Goal: Task Accomplishment & Management: Manage account settings

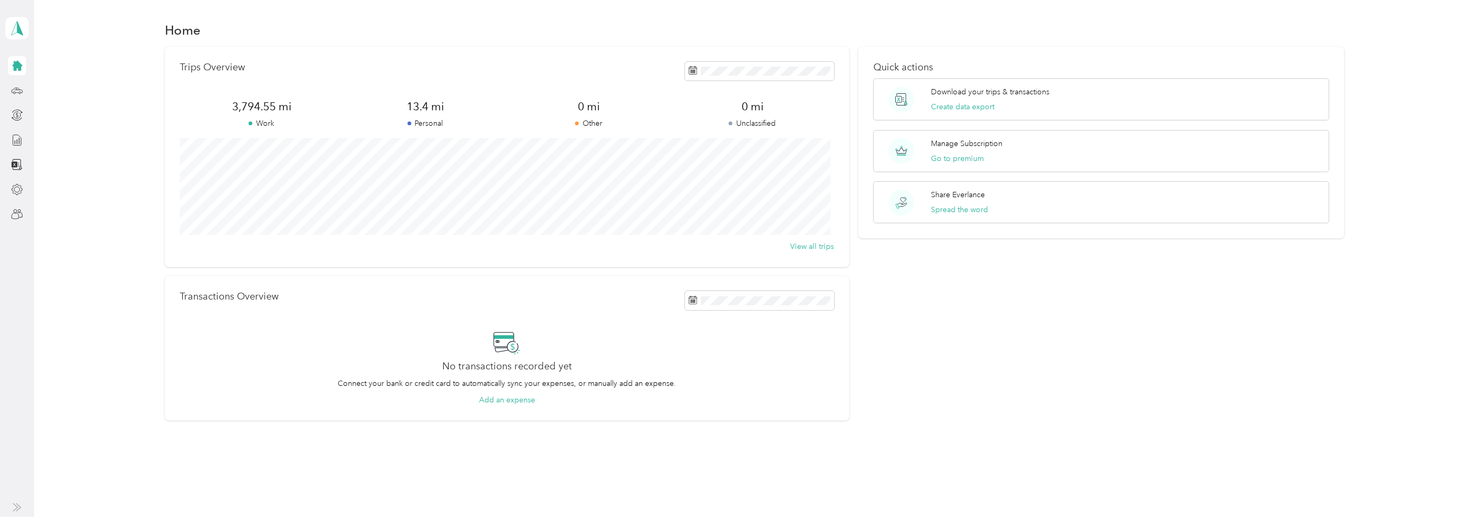
click at [13, 66] on icon at bounding box center [17, 66] width 12 height 12
click at [774, 130] on icon at bounding box center [773, 133] width 5 height 10
click at [696, 128] on icon at bounding box center [700, 133] width 11 height 11
click at [707, 168] on div "1" at bounding box center [710, 169] width 14 height 13
click at [724, 234] on div "30" at bounding box center [723, 236] width 14 height 13
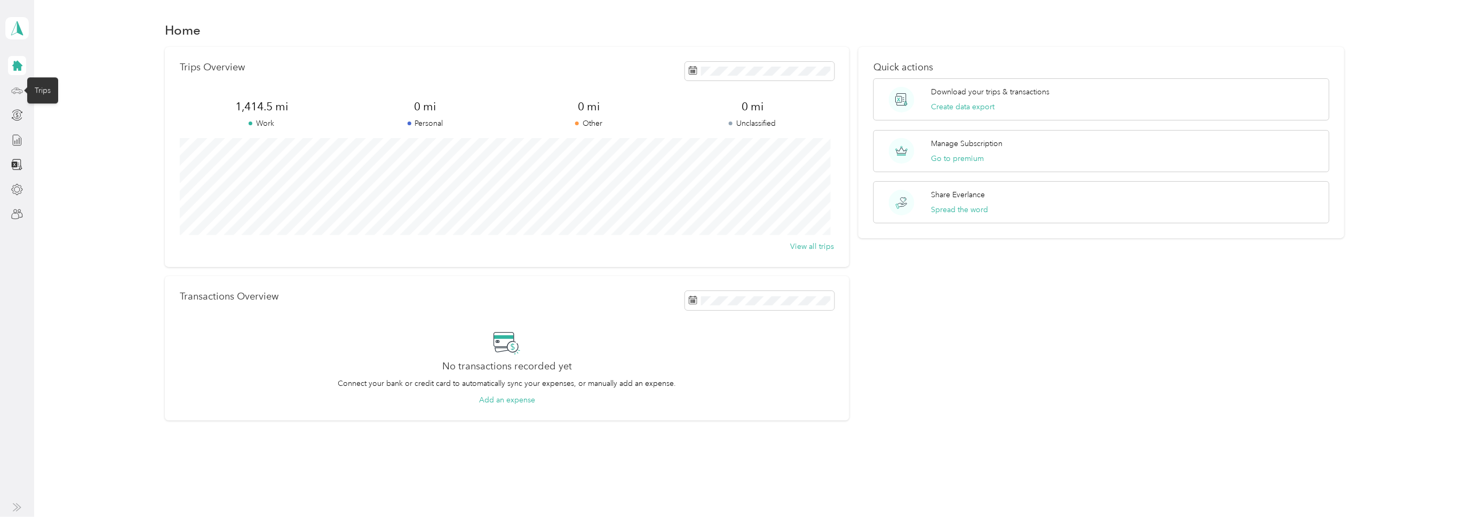
click at [16, 89] on icon at bounding box center [17, 91] width 12 height 12
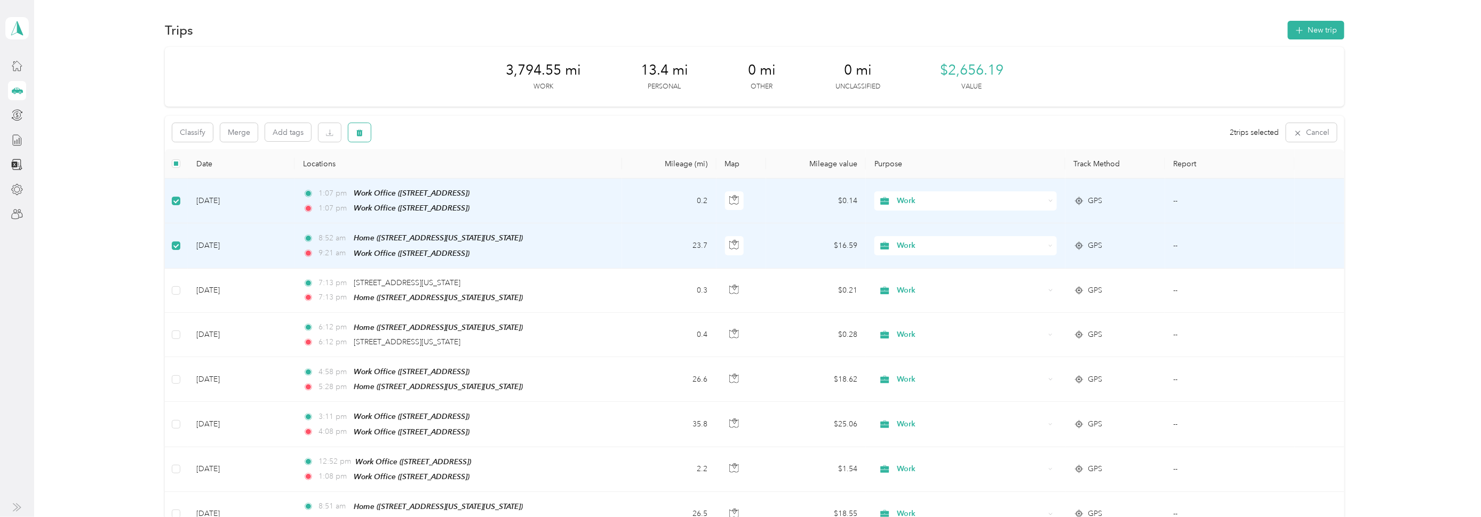
click at [362, 129] on icon "button" at bounding box center [359, 132] width 7 height 7
click at [433, 172] on button "Yes" at bounding box center [438, 177] width 21 height 17
click at [178, 248] on label at bounding box center [176, 245] width 9 height 12
click at [358, 133] on icon "button" at bounding box center [359, 132] width 7 height 7
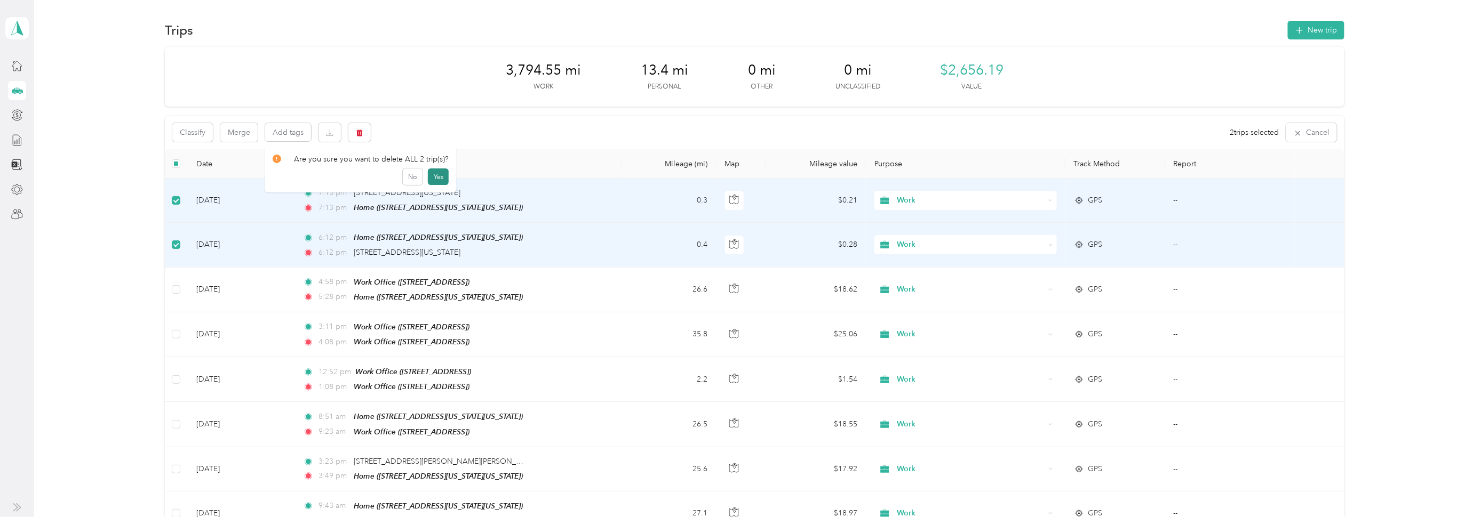
click at [438, 174] on button "Yes" at bounding box center [438, 177] width 21 height 17
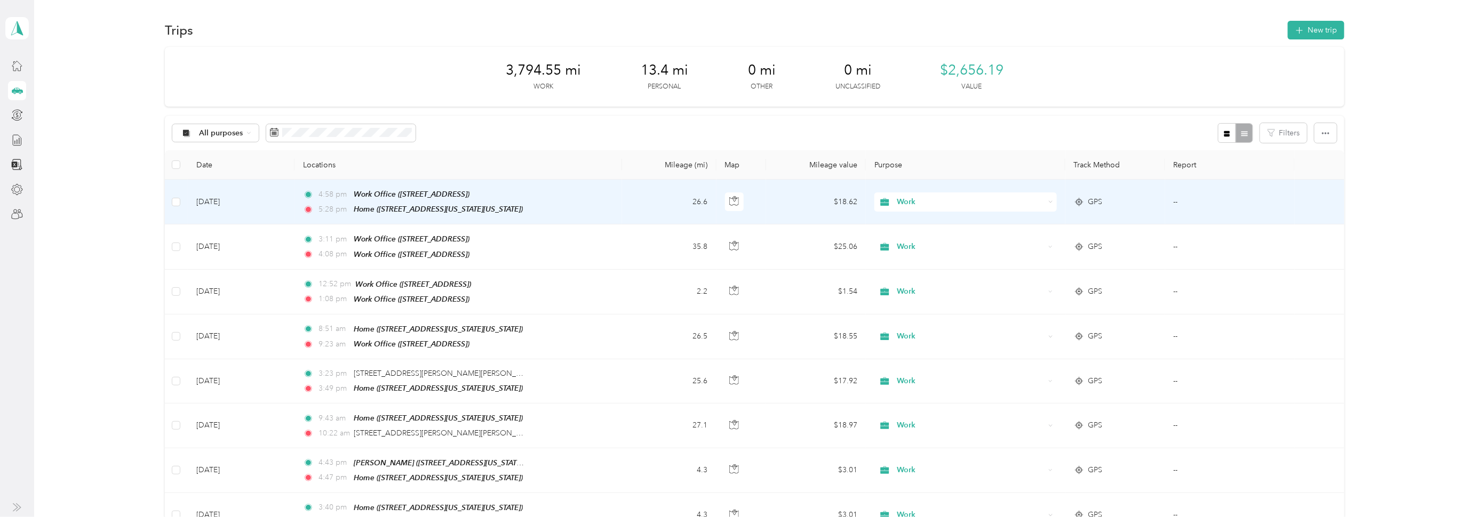
click at [180, 202] on td at bounding box center [176, 202] width 23 height 45
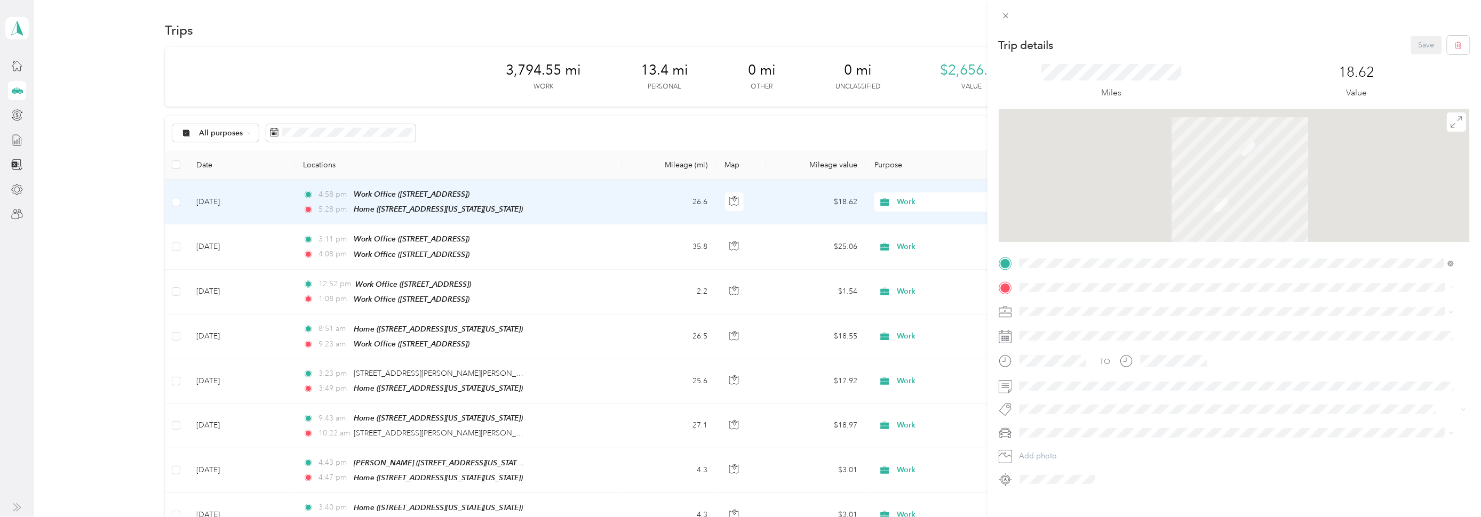
click at [173, 202] on div "Trip details Save This trip cannot be edited because it is either under review,…" at bounding box center [740, 258] width 1481 height 517
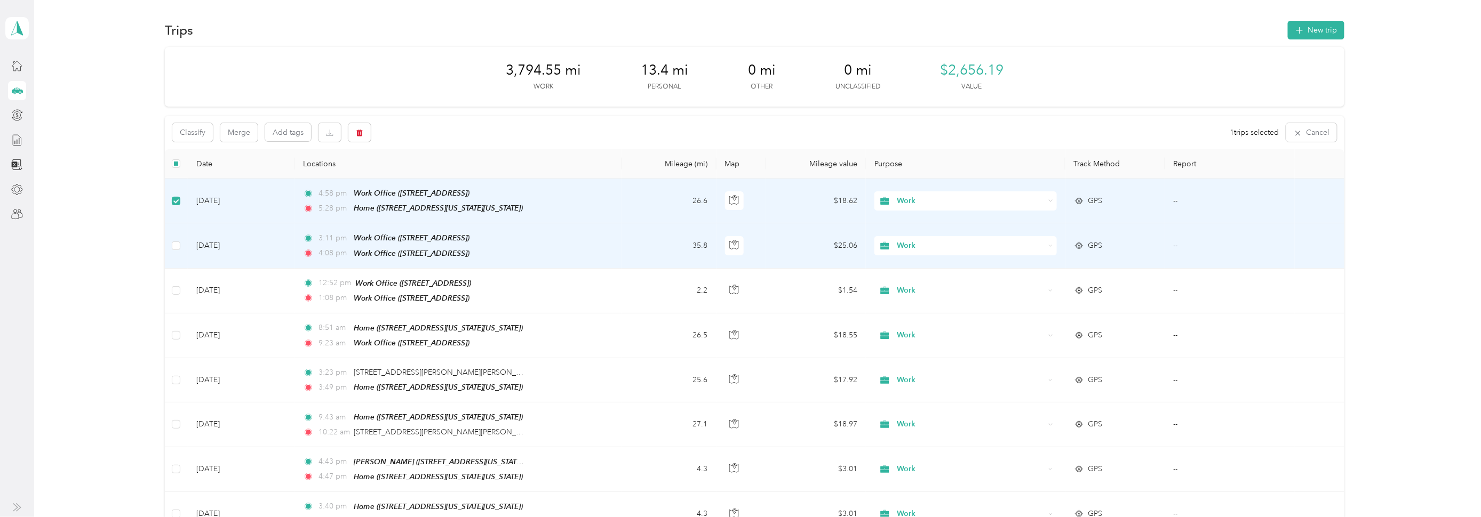
click at [223, 244] on td "[DATE]" at bounding box center [241, 246] width 107 height 45
click at [394, 234] on span "Work Office ([STREET_ADDRESS])" at bounding box center [412, 238] width 116 height 9
click at [217, 245] on td "[DATE]" at bounding box center [241, 246] width 107 height 45
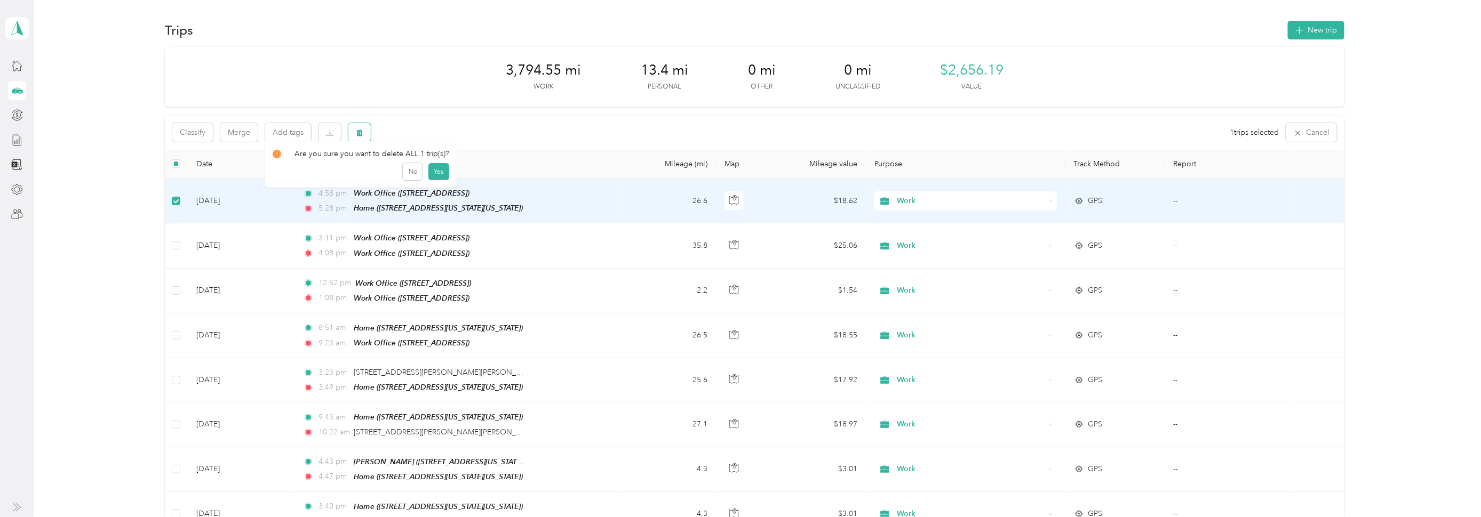
click at [362, 131] on icon "button" at bounding box center [359, 132] width 7 height 7
click at [443, 176] on button "Yes" at bounding box center [438, 177] width 21 height 17
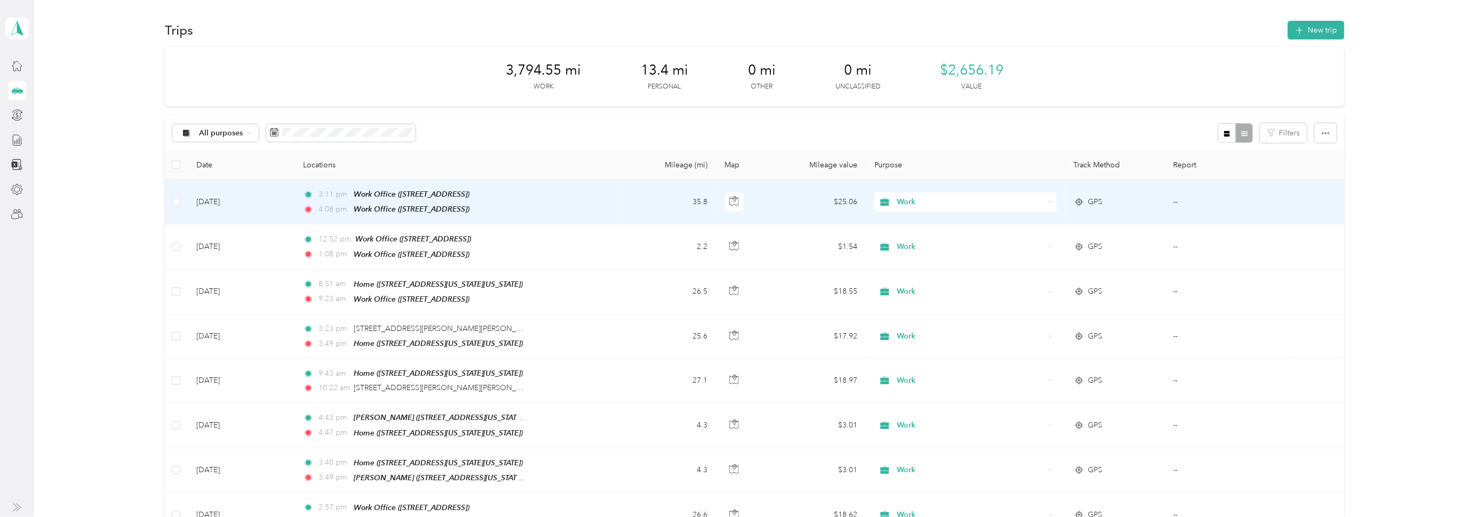
click at [214, 198] on td "[DATE]" at bounding box center [241, 202] width 107 height 45
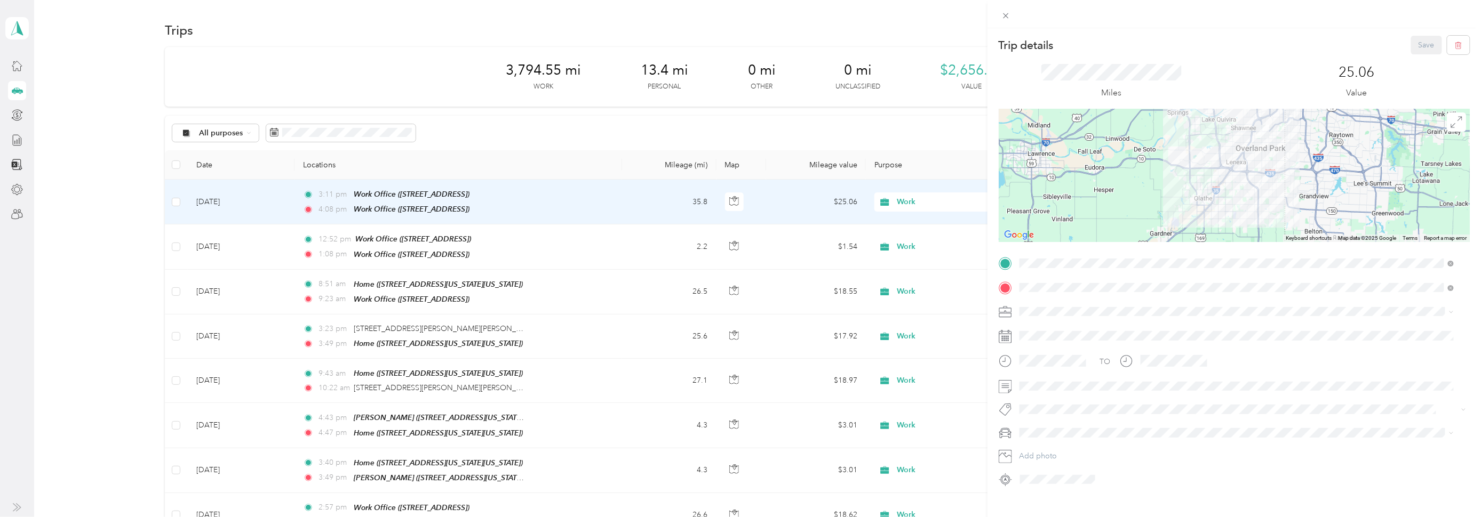
click at [118, 245] on div "Trip details Save This trip cannot be edited because it is either under review,…" at bounding box center [740, 258] width 1481 height 517
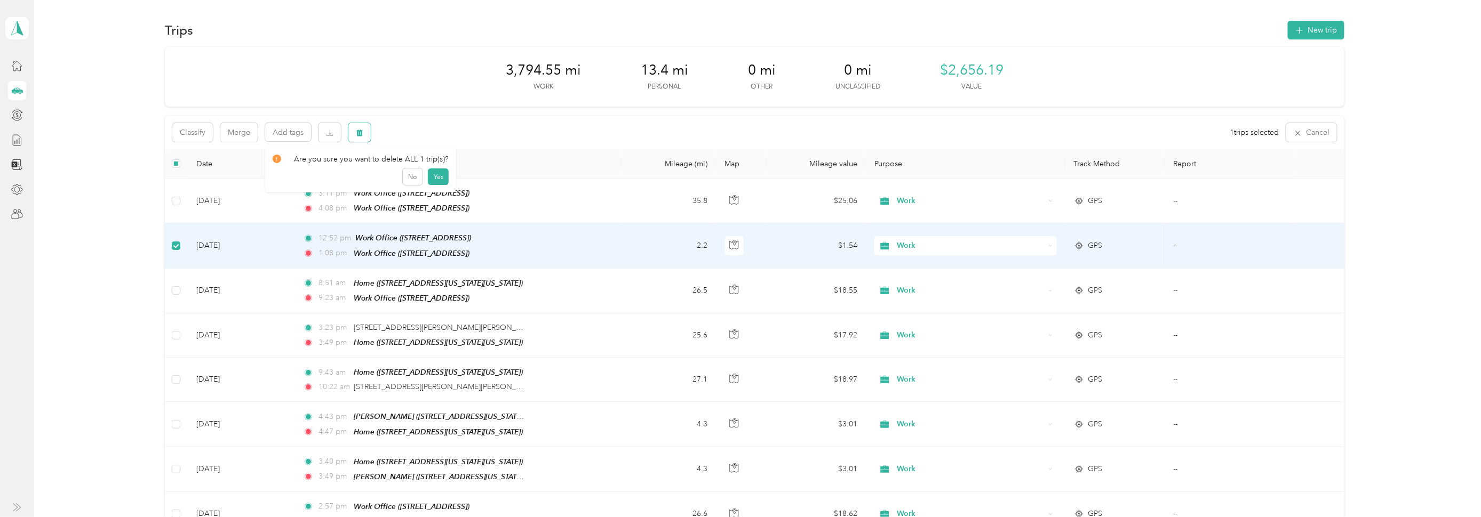
click at [357, 131] on icon "button" at bounding box center [359, 133] width 6 height 7
click at [433, 176] on button "Yes" at bounding box center [438, 177] width 21 height 17
click at [357, 129] on icon "button" at bounding box center [359, 132] width 7 height 7
click at [439, 171] on button "Yes" at bounding box center [438, 177] width 21 height 17
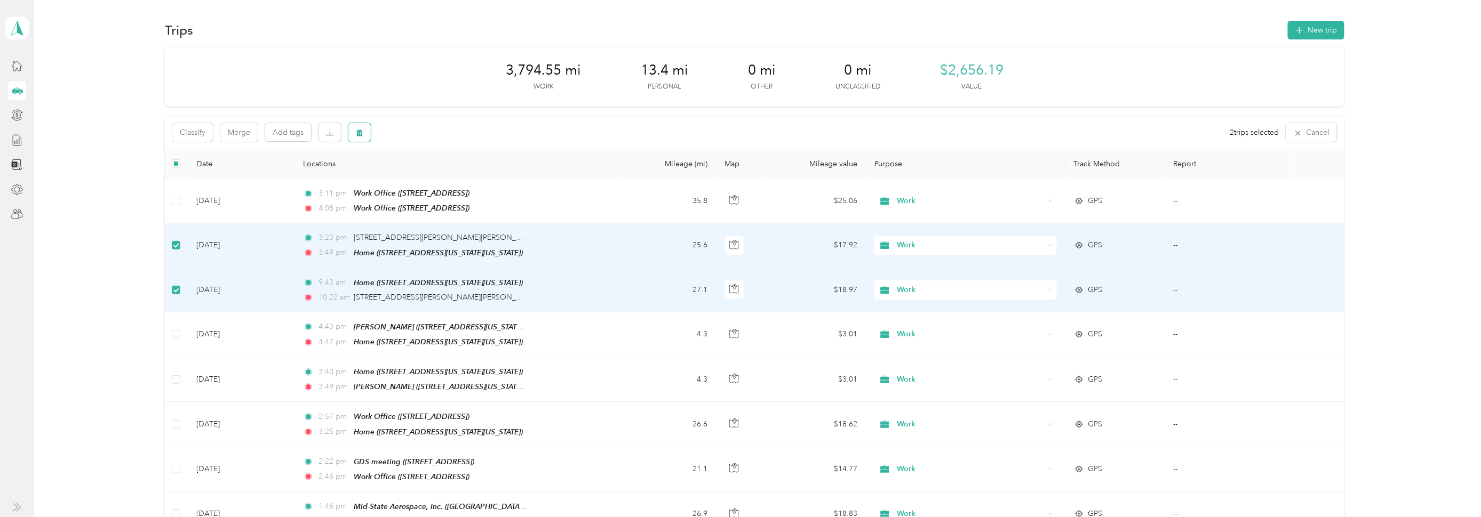
click at [364, 134] on button "button" at bounding box center [359, 132] width 22 height 19
click at [433, 179] on button "Yes" at bounding box center [438, 177] width 21 height 17
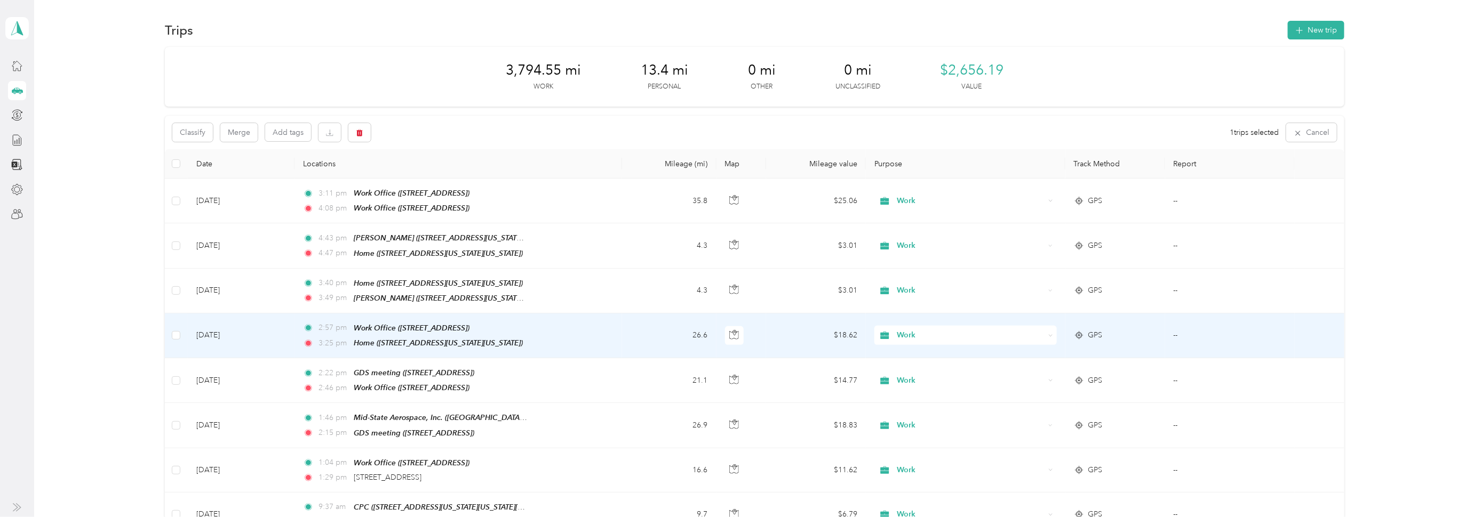
click at [228, 330] on td "[DATE]" at bounding box center [241, 336] width 107 height 45
click at [215, 331] on td "[DATE]" at bounding box center [241, 336] width 107 height 45
click at [219, 325] on td "[DATE]" at bounding box center [241, 336] width 107 height 45
click at [1169, 331] on td "--" at bounding box center [1230, 336] width 130 height 45
click at [214, 326] on td "[DATE]" at bounding box center [241, 336] width 107 height 45
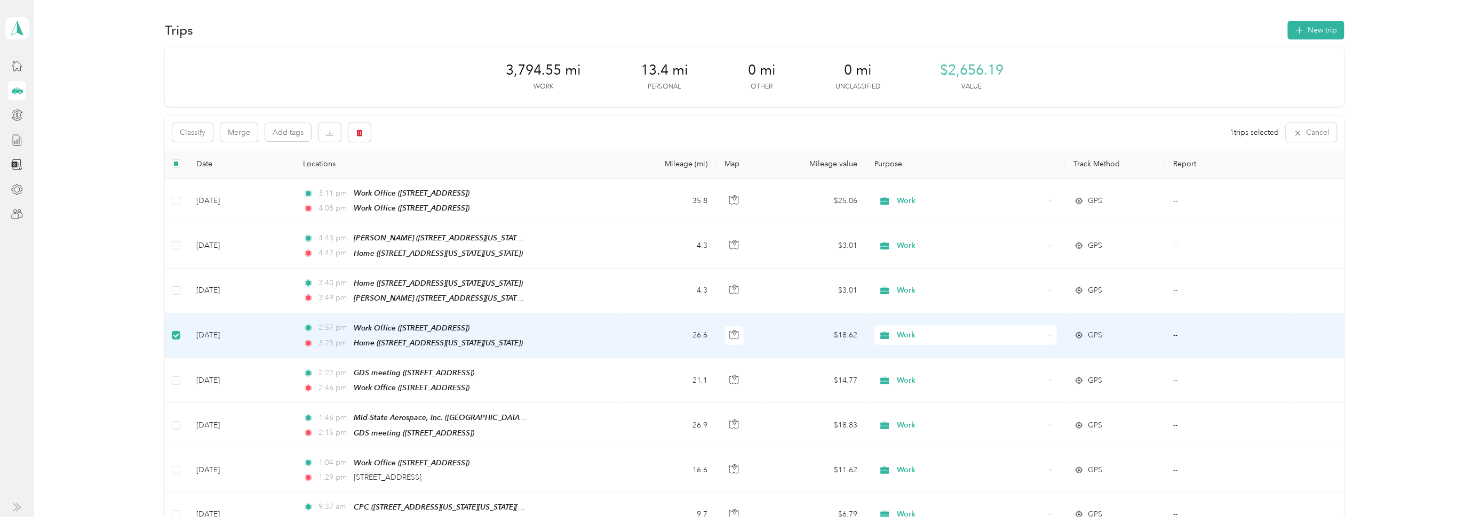
click at [1167, 331] on td "--" at bounding box center [1230, 336] width 130 height 45
drag, startPoint x: 1170, startPoint y: 333, endPoint x: 1162, endPoint y: 334, distance: 8.1
click at [1170, 333] on td "--" at bounding box center [1230, 336] width 130 height 45
click at [429, 326] on span "Work Office ([STREET_ADDRESS])" at bounding box center [412, 328] width 116 height 9
click at [395, 297] on button "Edit Place" at bounding box center [385, 299] width 61 height 19
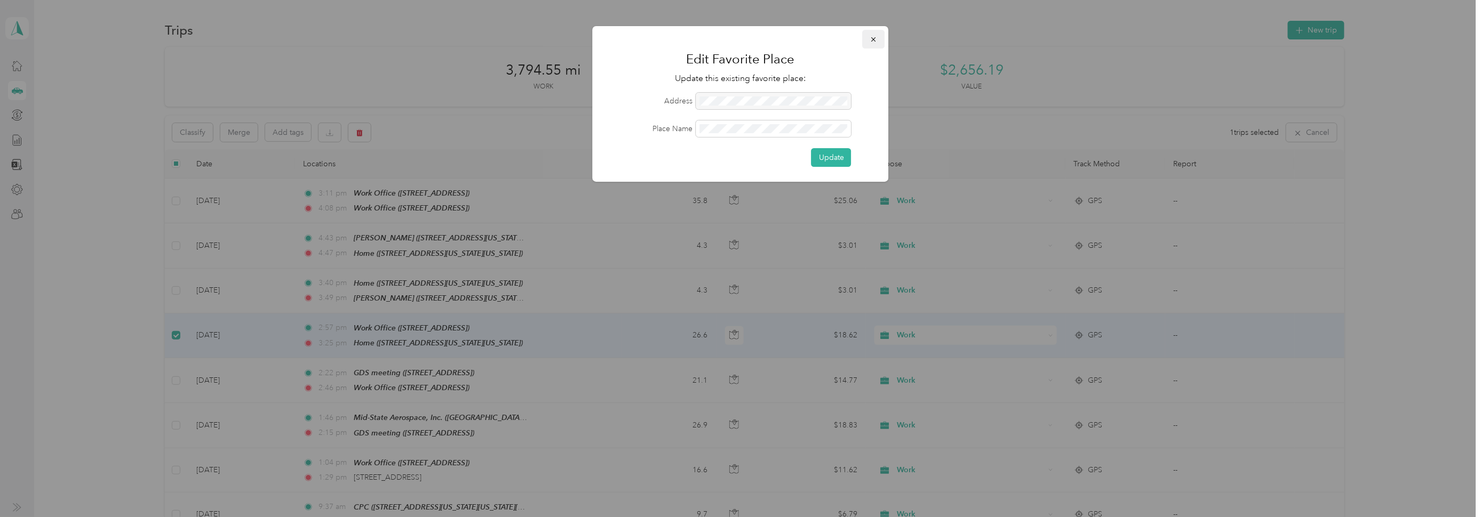
click at [875, 38] on icon "button" at bounding box center [873, 39] width 7 height 7
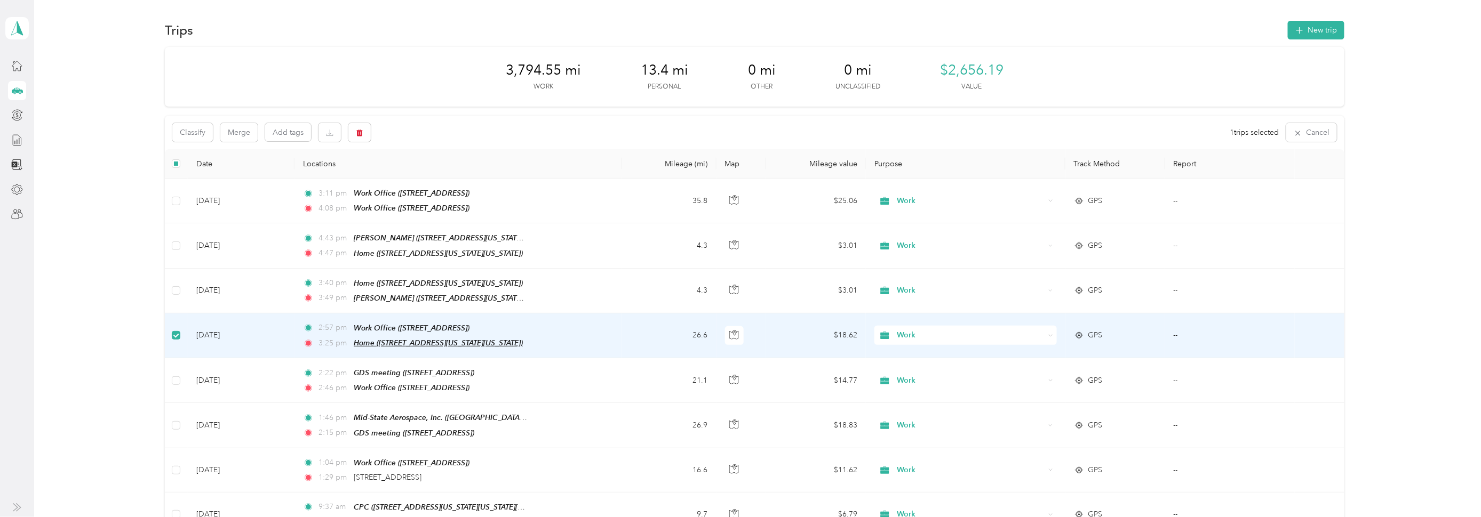
click at [391, 339] on span "Home ([STREET_ADDRESS][US_STATE][US_STATE])" at bounding box center [438, 343] width 169 height 9
click at [391, 306] on button "Edit Place" at bounding box center [387, 313] width 61 height 19
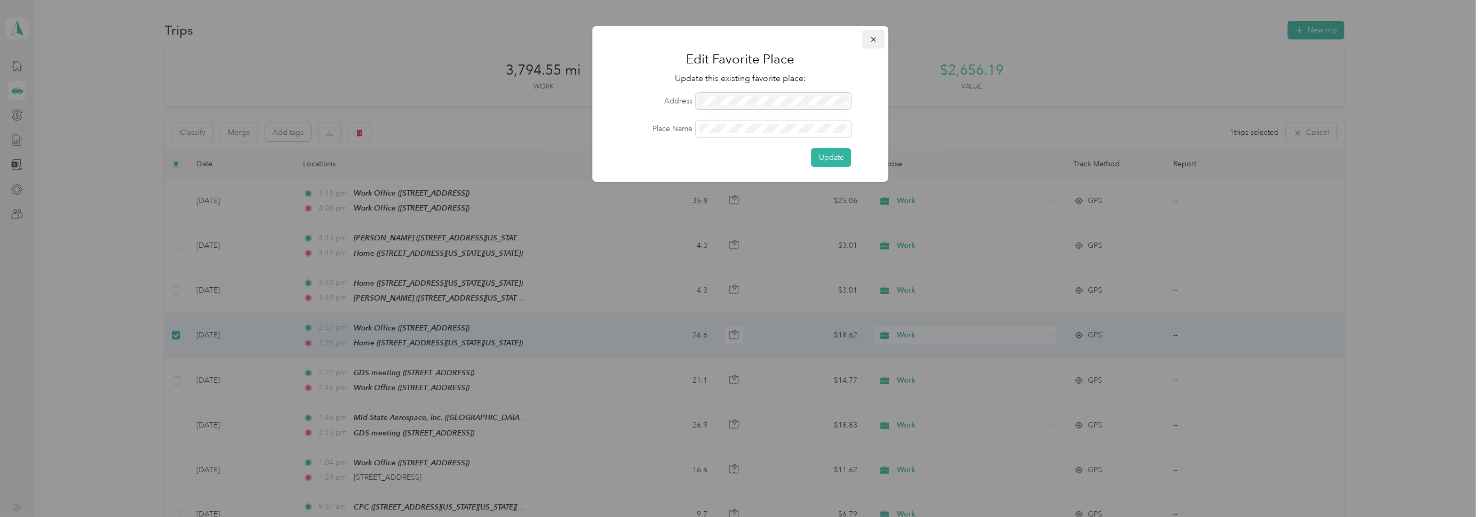
drag, startPoint x: 873, startPoint y: 43, endPoint x: 846, endPoint y: 49, distance: 27.8
click at [874, 43] on span "button" at bounding box center [873, 39] width 7 height 9
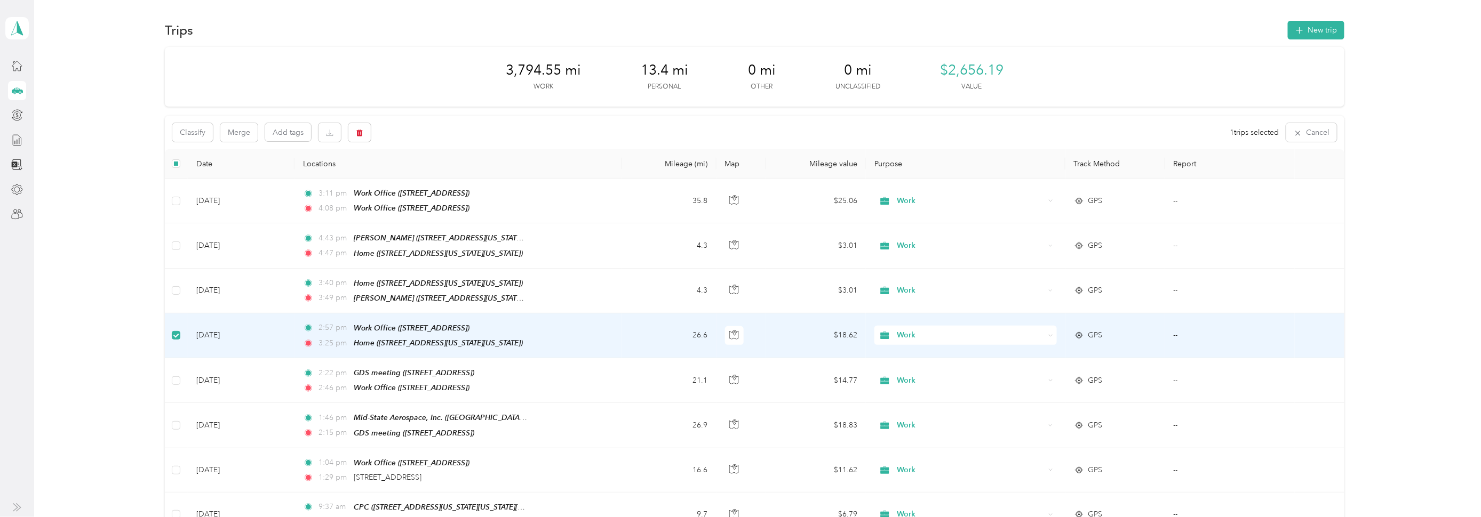
click at [203, 330] on td "[DATE]" at bounding box center [241, 336] width 107 height 45
click at [1171, 327] on td "--" at bounding box center [1230, 336] width 130 height 45
click at [1173, 331] on td "--" at bounding box center [1230, 336] width 130 height 45
click at [322, 55] on div "3,794.55 mi Work 13.4 mi Personal 0 mi Other 0 mi Unclassified $2,656.19 Value" at bounding box center [755, 77] width 1180 height 60
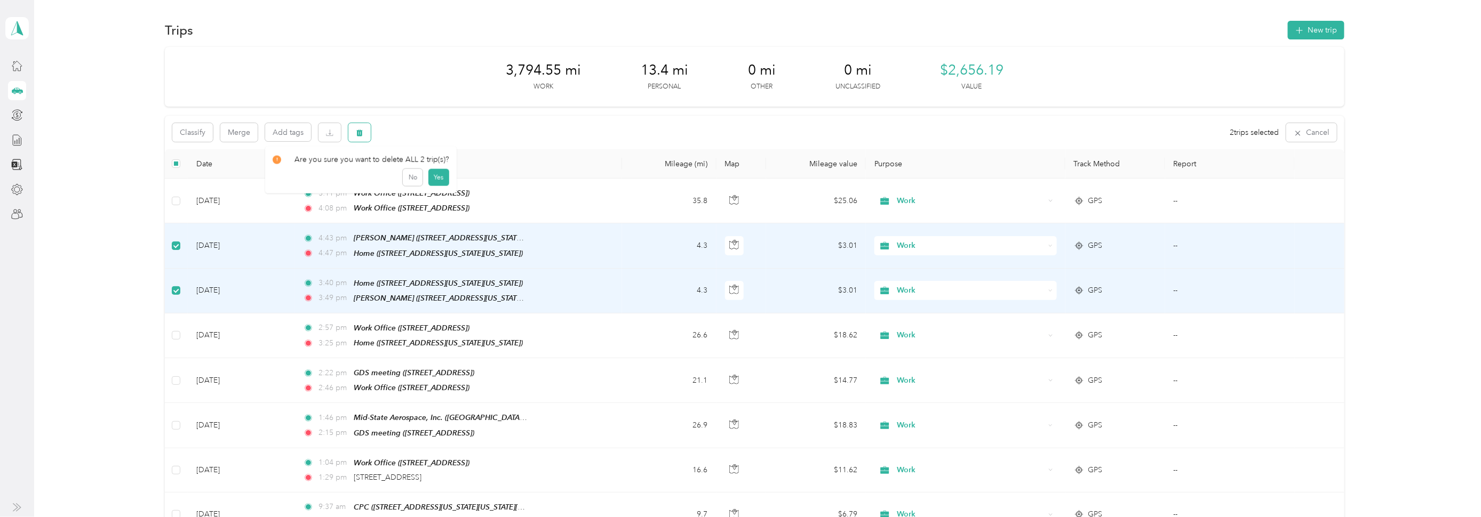
click at [361, 134] on icon "button" at bounding box center [359, 133] width 6 height 7
click at [437, 174] on button "Yes" at bounding box center [438, 177] width 21 height 17
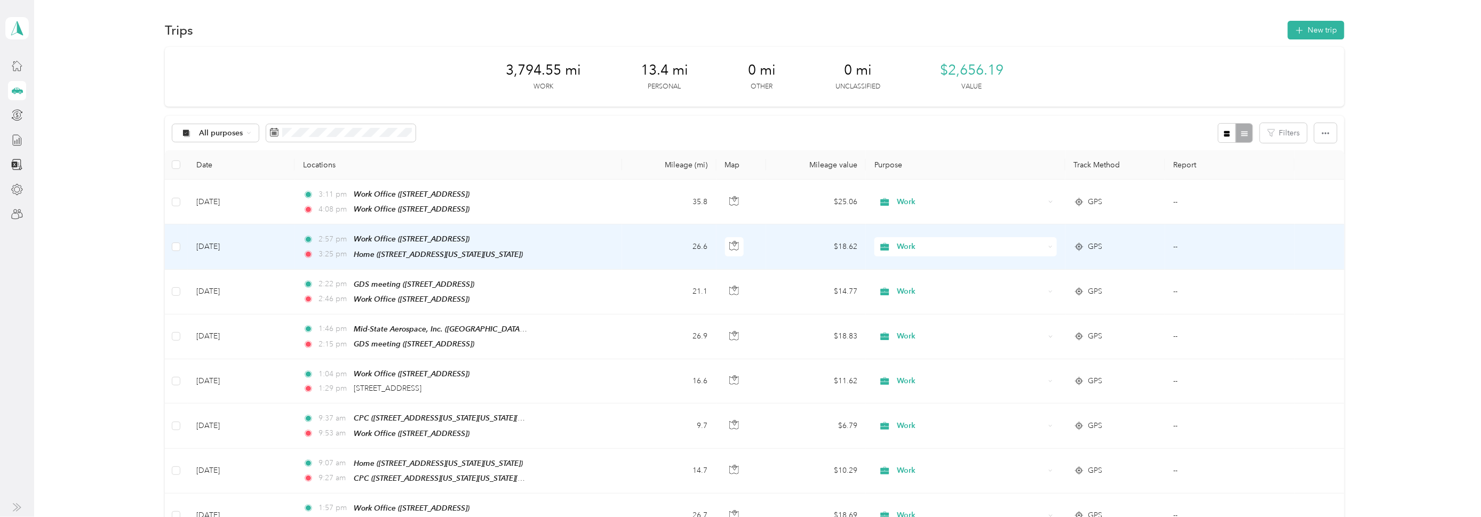
click at [221, 242] on td "[DATE]" at bounding box center [241, 247] width 107 height 45
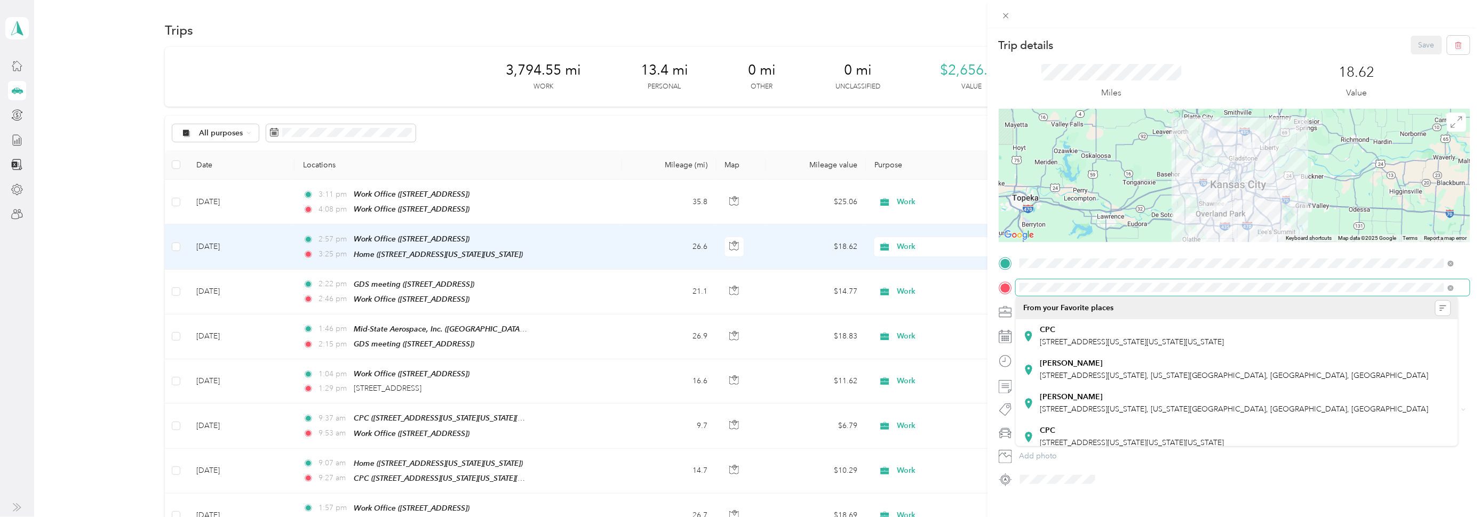
click at [978, 301] on div "Trip details Save This trip cannot be edited because it is either under review,…" at bounding box center [740, 258] width 1481 height 517
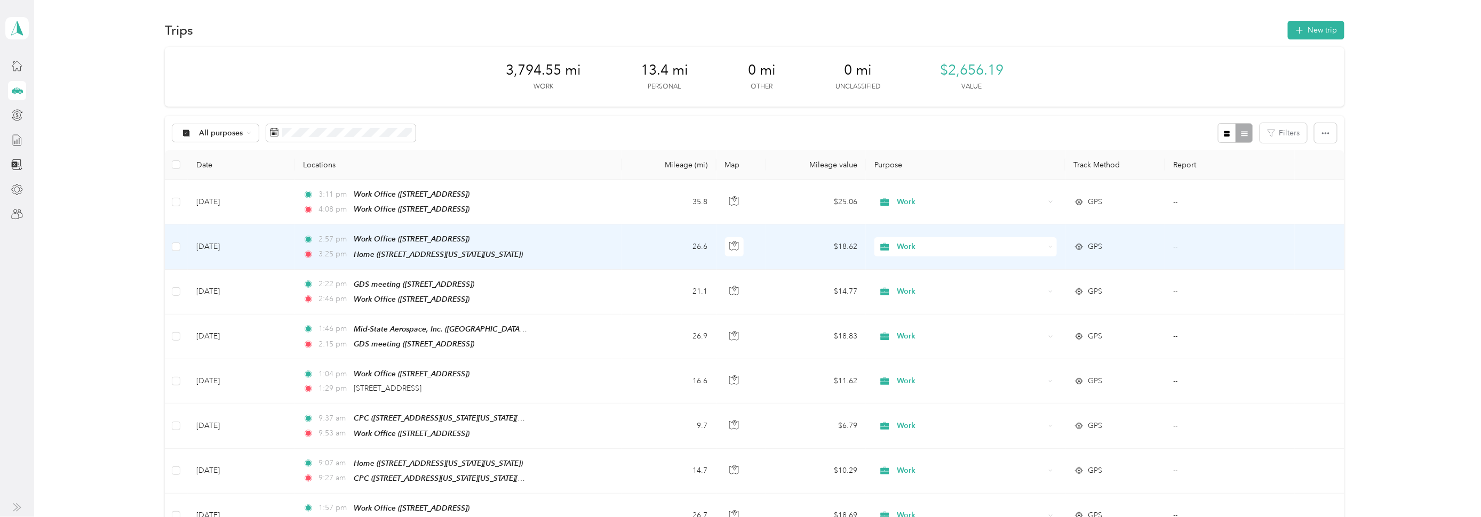
click at [1170, 244] on td "--" at bounding box center [1230, 247] width 130 height 45
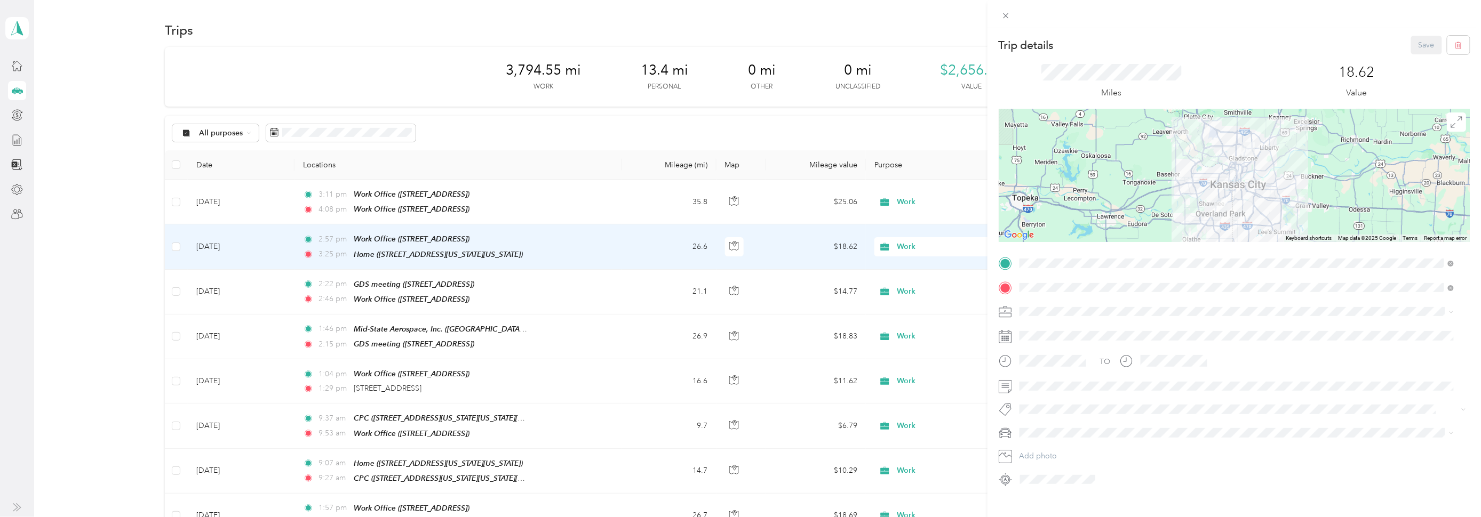
click at [1052, 369] on div "[PERSON_NAME] [STREET_ADDRESS][US_STATE], [US_STATE][GEOGRAPHIC_DATA], [GEOGRAP…" at bounding box center [1234, 370] width 389 height 22
click at [1411, 44] on button "Save" at bounding box center [1426, 45] width 31 height 19
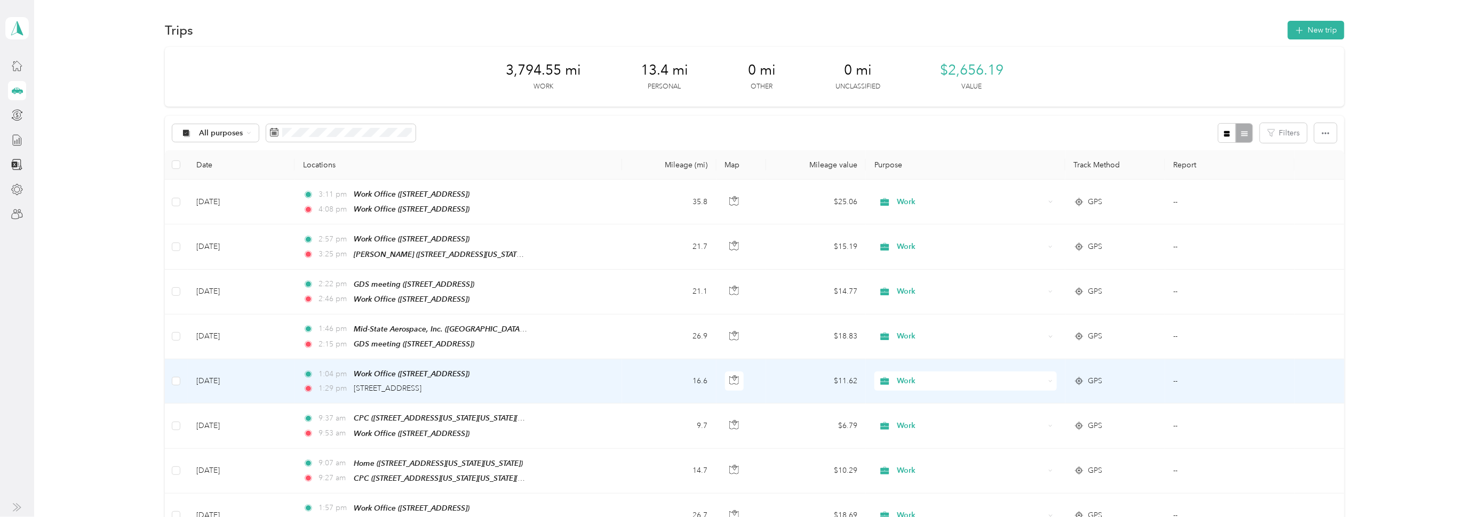
click at [218, 377] on td "[DATE]" at bounding box center [241, 382] width 107 height 44
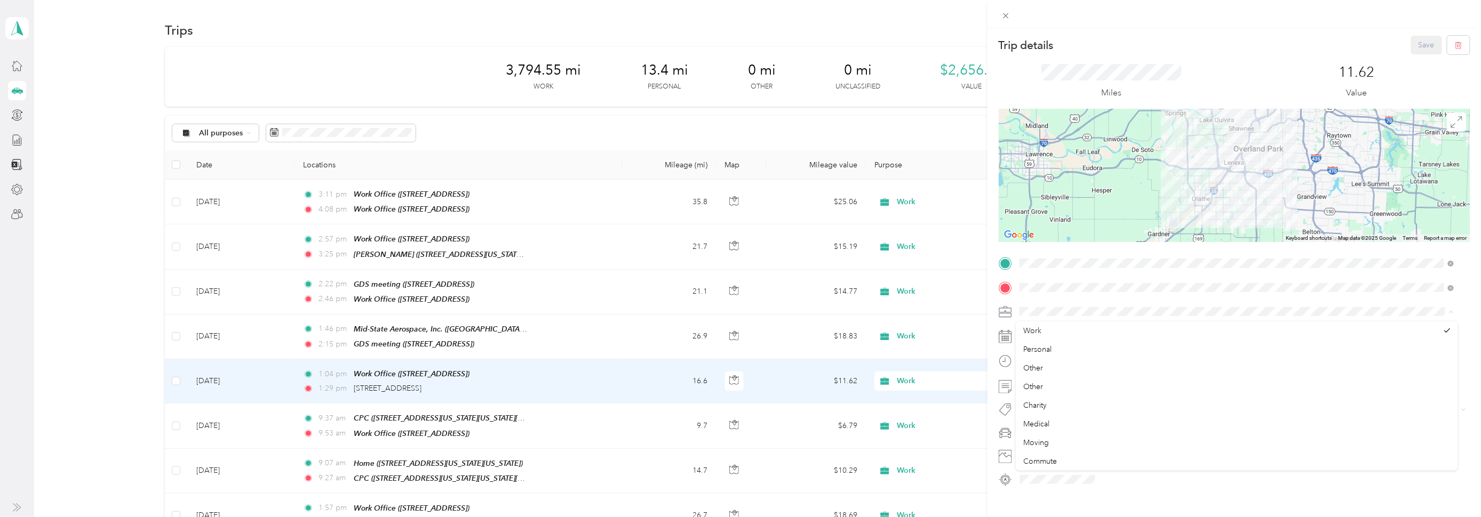
click at [1045, 304] on span at bounding box center [1243, 312] width 454 height 17
click at [1411, 45] on button "Save" at bounding box center [1426, 45] width 31 height 19
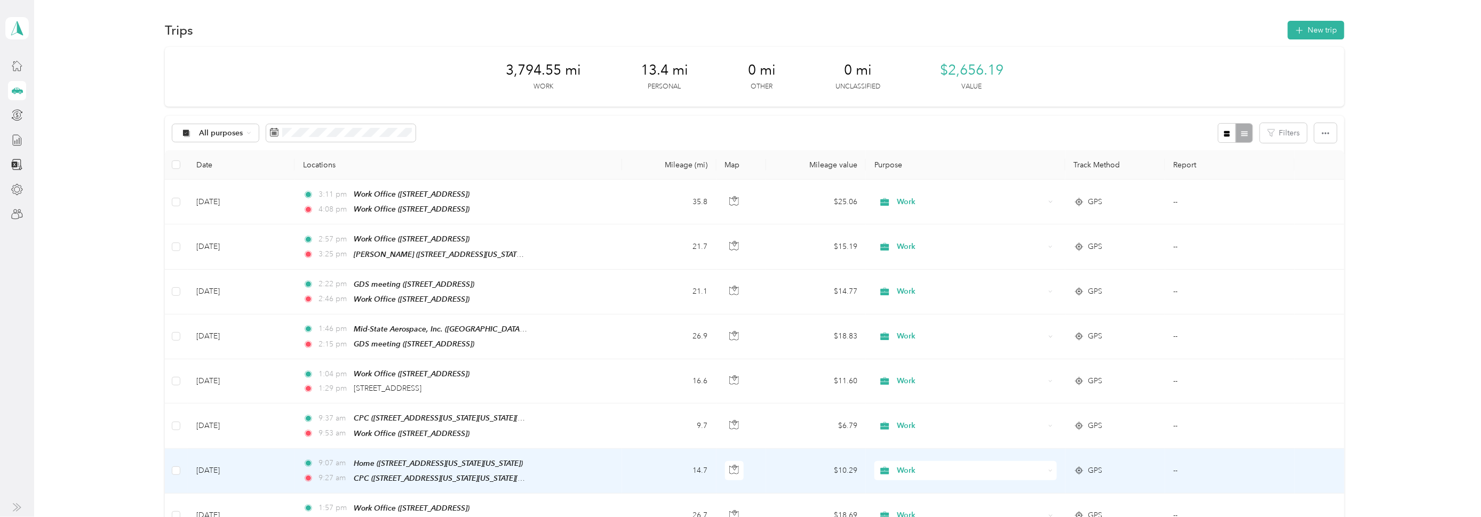
click at [226, 463] on td "[DATE]" at bounding box center [241, 471] width 107 height 45
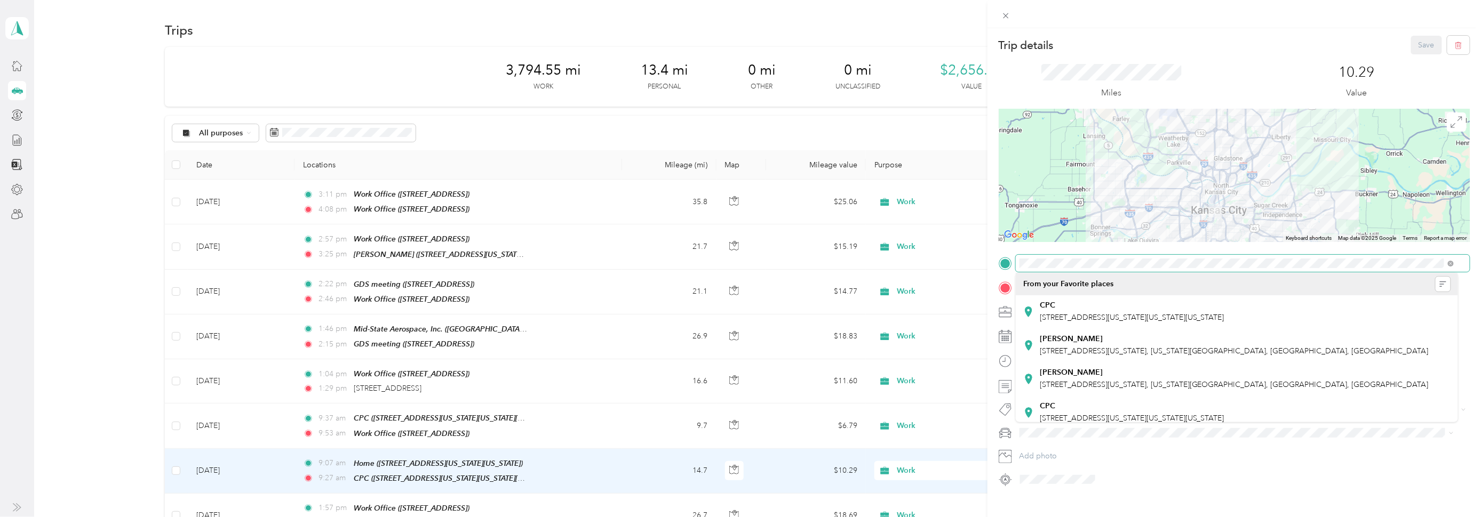
click at [887, 270] on div "Trip details Save This trip cannot be edited because it is either under review,…" at bounding box center [740, 258] width 1481 height 517
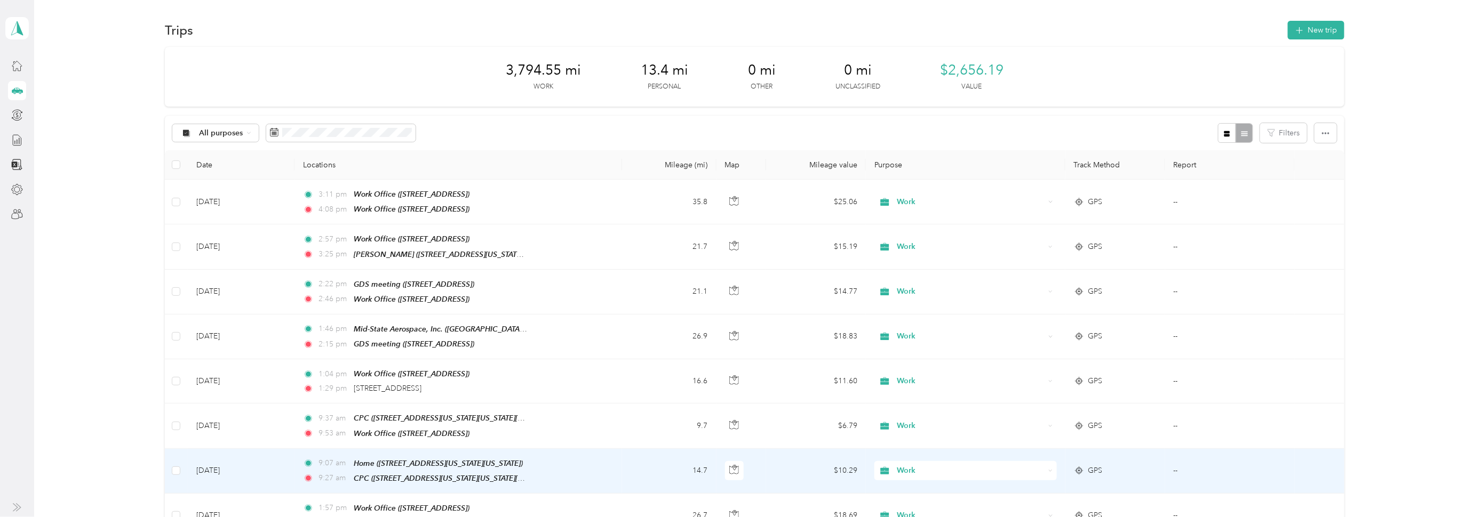
click at [1171, 462] on td "--" at bounding box center [1230, 471] width 130 height 45
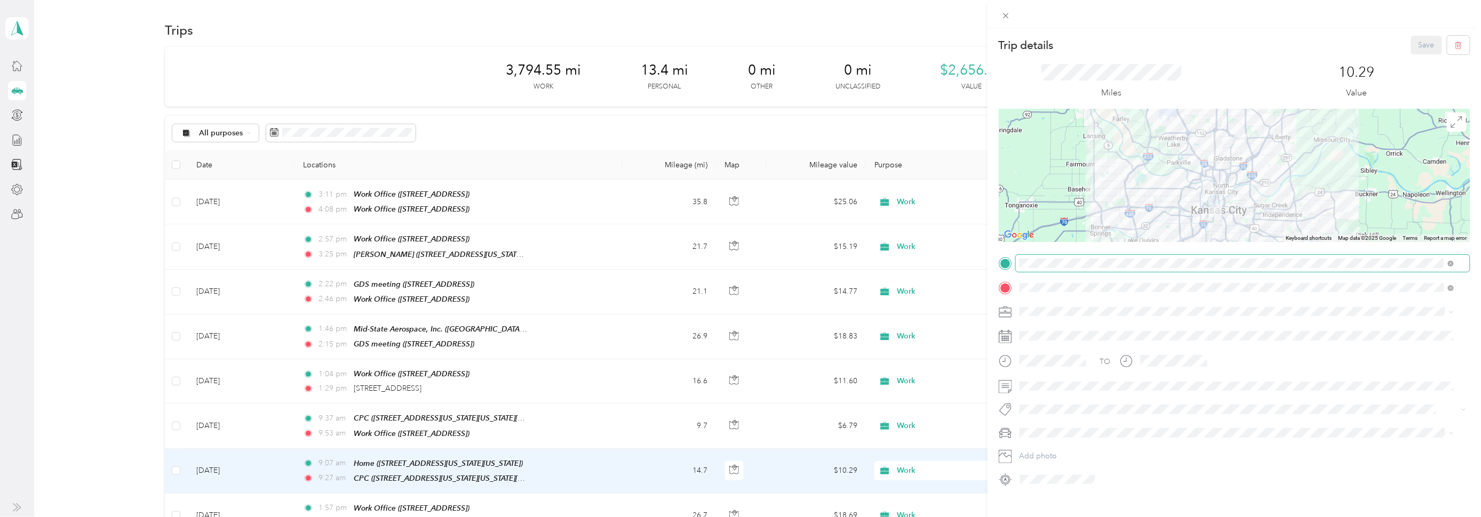
click at [1448, 259] on span at bounding box center [1451, 263] width 6 height 9
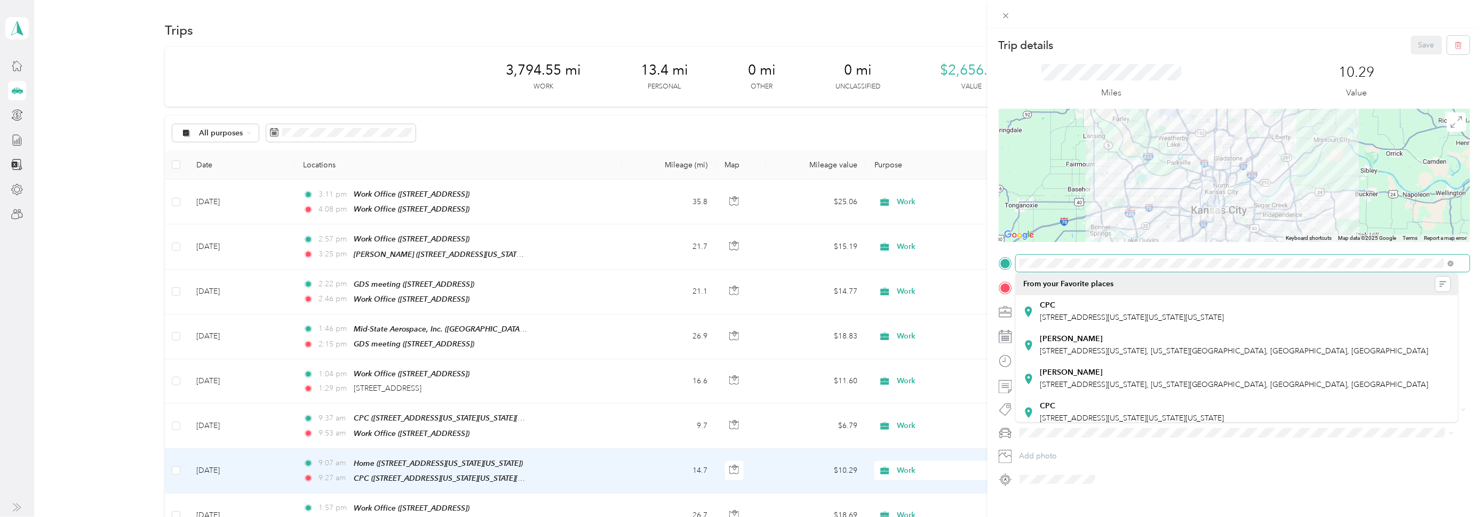
click at [1002, 283] on div "TO Add photo" at bounding box center [1234, 371] width 471 height 233
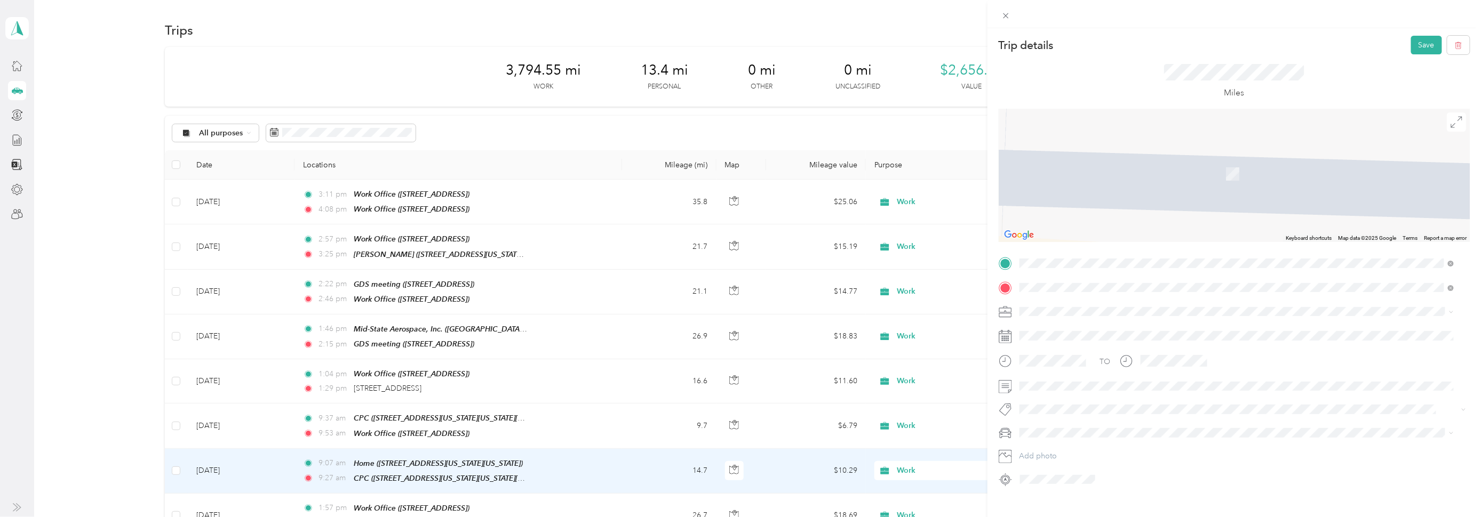
click at [1078, 320] on div "Work Office [STREET_ADDRESS]" at bounding box center [1074, 312] width 68 height 22
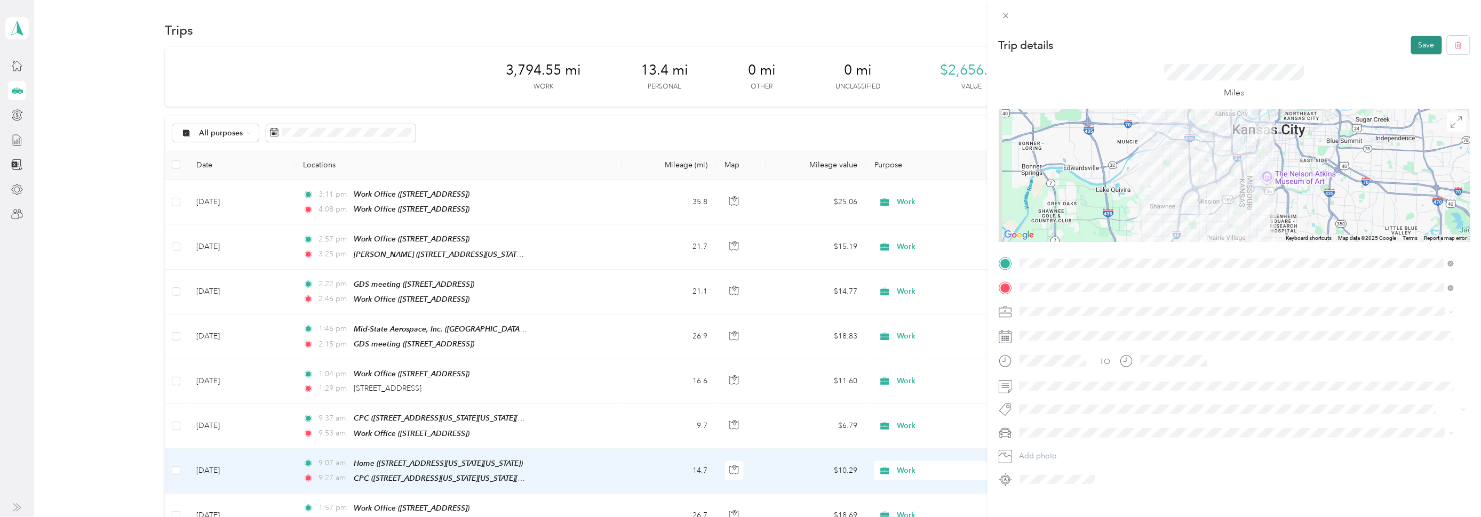
click at [1411, 45] on button "Save" at bounding box center [1426, 45] width 31 height 19
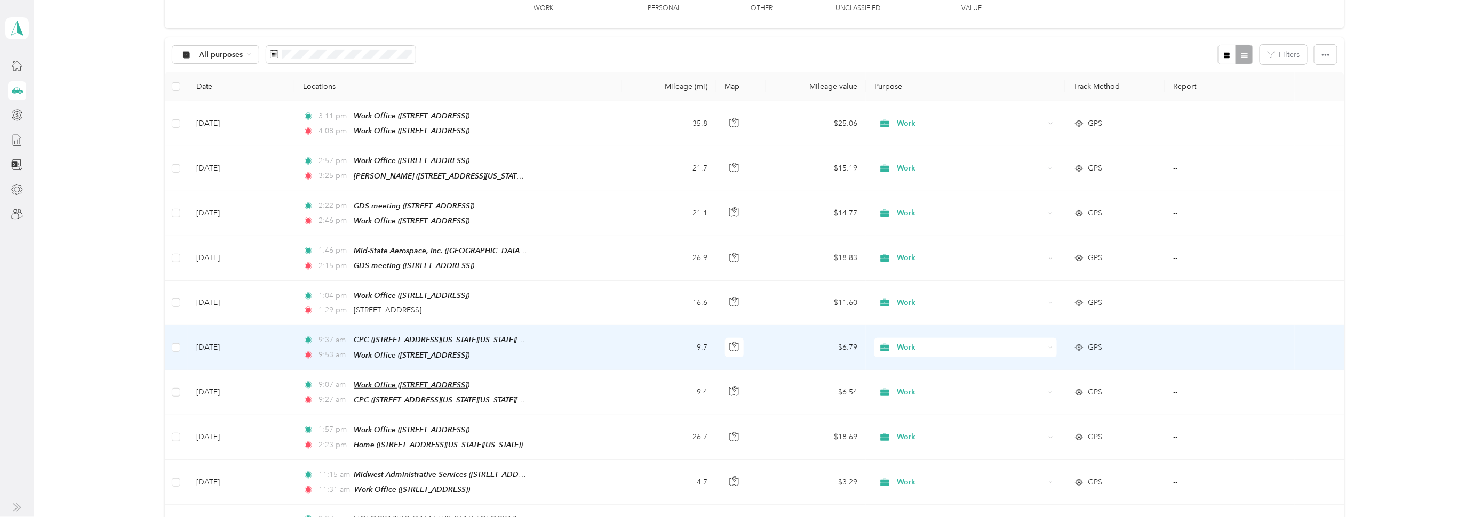
scroll to position [79, 0]
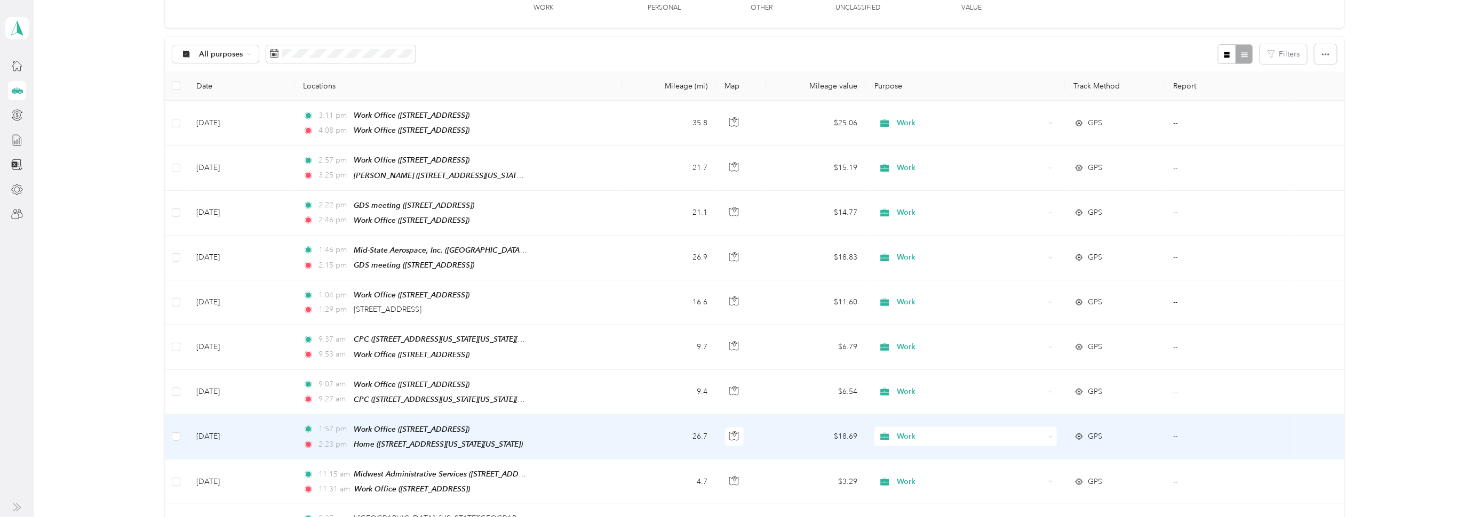
click at [169, 431] on td at bounding box center [176, 437] width 23 height 45
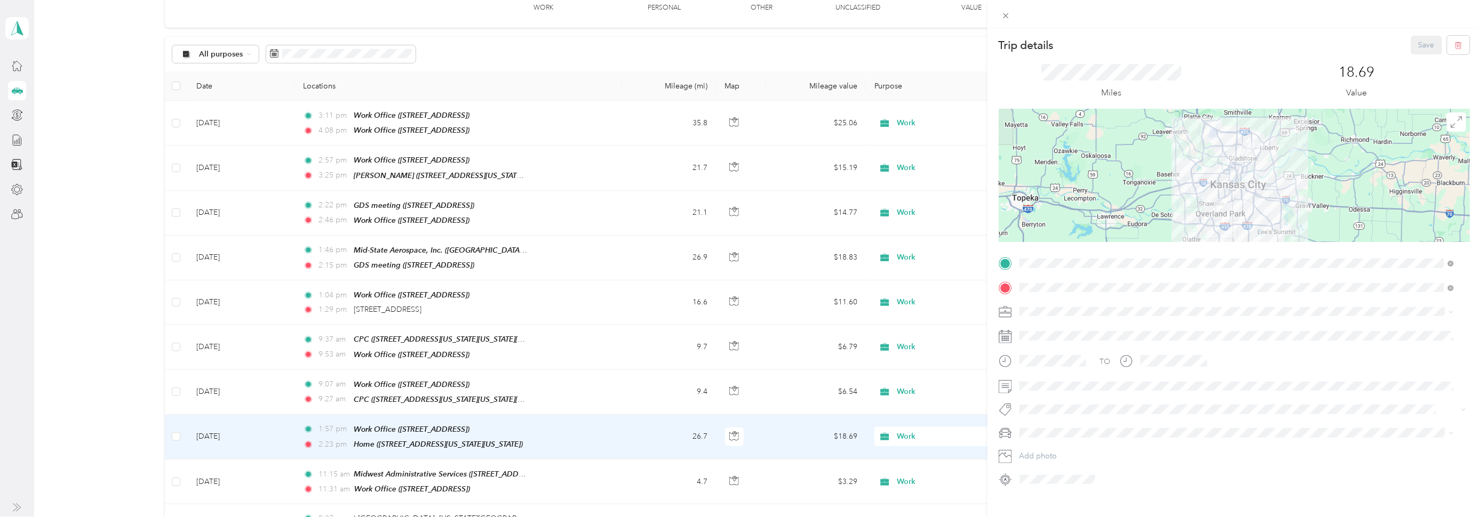
click at [174, 428] on div "Trip details Save This trip cannot be edited because it is either under review,…" at bounding box center [740, 258] width 1481 height 517
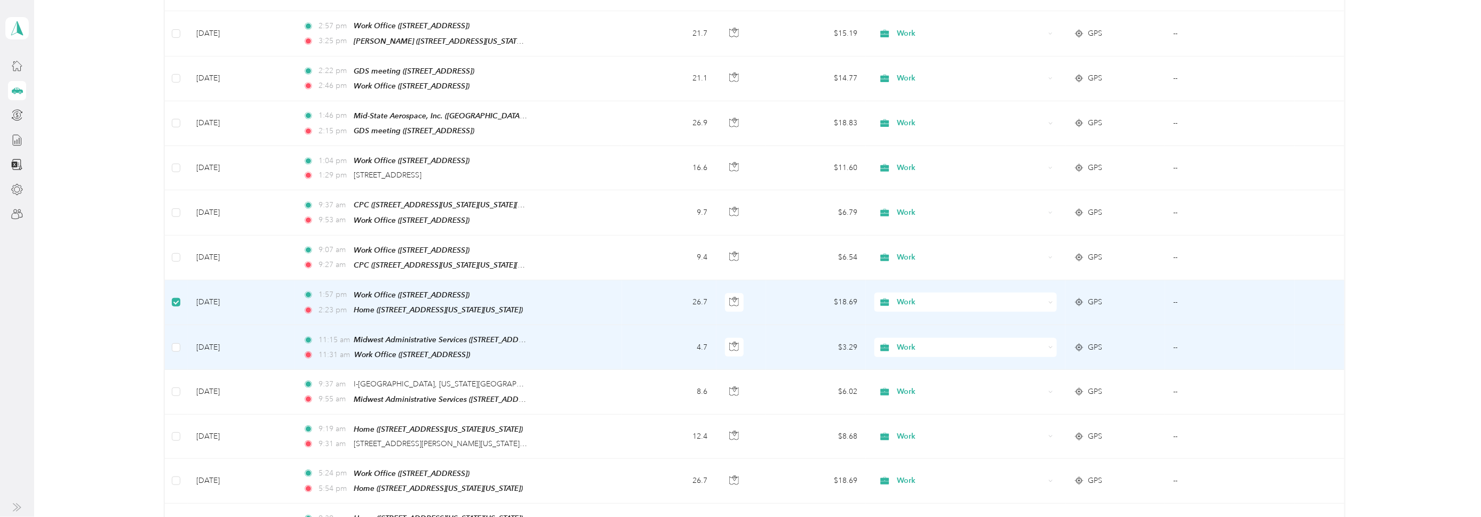
scroll to position [213, 0]
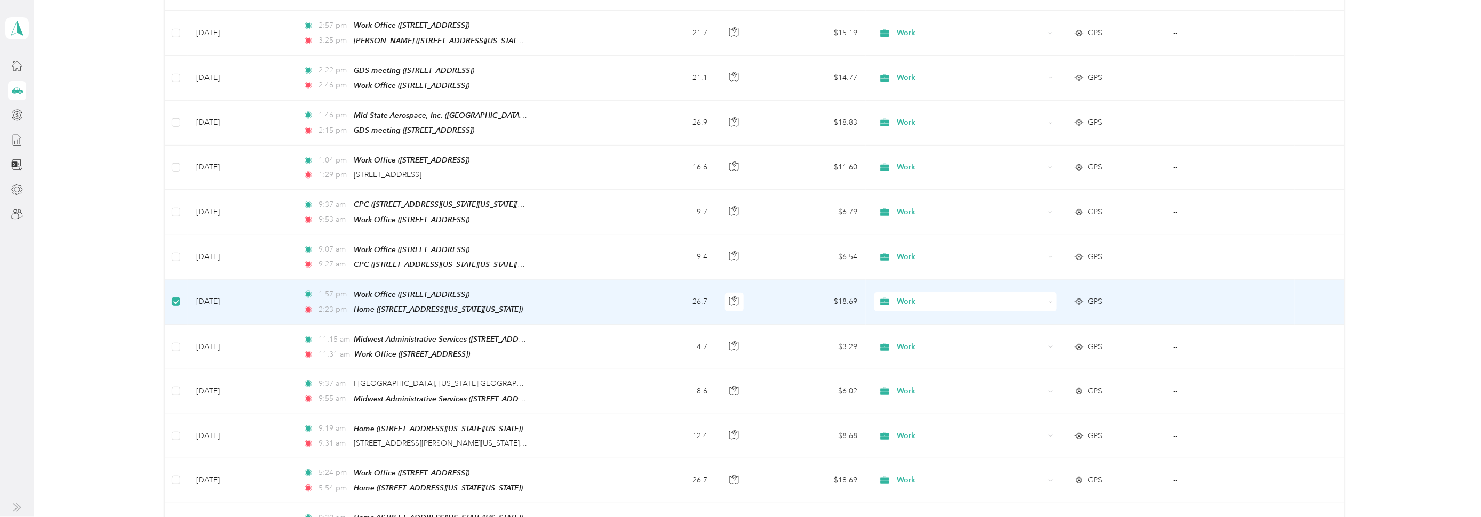
click at [76, 359] on div "3,794.55 mi Work 13.4 mi Personal 0 mi Other 0 mi Unclassified $2,656.19 Value …" at bounding box center [755, 496] width 1416 height 1324
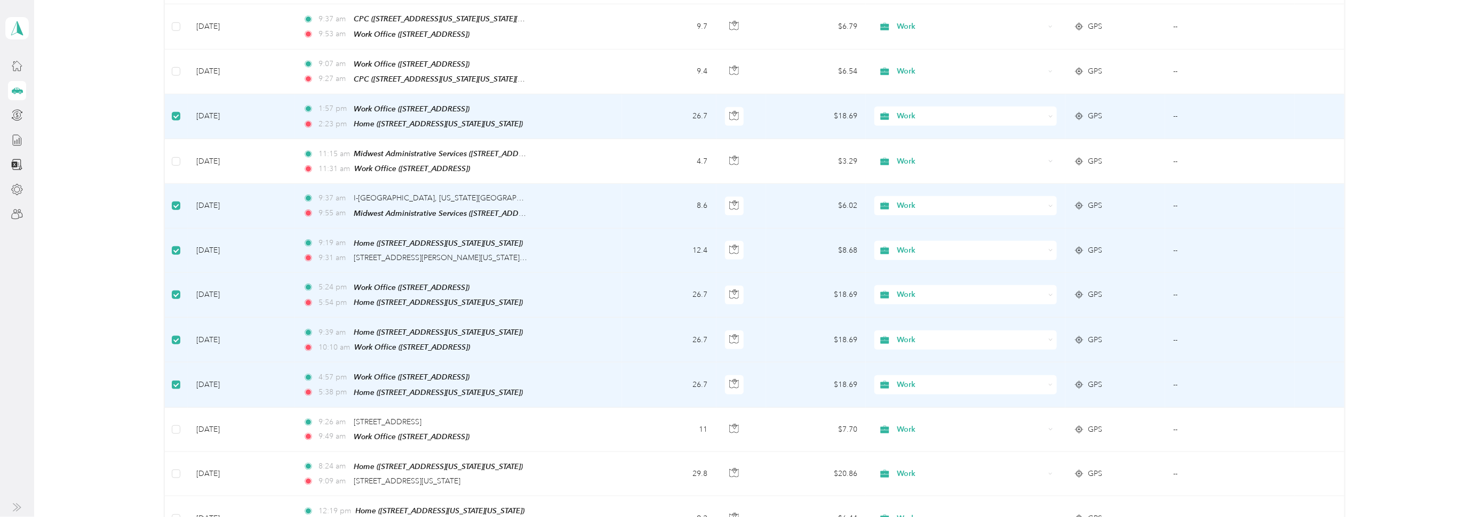
scroll to position [399, 0]
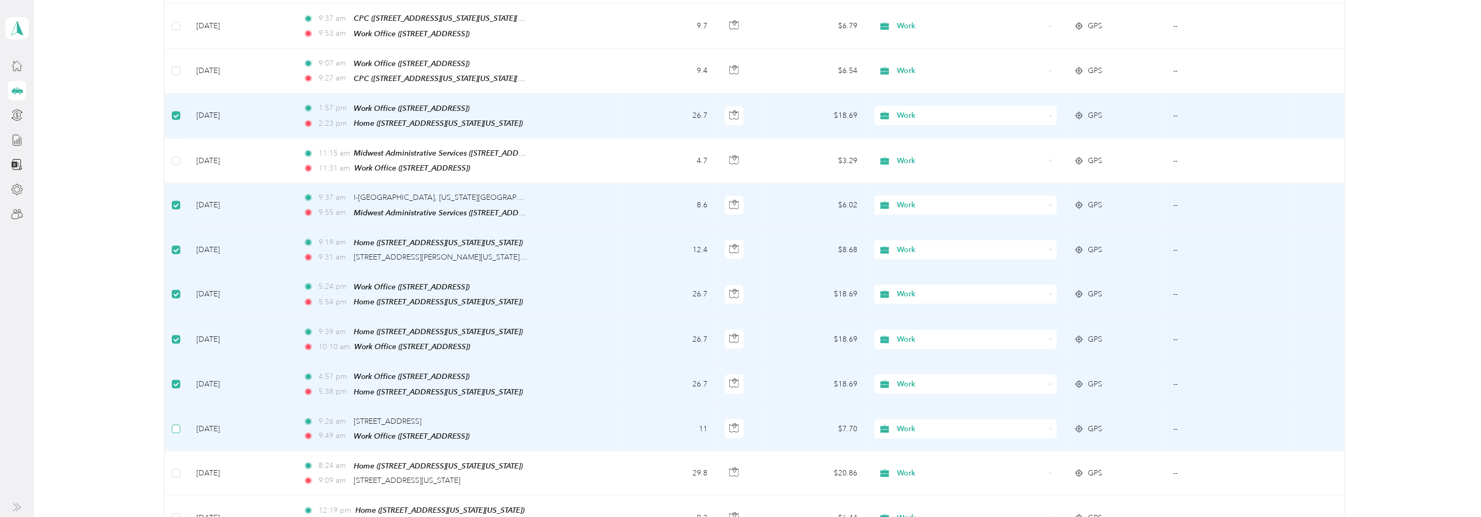
click at [179, 424] on label at bounding box center [176, 430] width 9 height 12
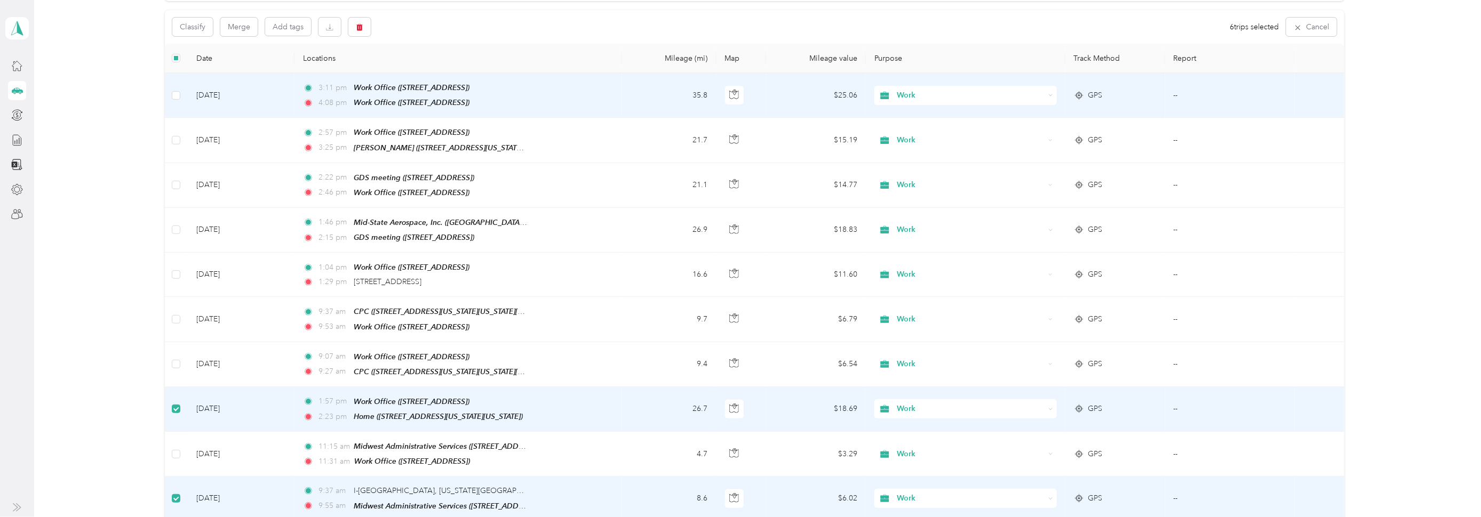
scroll to position [106, 0]
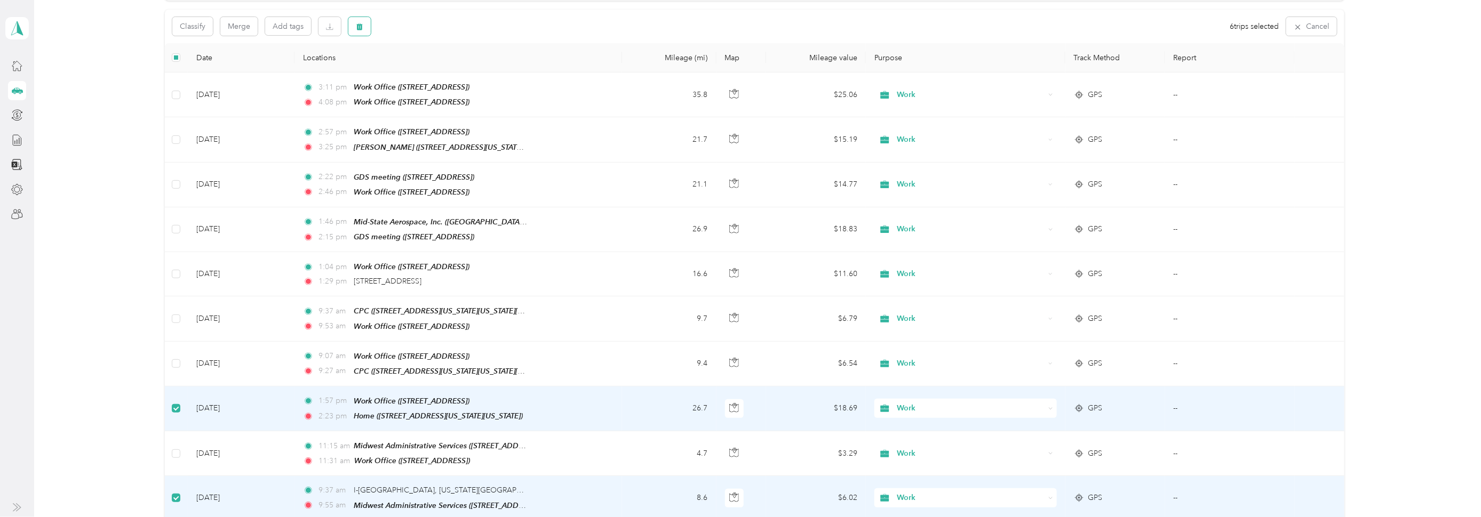
click at [361, 24] on icon "button" at bounding box center [359, 26] width 7 height 7
click at [443, 65] on button "Yes" at bounding box center [438, 70] width 21 height 17
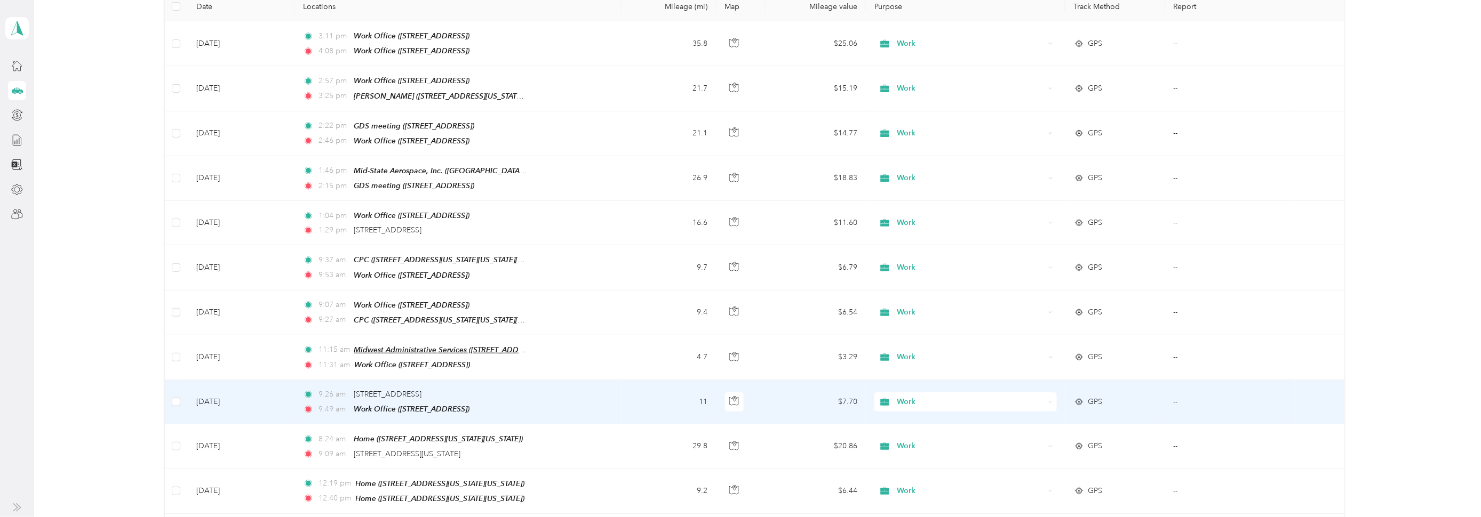
scroll to position [159, 0]
click at [221, 391] on td "[DATE]" at bounding box center [241, 402] width 107 height 44
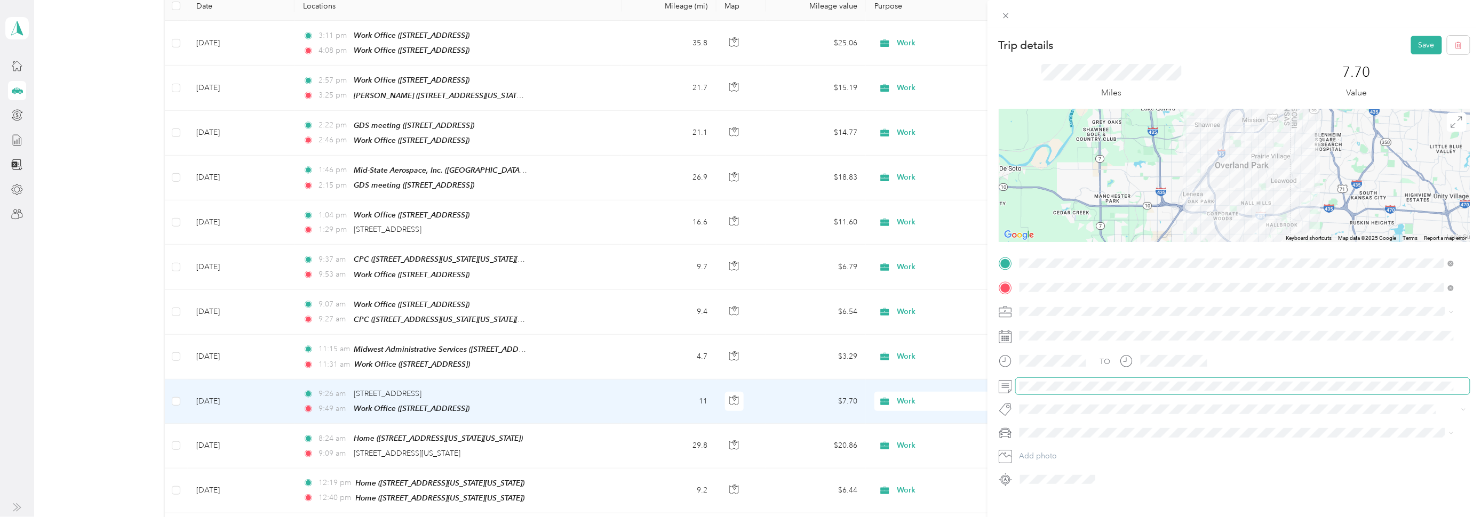
click at [990, 391] on form "Trip details Save This trip cannot be edited because it is either under review,…" at bounding box center [1233, 262] width 493 height 452
click at [1416, 42] on button "Save" at bounding box center [1426, 45] width 31 height 19
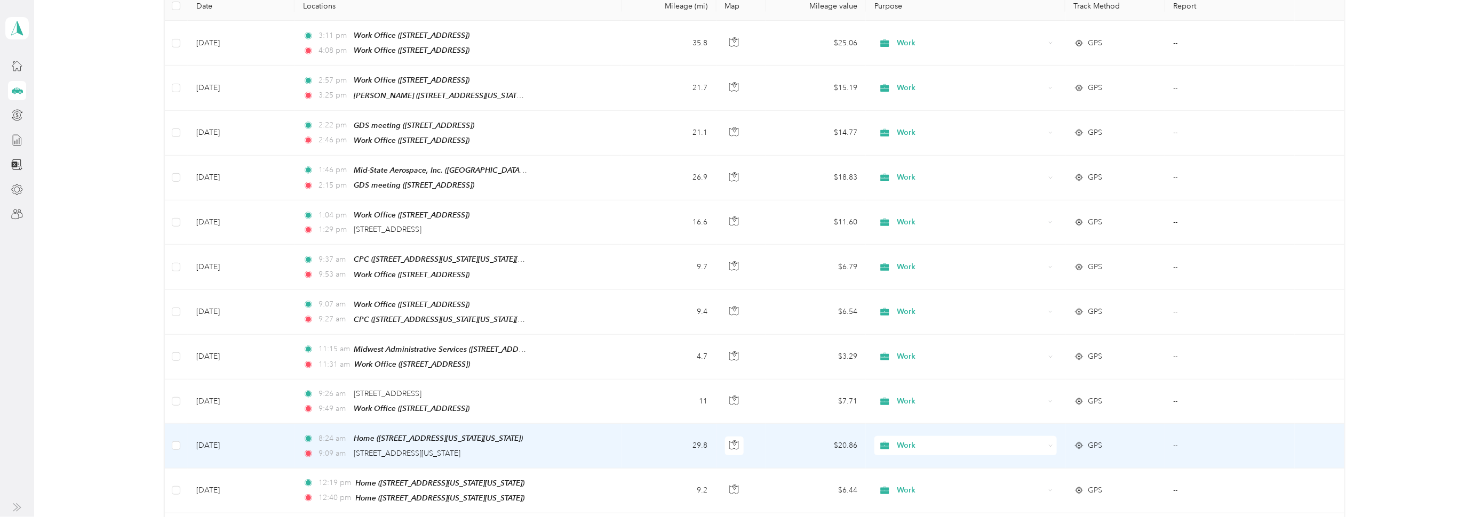
click at [215, 436] on td "[DATE]" at bounding box center [241, 446] width 107 height 44
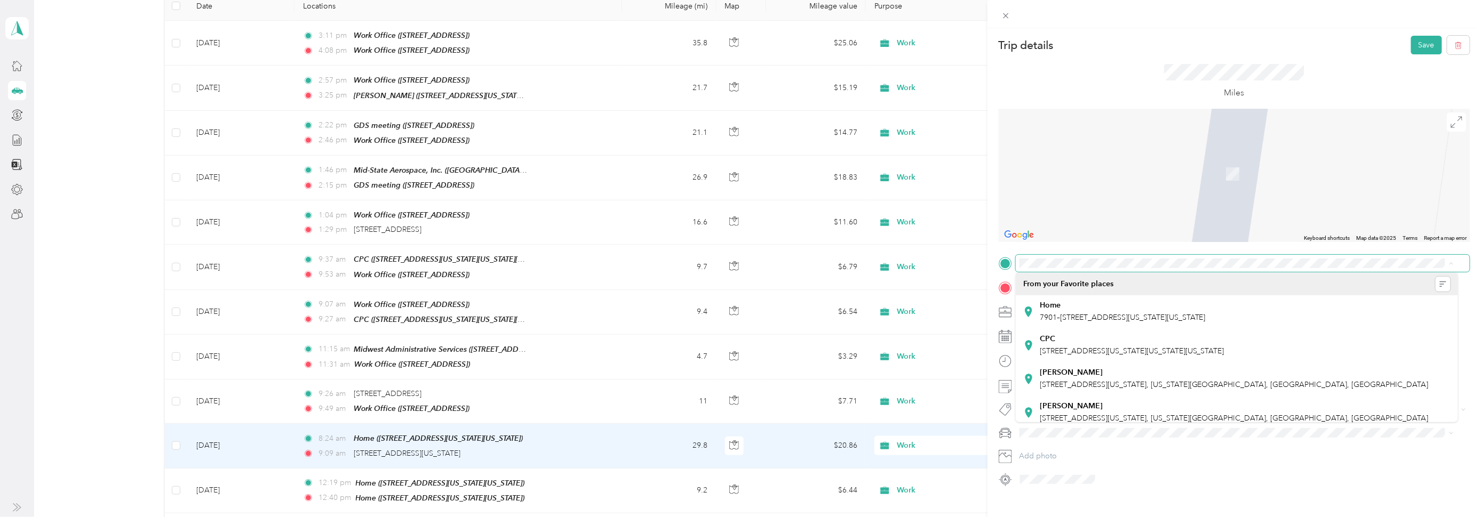
click at [1073, 268] on span at bounding box center [1243, 263] width 454 height 17
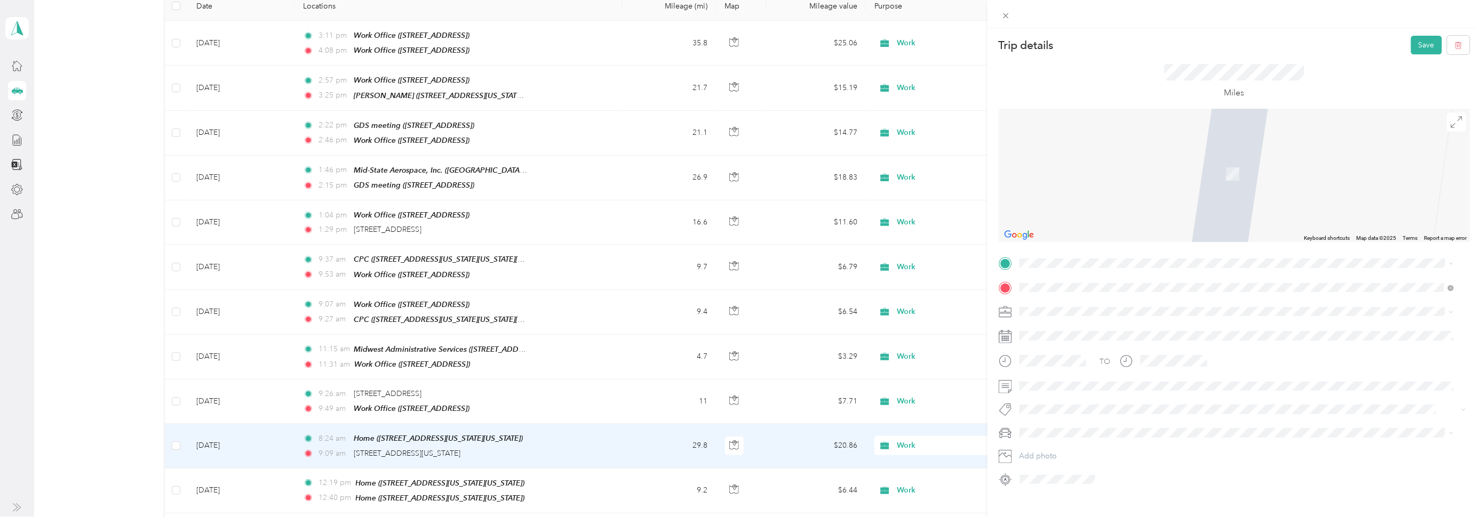
click at [1064, 309] on div "Work Office [STREET_ADDRESS]" at bounding box center [1074, 308] width 68 height 22
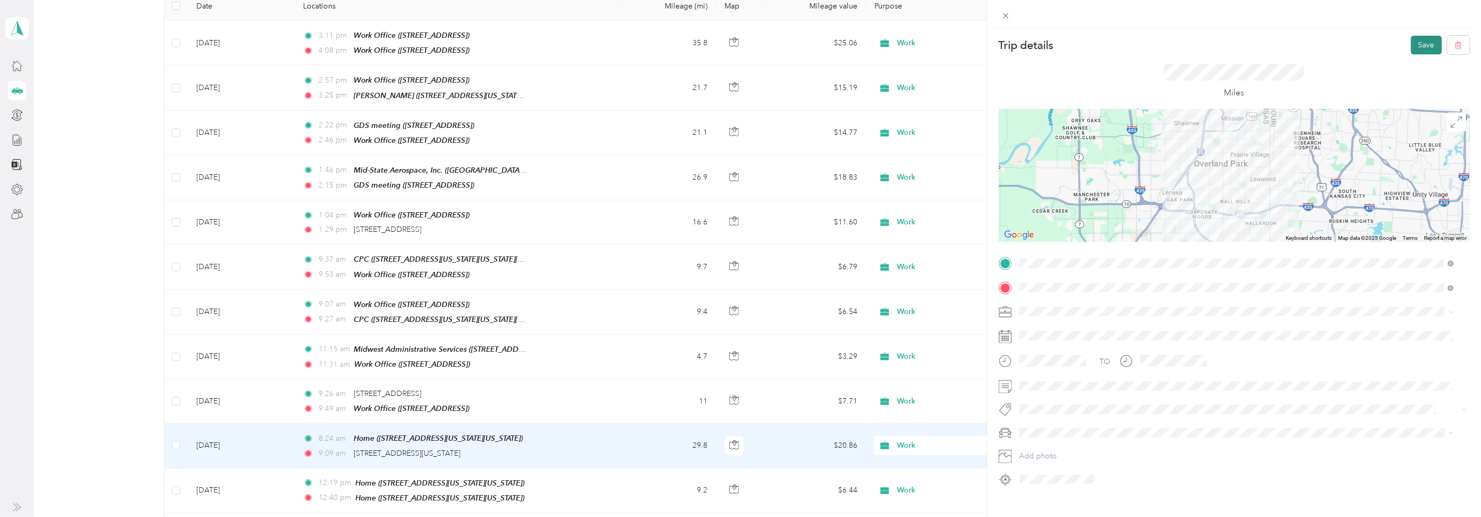
click at [1411, 47] on button "Save" at bounding box center [1426, 45] width 31 height 19
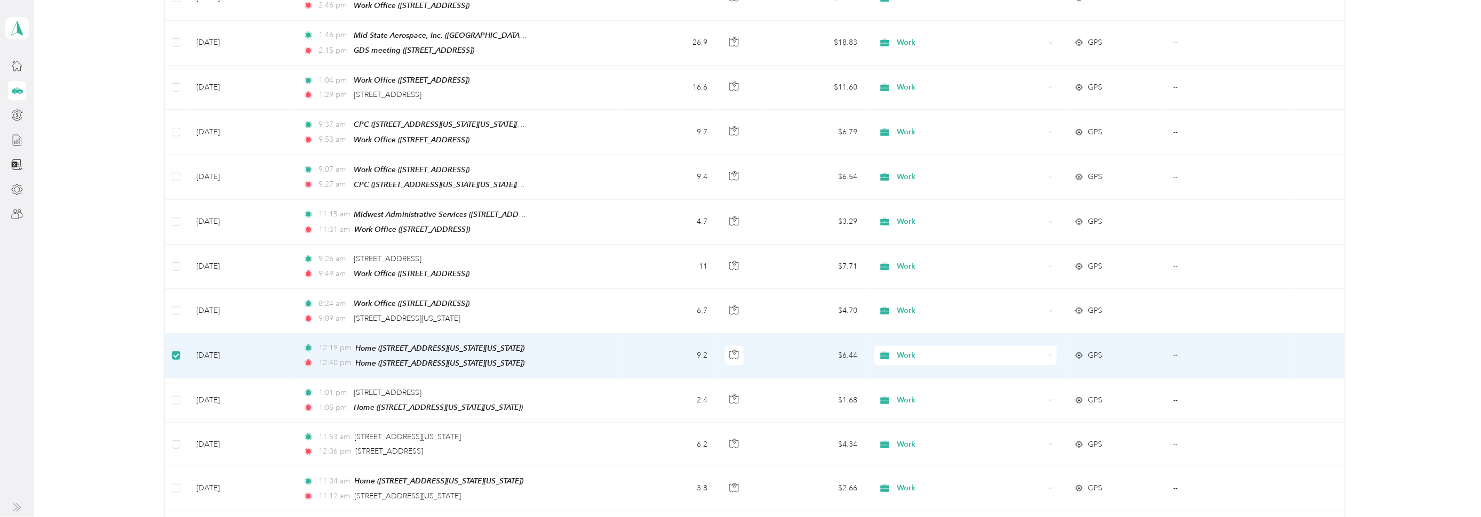
scroll to position [292, 0]
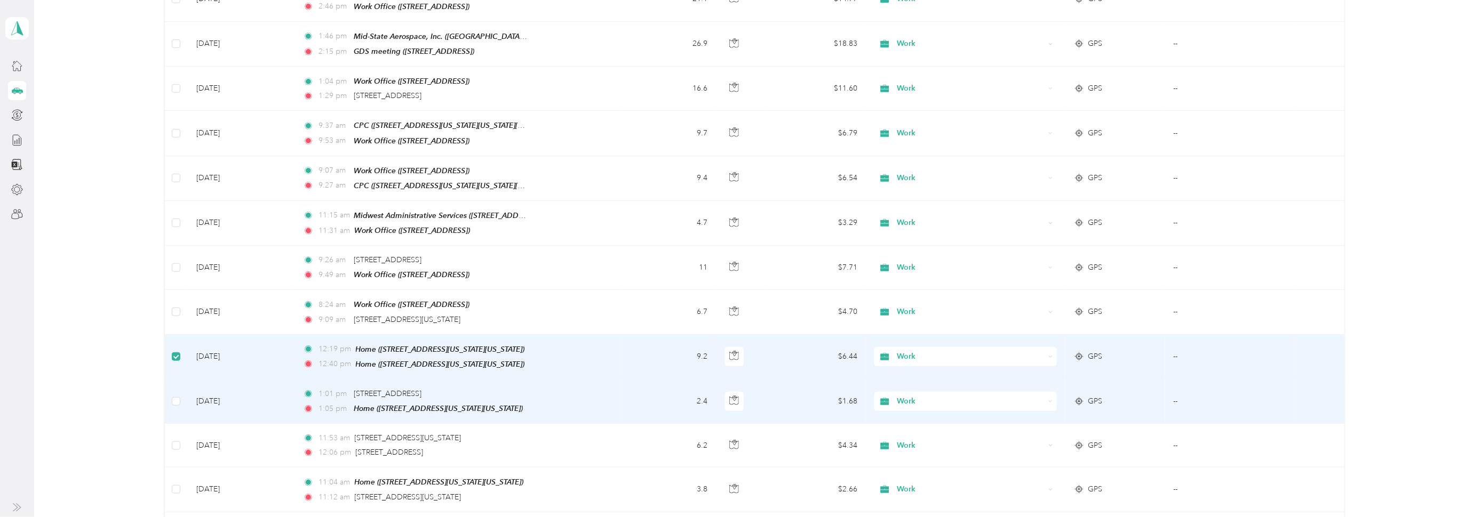
click at [180, 388] on td at bounding box center [176, 402] width 23 height 44
click at [166, 387] on td at bounding box center [176, 402] width 23 height 44
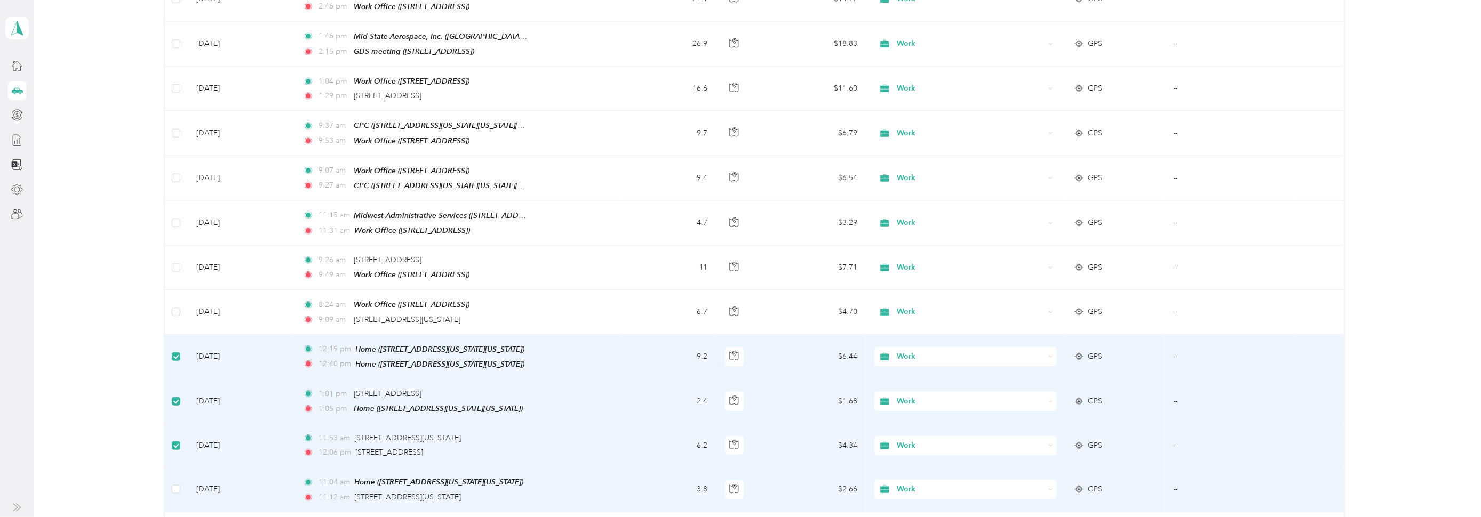
click at [180, 482] on td at bounding box center [176, 490] width 23 height 44
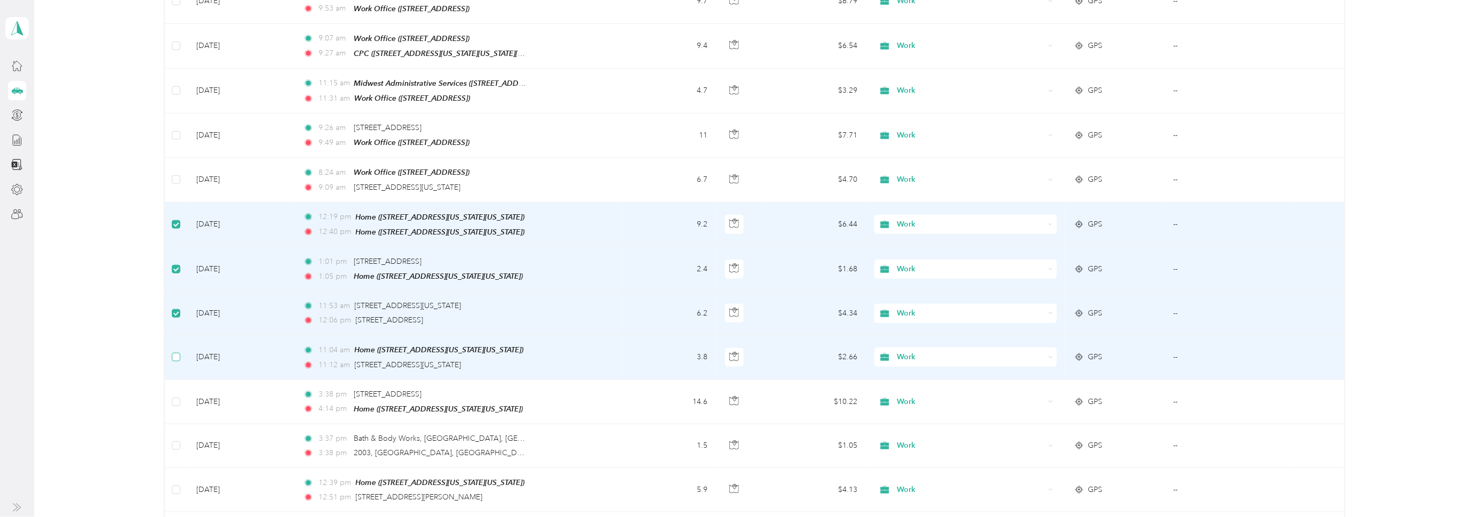
scroll to position [425, 0]
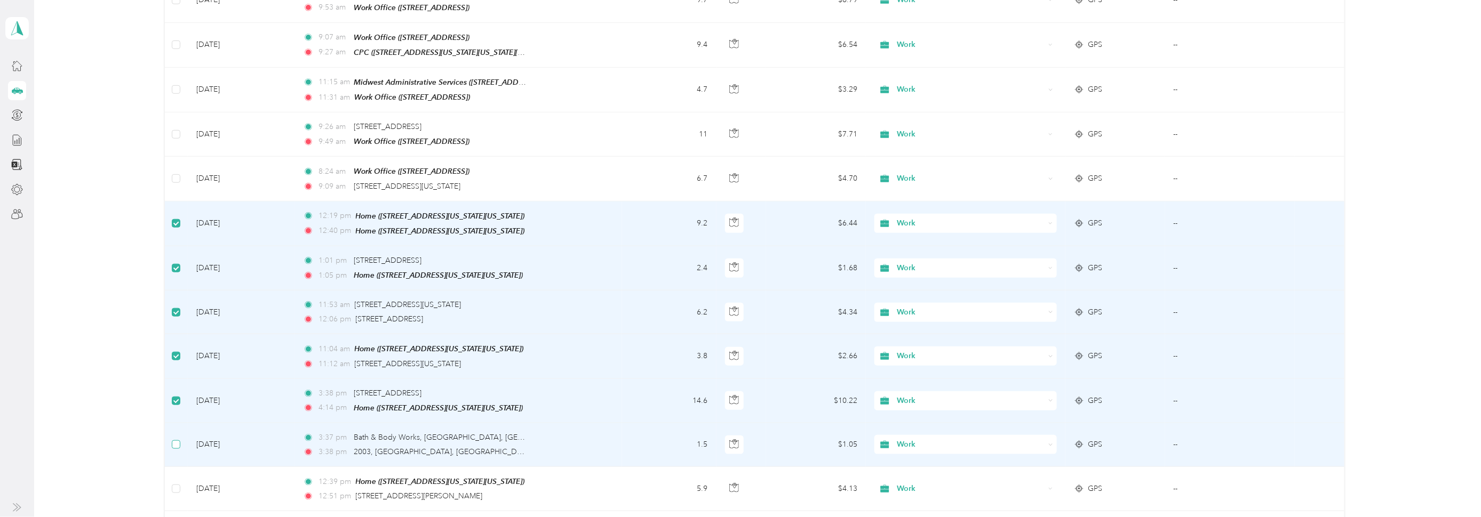
click at [173, 439] on label at bounding box center [176, 445] width 9 height 12
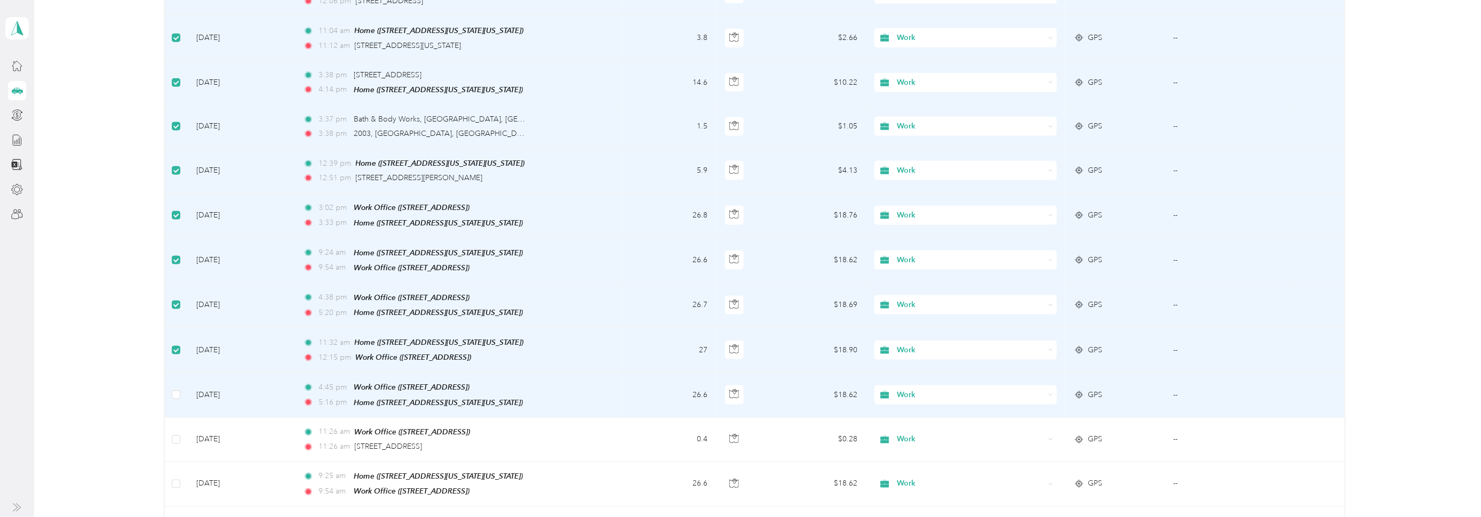
scroll to position [744, 0]
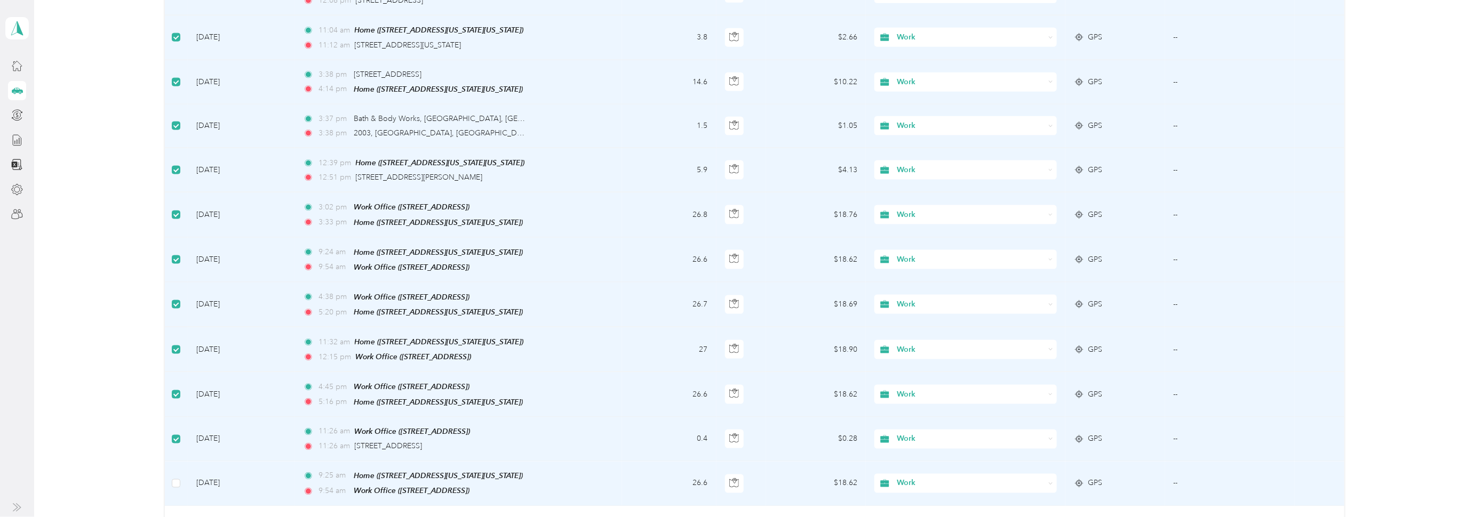
click at [170, 463] on td at bounding box center [176, 484] width 23 height 45
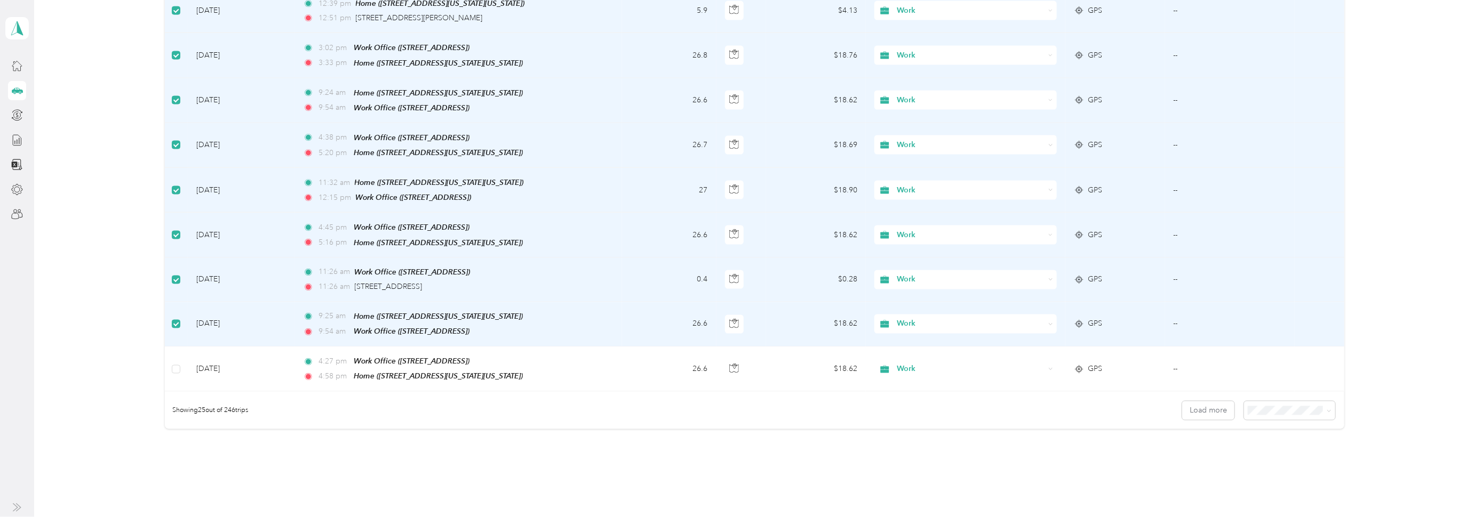
scroll to position [904, 0]
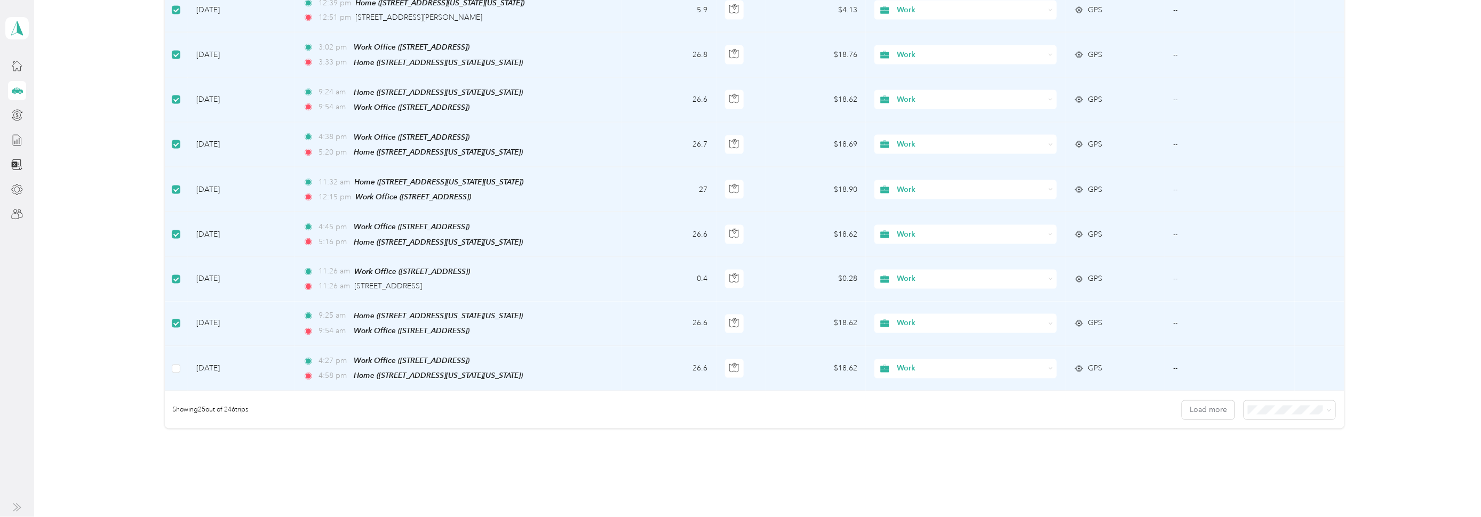
click at [170, 351] on td at bounding box center [176, 369] width 23 height 45
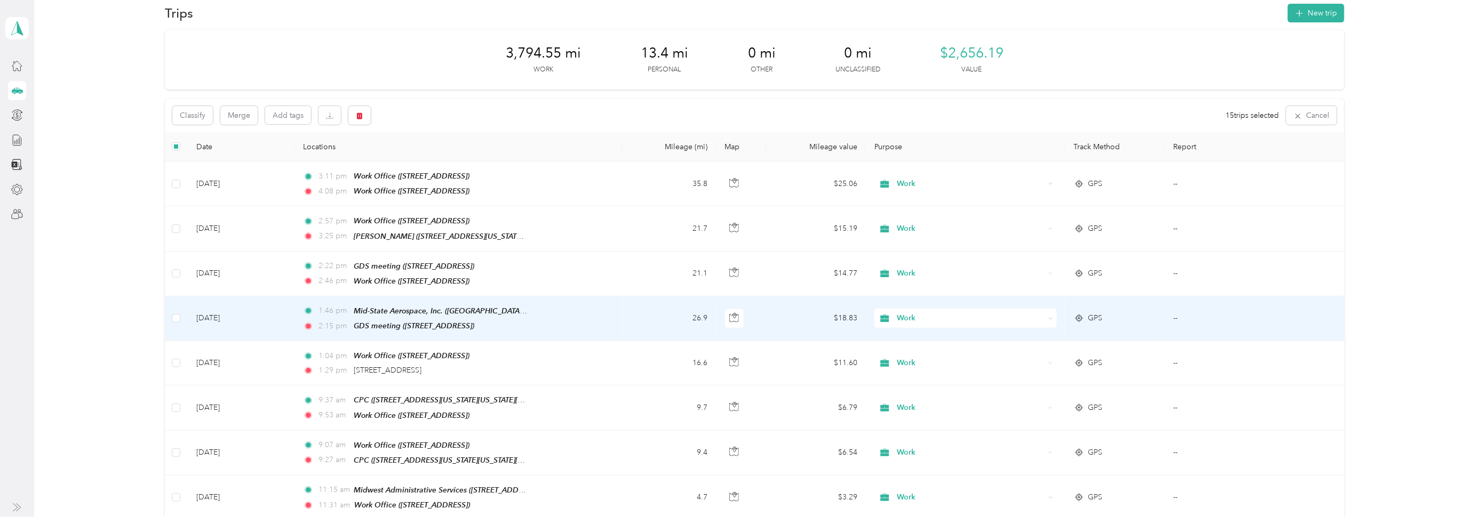
scroll to position [0, 0]
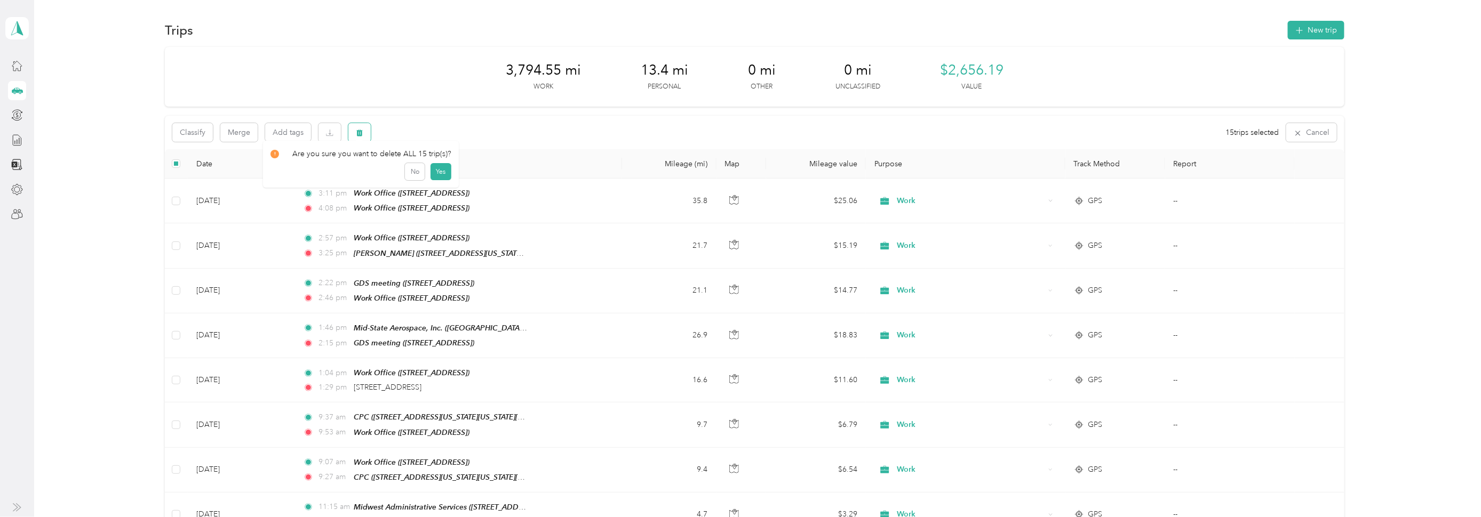
click at [363, 132] on button "button" at bounding box center [359, 132] width 22 height 19
click at [438, 177] on button "Yes" at bounding box center [440, 177] width 21 height 17
click at [365, 130] on button "button" at bounding box center [359, 132] width 22 height 19
click at [439, 176] on button "Yes" at bounding box center [440, 177] width 21 height 17
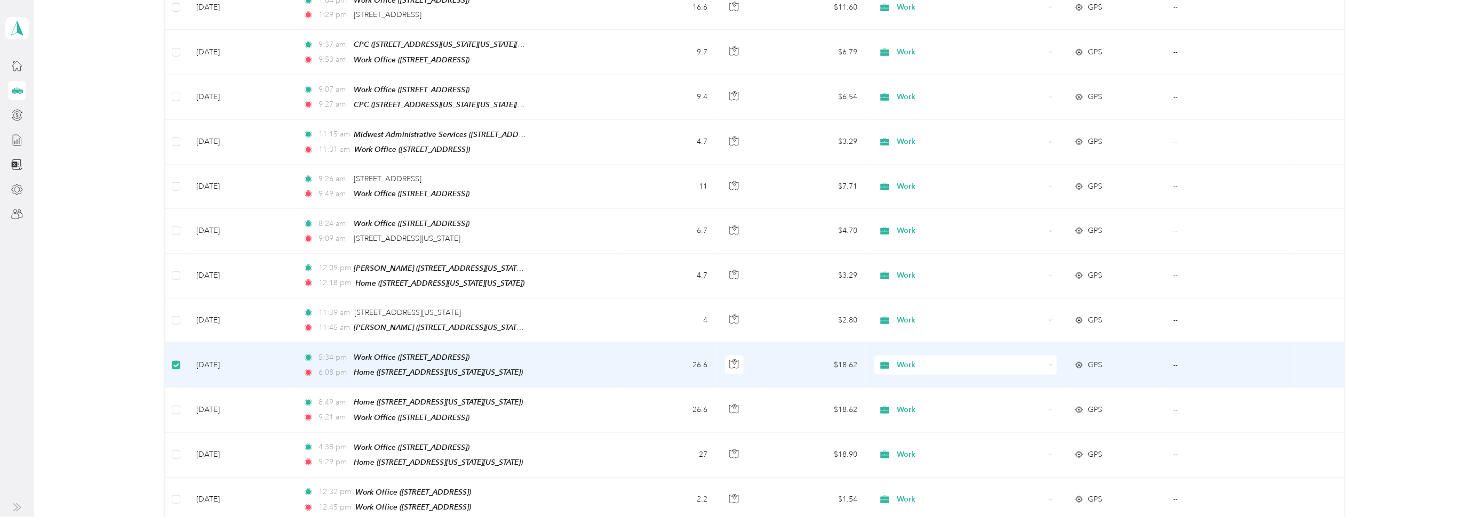
scroll to position [372, 0]
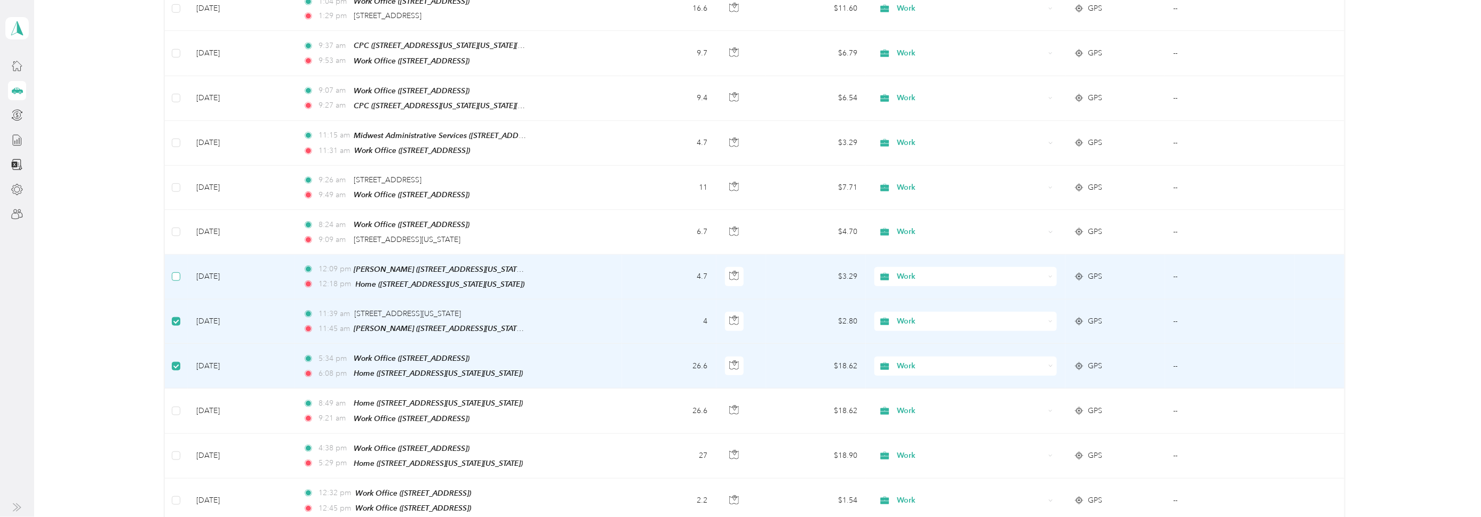
click at [177, 272] on label at bounding box center [176, 277] width 9 height 12
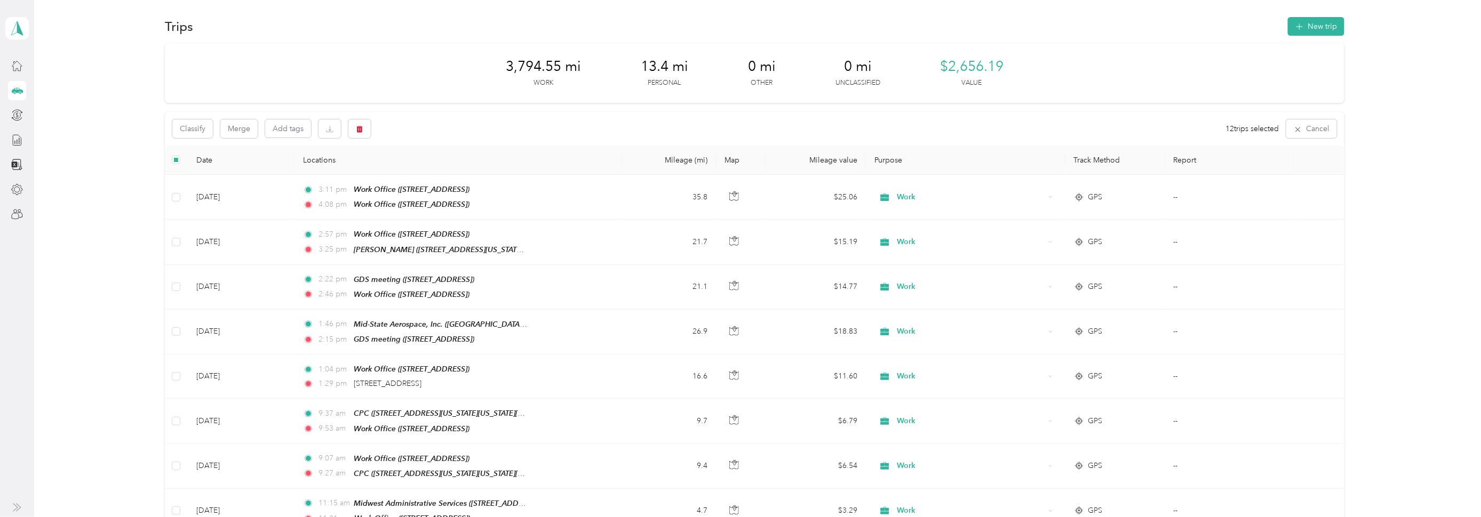
scroll to position [0, 0]
click at [362, 131] on button "button" at bounding box center [359, 132] width 22 height 19
click at [440, 171] on button "Yes" at bounding box center [440, 177] width 21 height 17
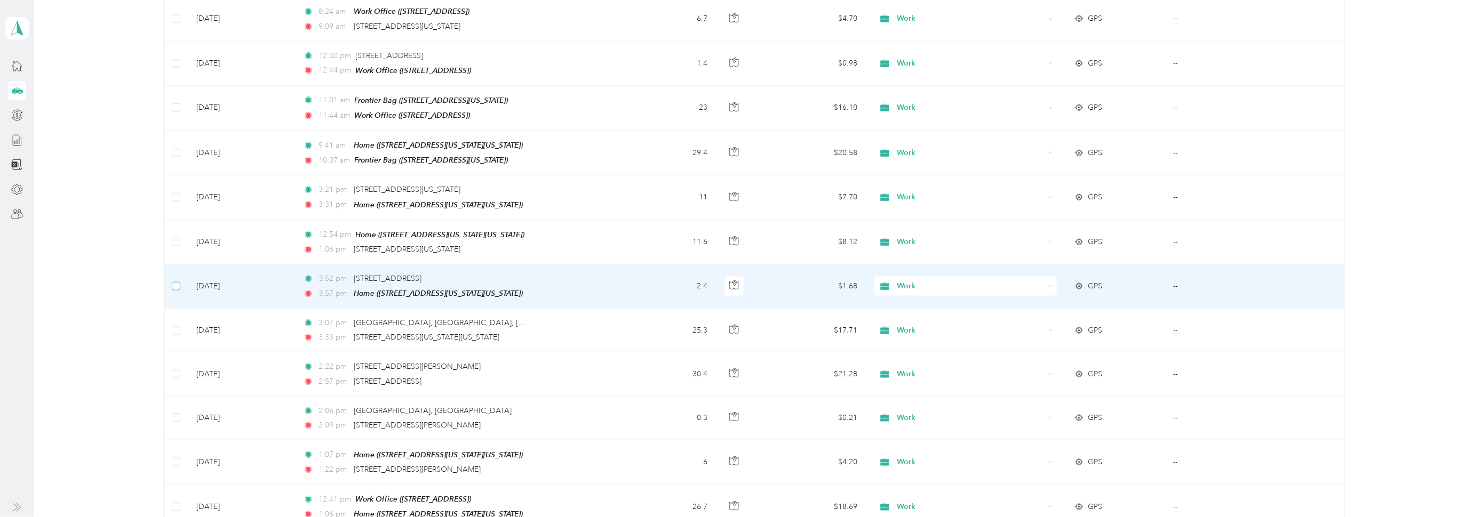
scroll to position [585, 0]
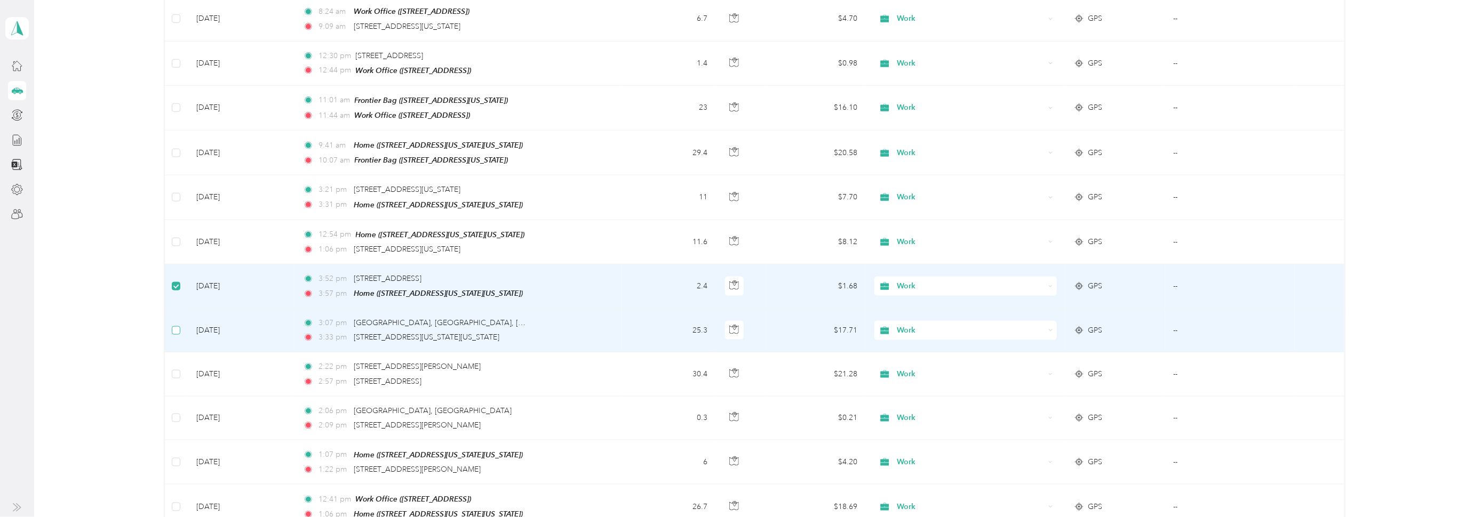
click at [177, 325] on label at bounding box center [176, 331] width 9 height 12
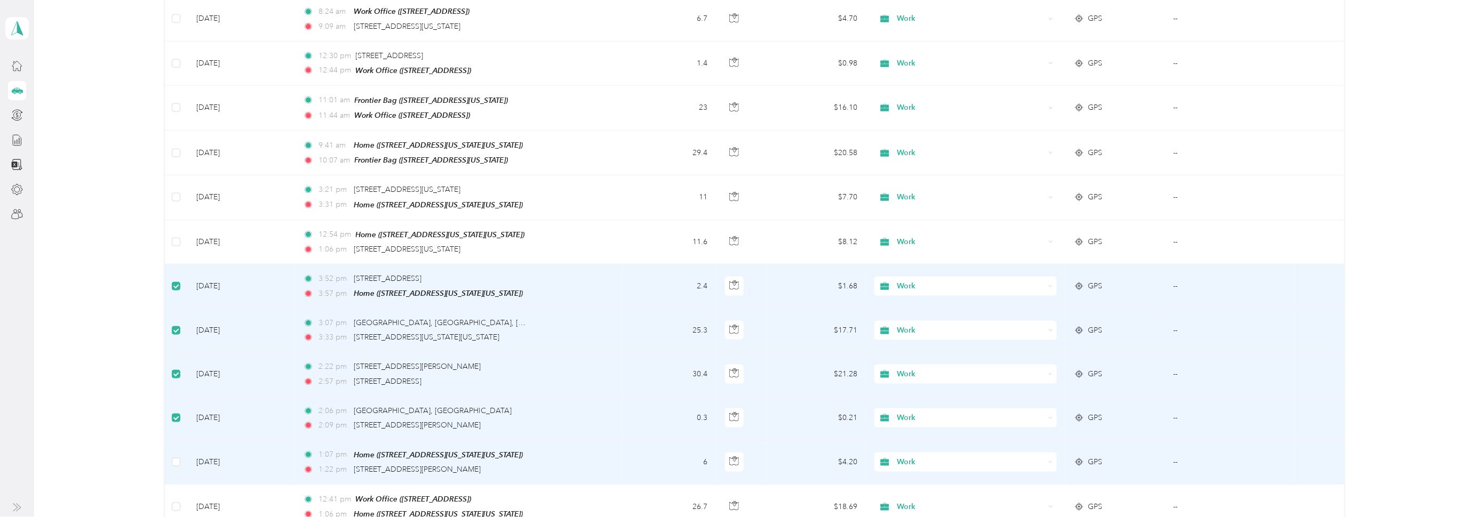
click at [180, 449] on td at bounding box center [176, 463] width 23 height 44
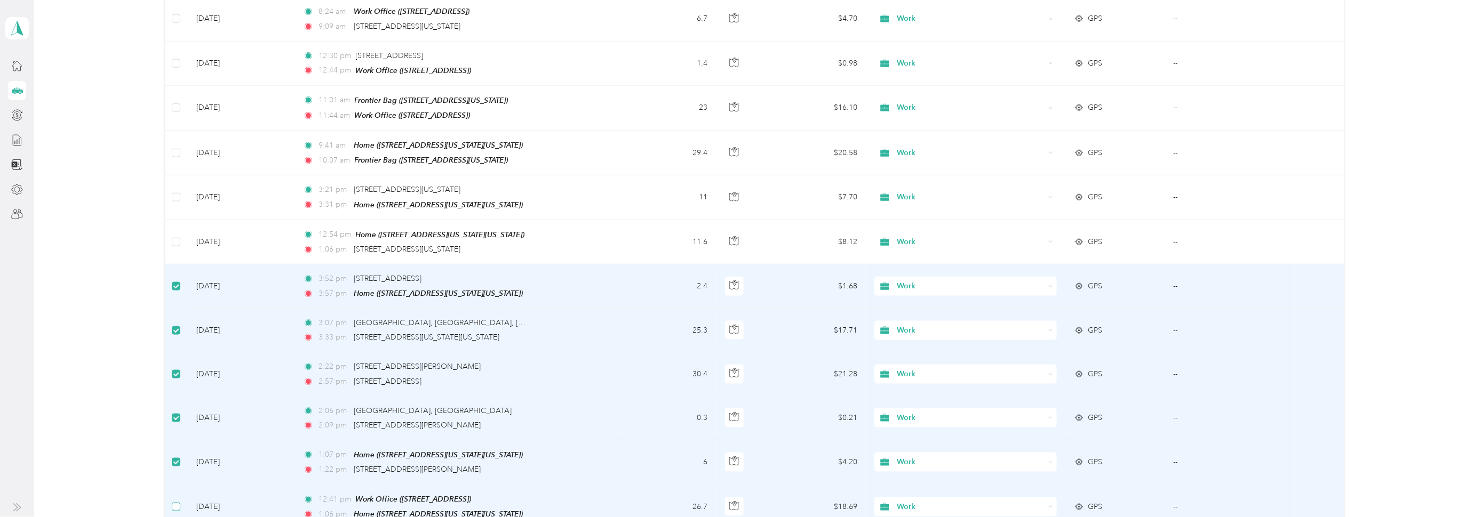
click at [176, 501] on label at bounding box center [176, 507] width 9 height 12
click at [181, 493] on td at bounding box center [176, 507] width 23 height 45
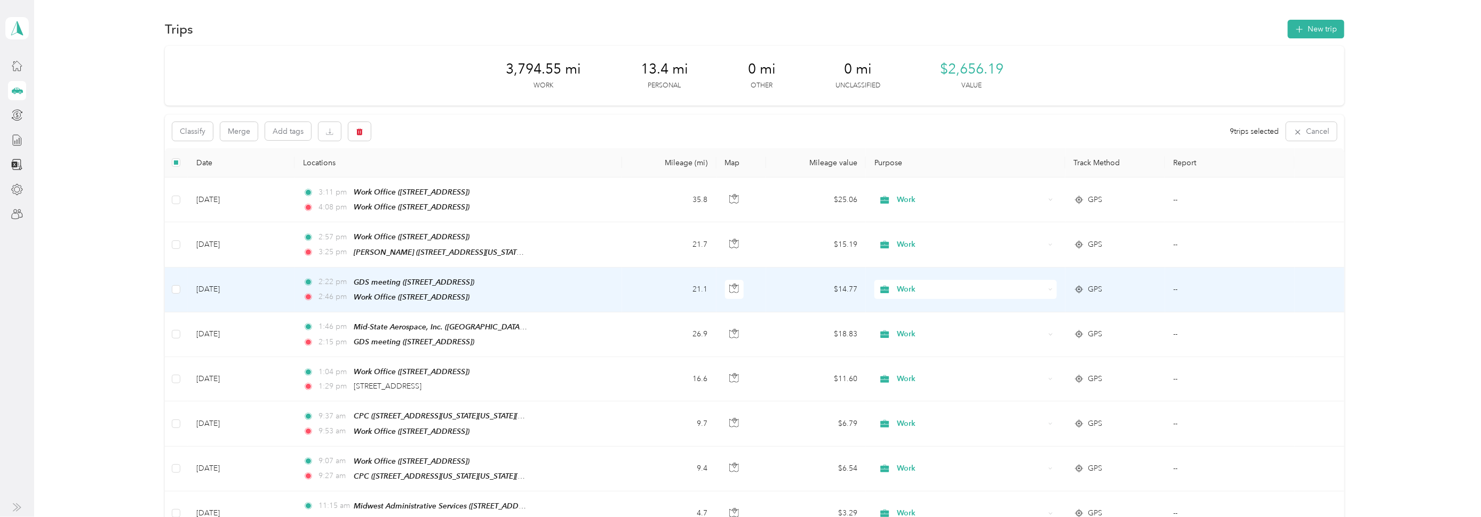
scroll to position [0, 0]
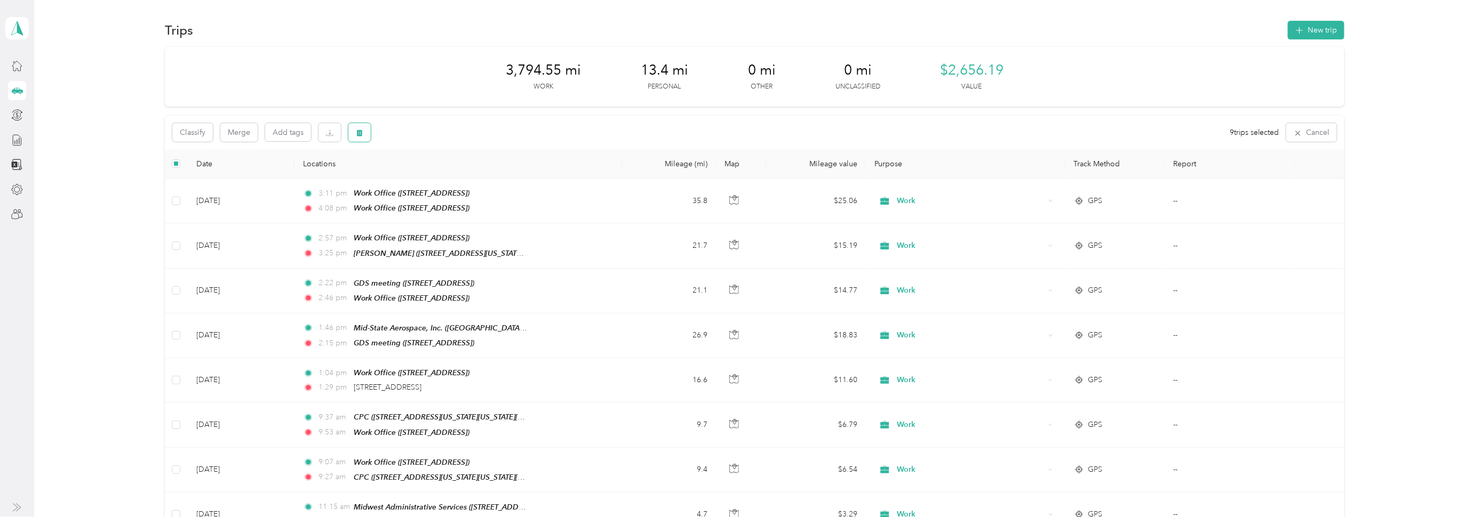
click at [362, 131] on icon "button" at bounding box center [359, 132] width 7 height 7
click at [438, 174] on button "Yes" at bounding box center [438, 177] width 21 height 17
click at [360, 131] on icon "button" at bounding box center [359, 133] width 6 height 7
click at [434, 176] on button "Yes" at bounding box center [438, 177] width 21 height 17
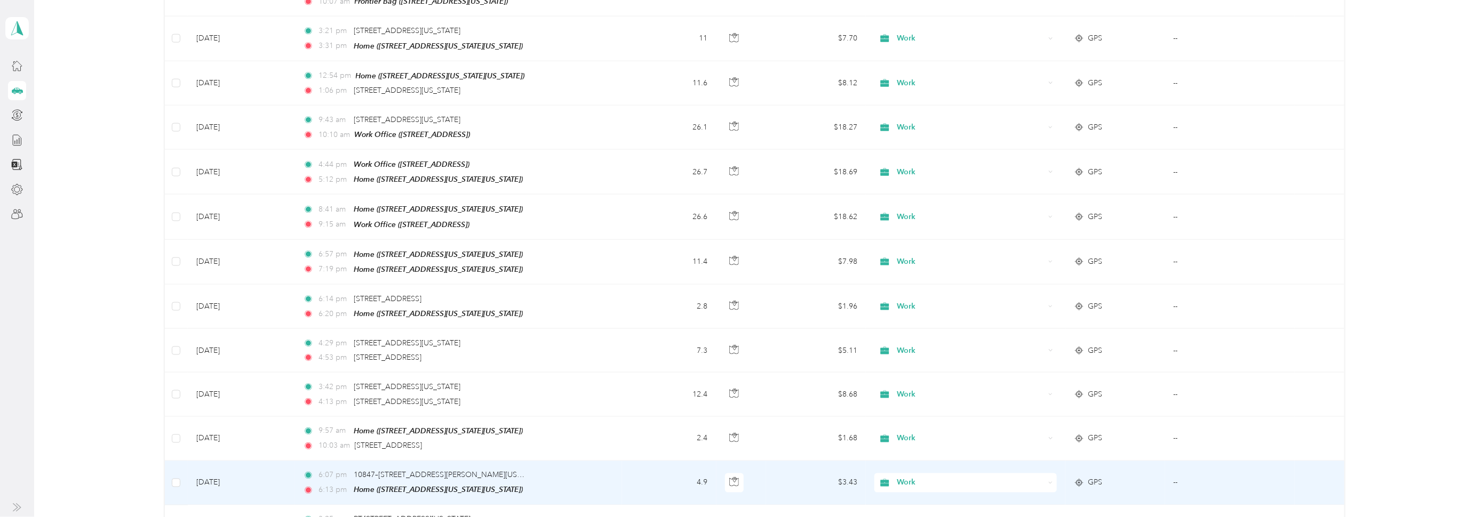
scroll to position [746, 0]
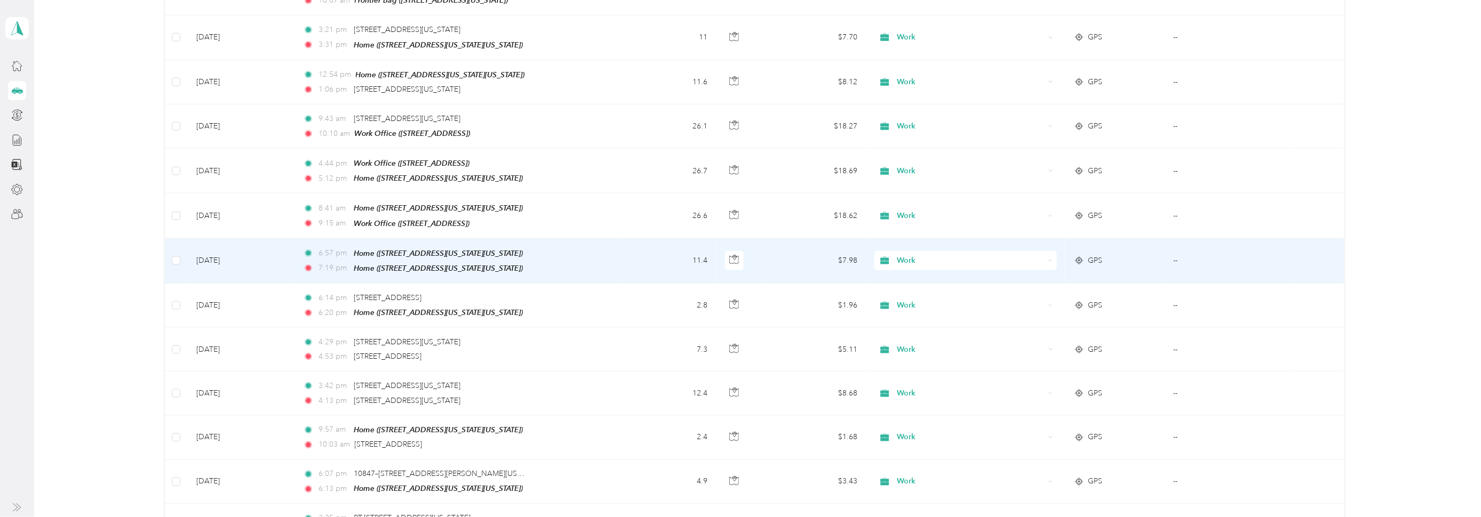
click at [186, 251] on td at bounding box center [176, 261] width 23 height 45
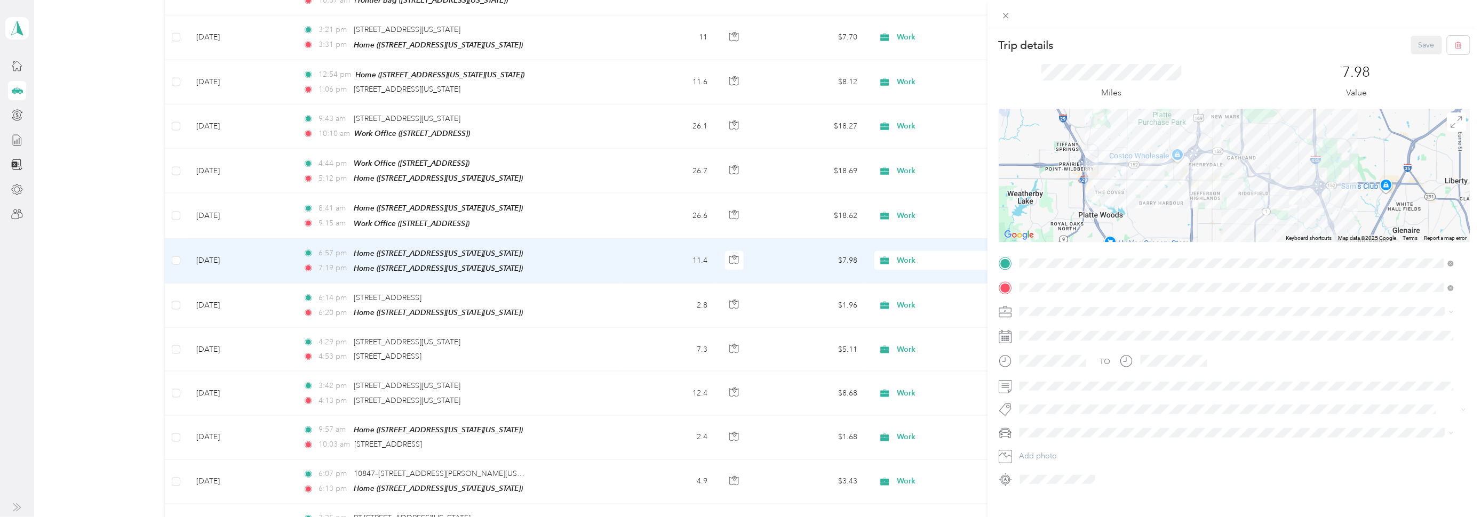
click at [173, 290] on div "Trip details Save This trip cannot be edited because it is either under review,…" at bounding box center [740, 258] width 1481 height 517
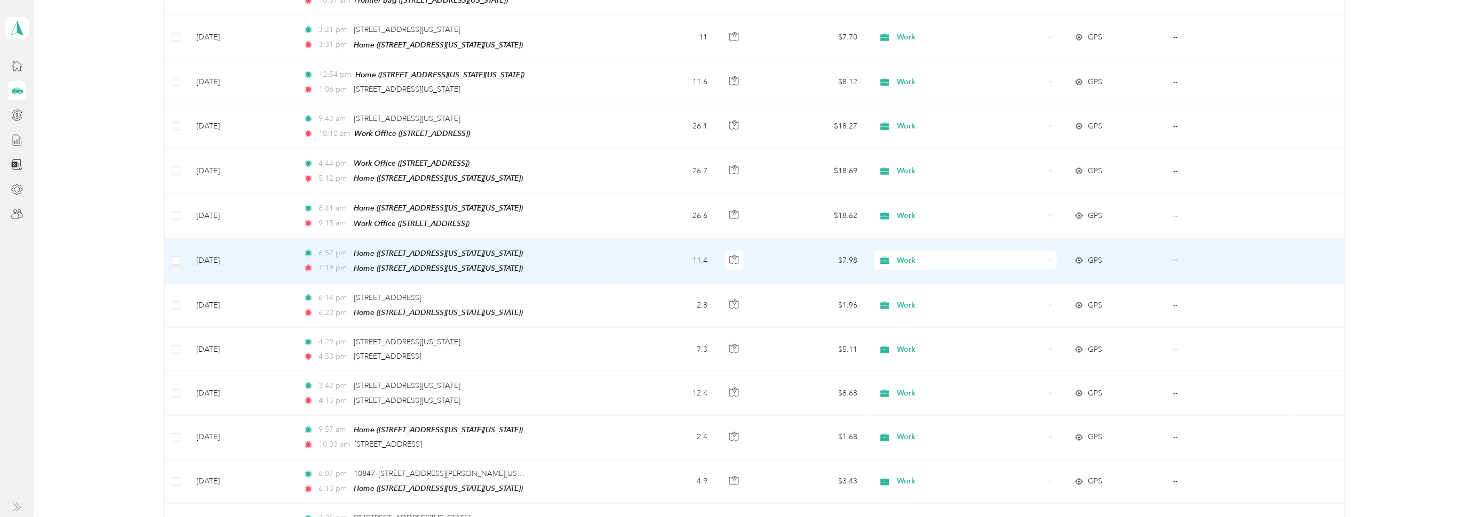
scroll to position [745, 0]
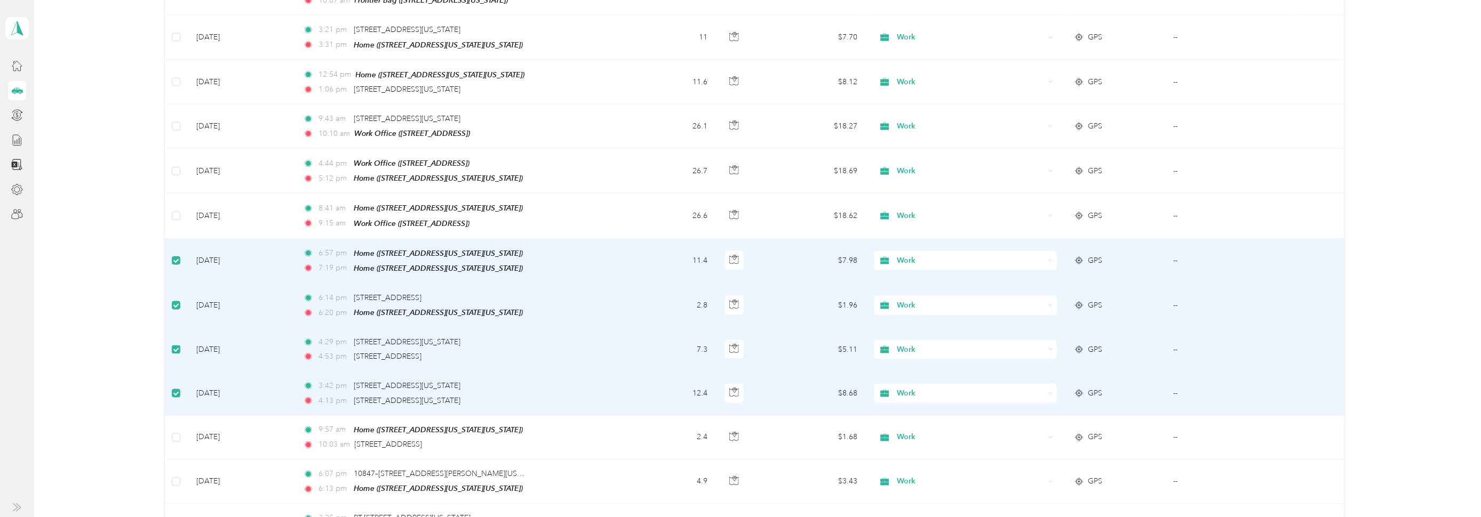
click at [174, 344] on label at bounding box center [176, 350] width 9 height 12
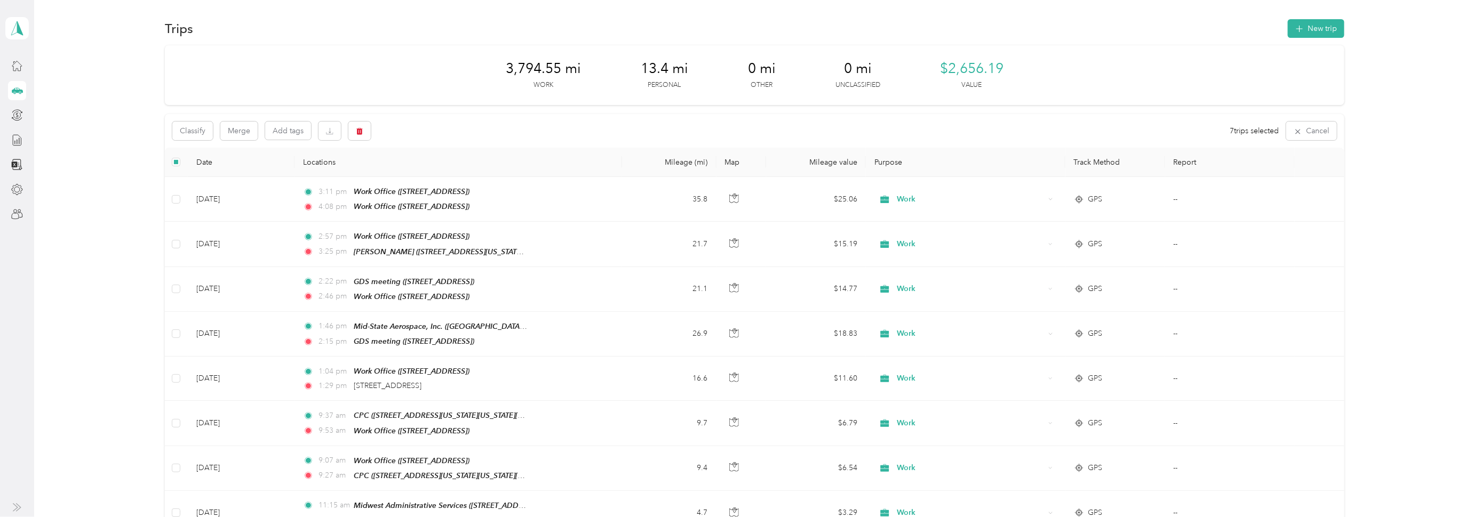
scroll to position [0, 0]
click at [362, 131] on icon "button" at bounding box center [359, 132] width 7 height 7
click at [433, 174] on button "Yes" at bounding box center [438, 177] width 21 height 17
click at [322, 126] on span at bounding box center [340, 133] width 149 height 18
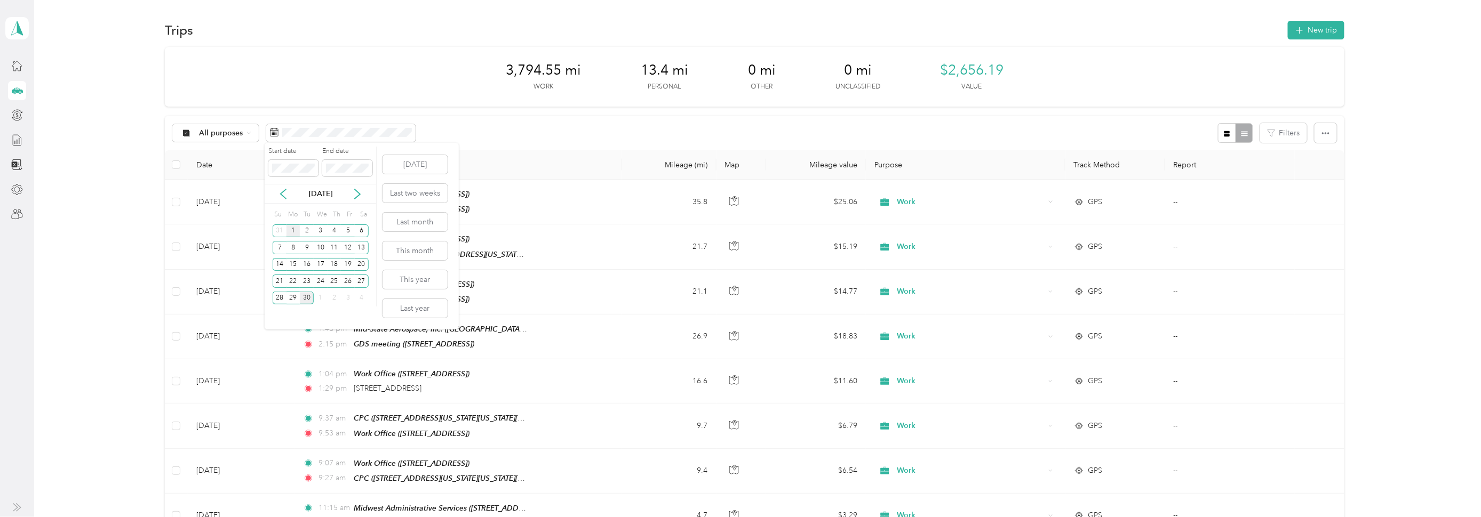
click at [294, 227] on div "1" at bounding box center [293, 231] width 14 height 13
click at [308, 296] on div "30" at bounding box center [307, 298] width 14 height 13
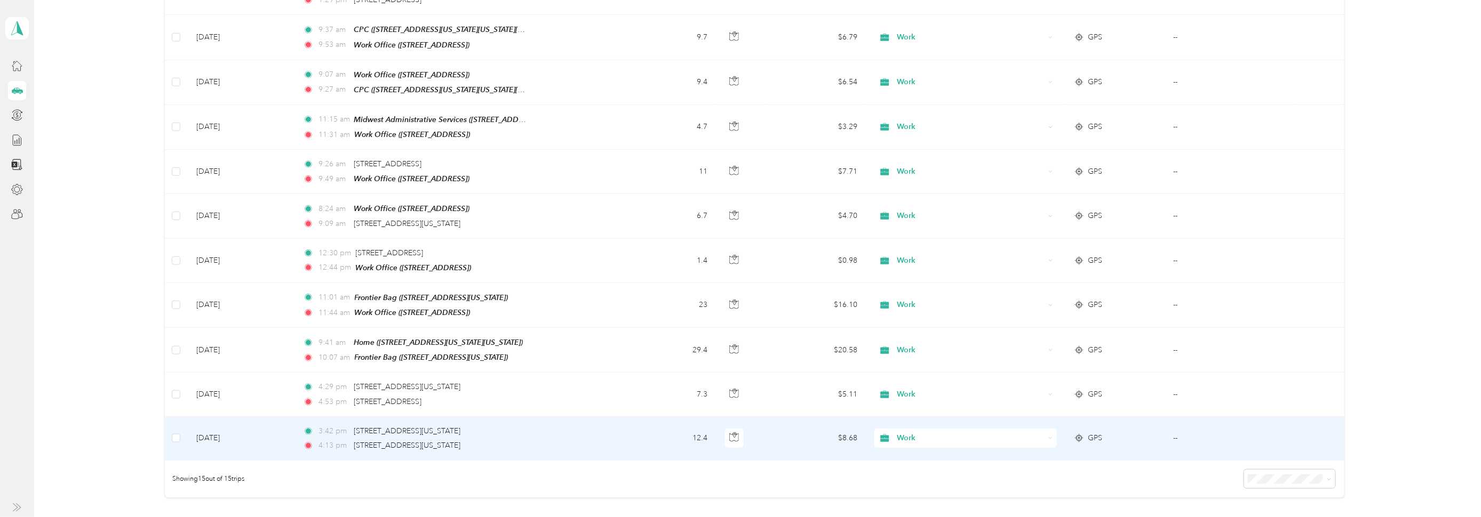
scroll to position [506, 0]
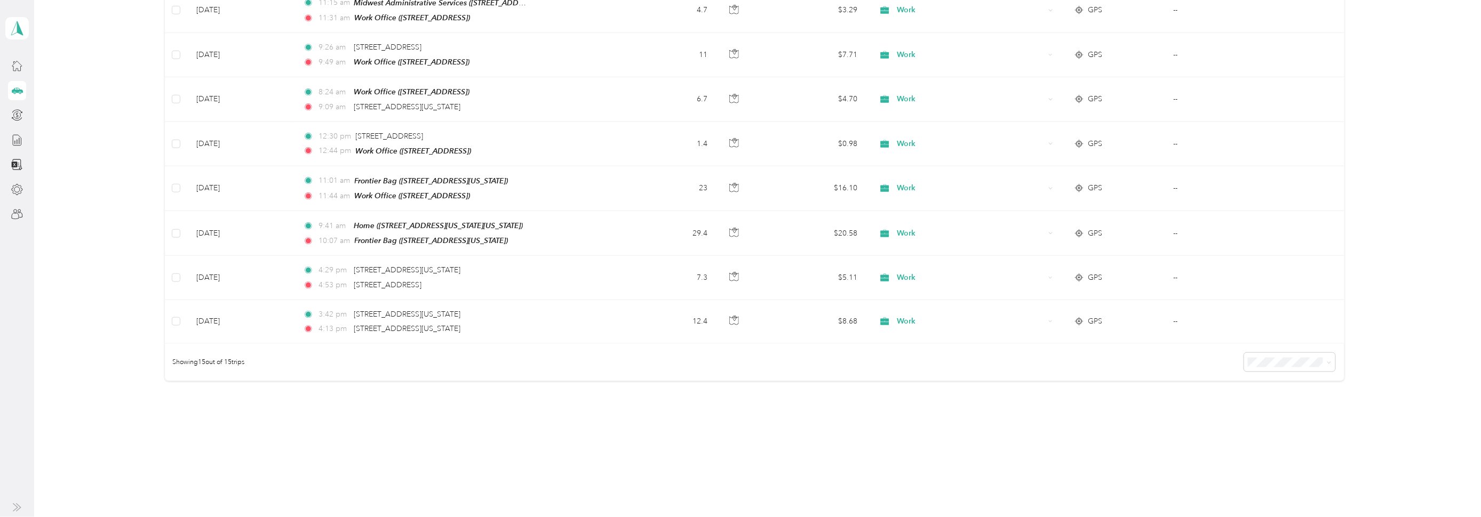
click at [664, 476] on div "Trips New trip 237.04 mi Work 0 mi Personal 0 mi Other 0 mi Unclassified $165.9…" at bounding box center [755, 258] width 1442 height 517
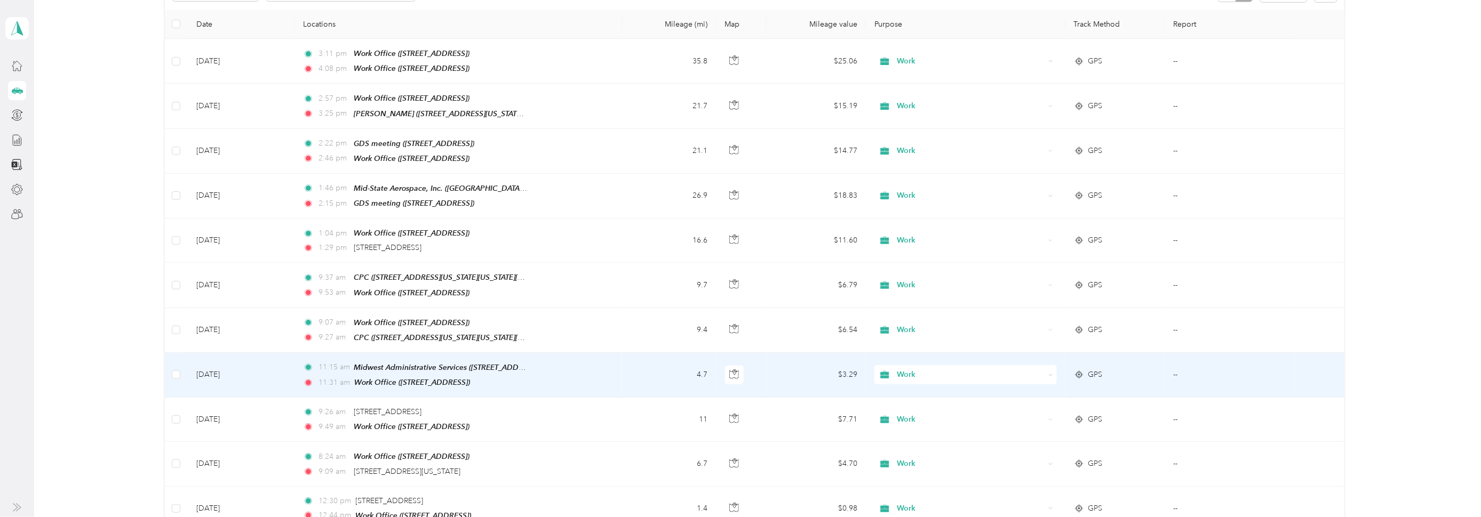
scroll to position [26, 0]
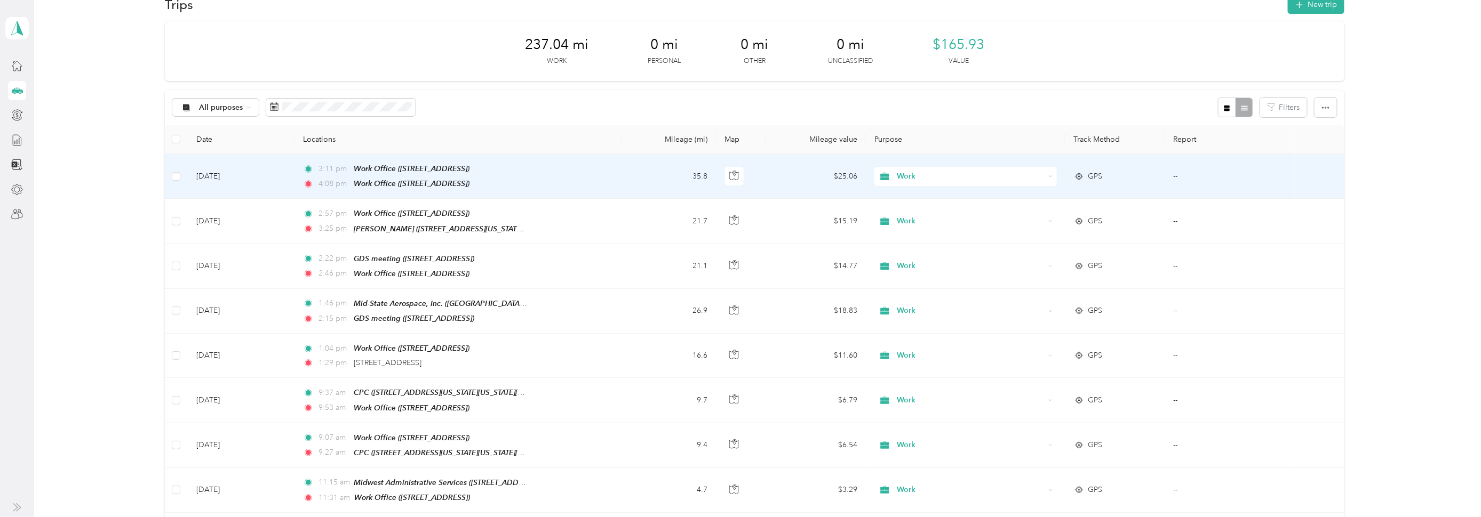
click at [210, 177] on td "[DATE]" at bounding box center [241, 176] width 107 height 45
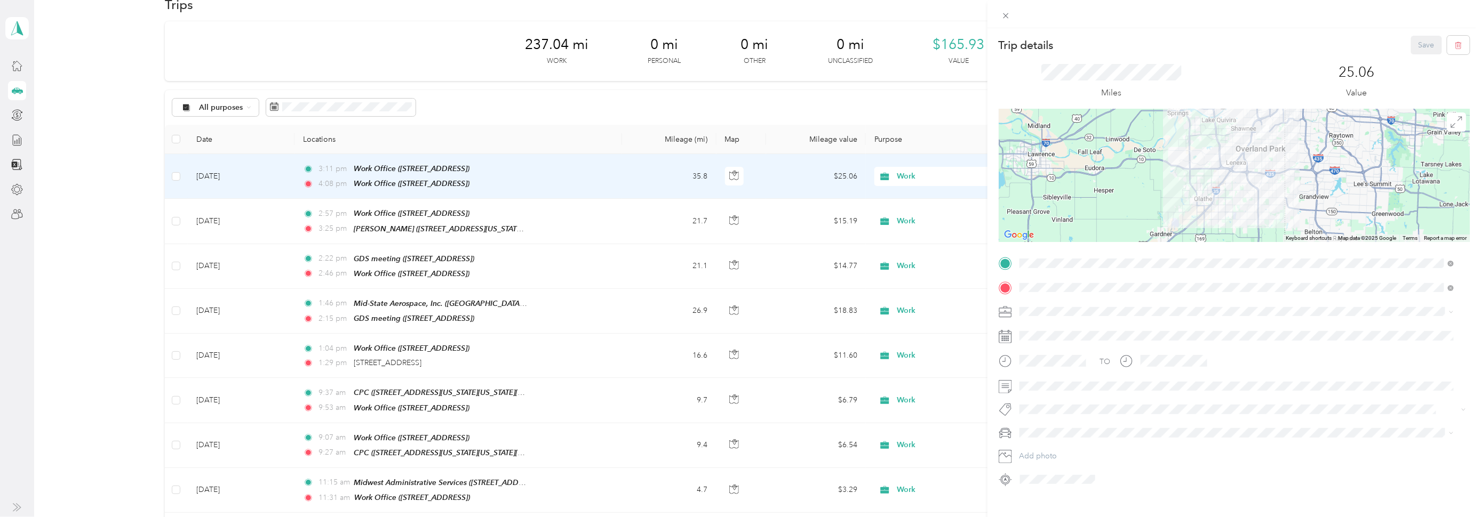
click at [430, 225] on div "Trip details Save This trip cannot be edited because it is either under review,…" at bounding box center [740, 258] width 1481 height 517
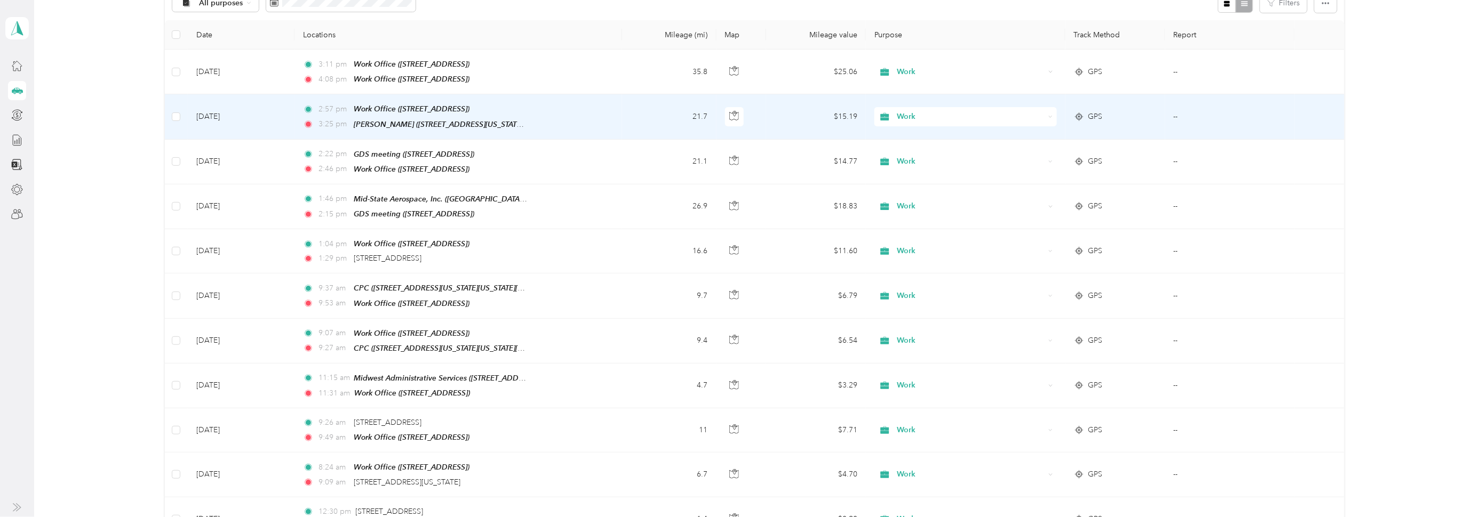
scroll to position [131, 0]
click at [219, 114] on td "[DATE]" at bounding box center [241, 116] width 107 height 45
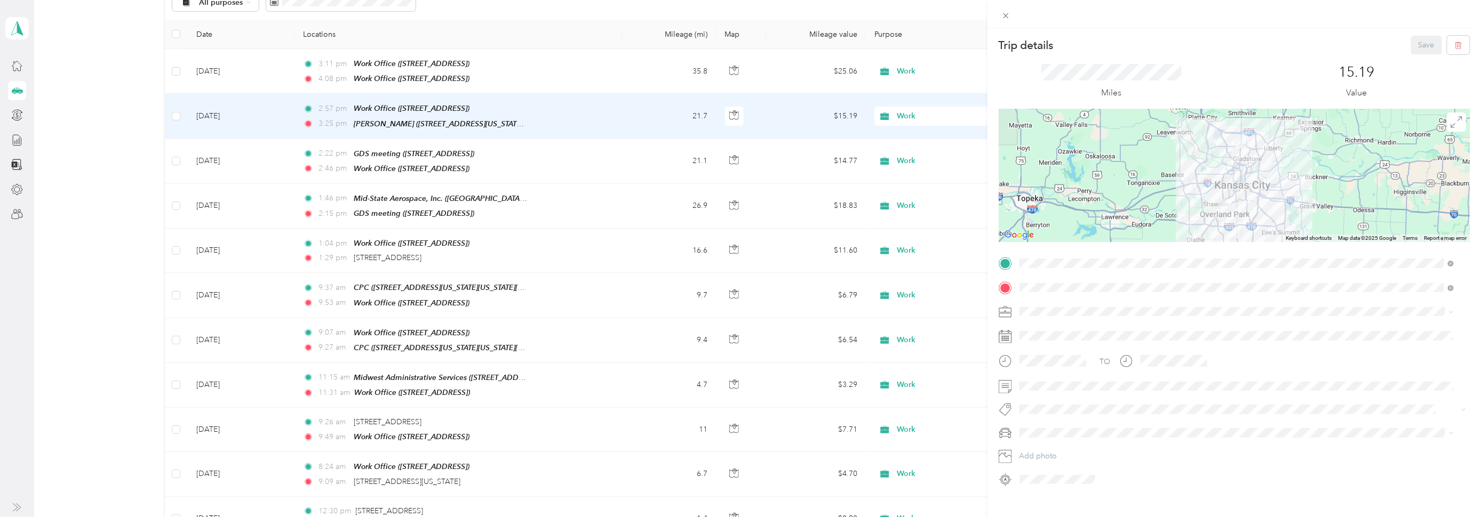
click at [233, 154] on div "Trip details Save This trip cannot be edited because it is either under review,…" at bounding box center [740, 258] width 1481 height 517
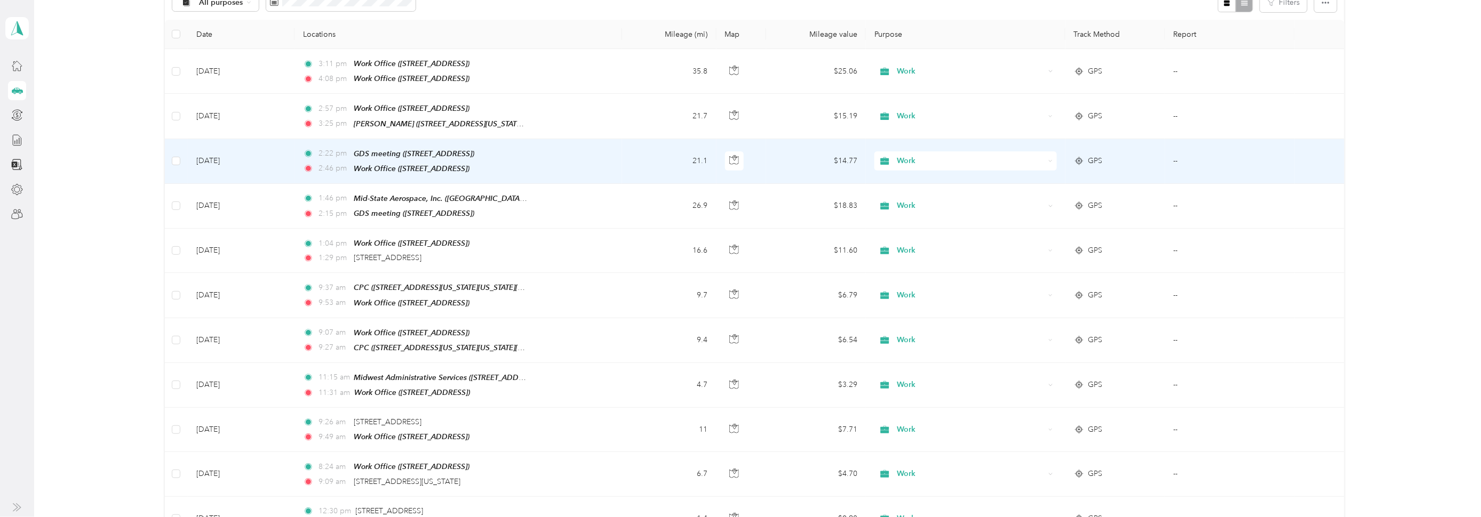
click at [218, 156] on td "[DATE]" at bounding box center [241, 161] width 107 height 45
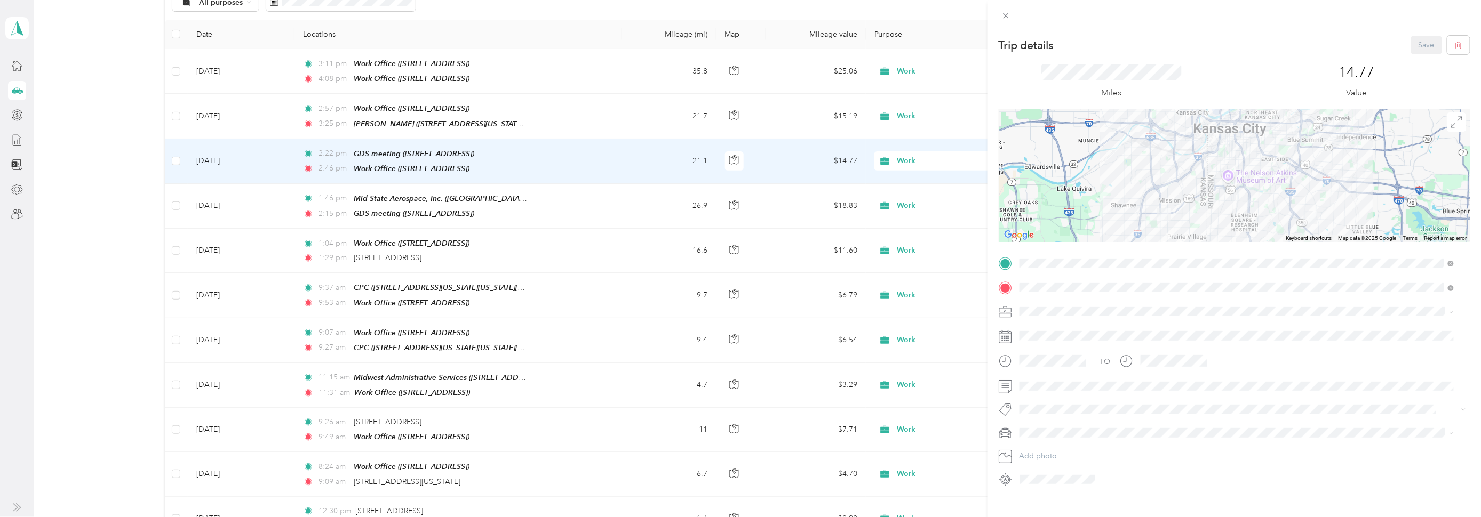
click at [226, 202] on div "Trip details Save This trip cannot be edited because it is either under review,…" at bounding box center [740, 258] width 1481 height 517
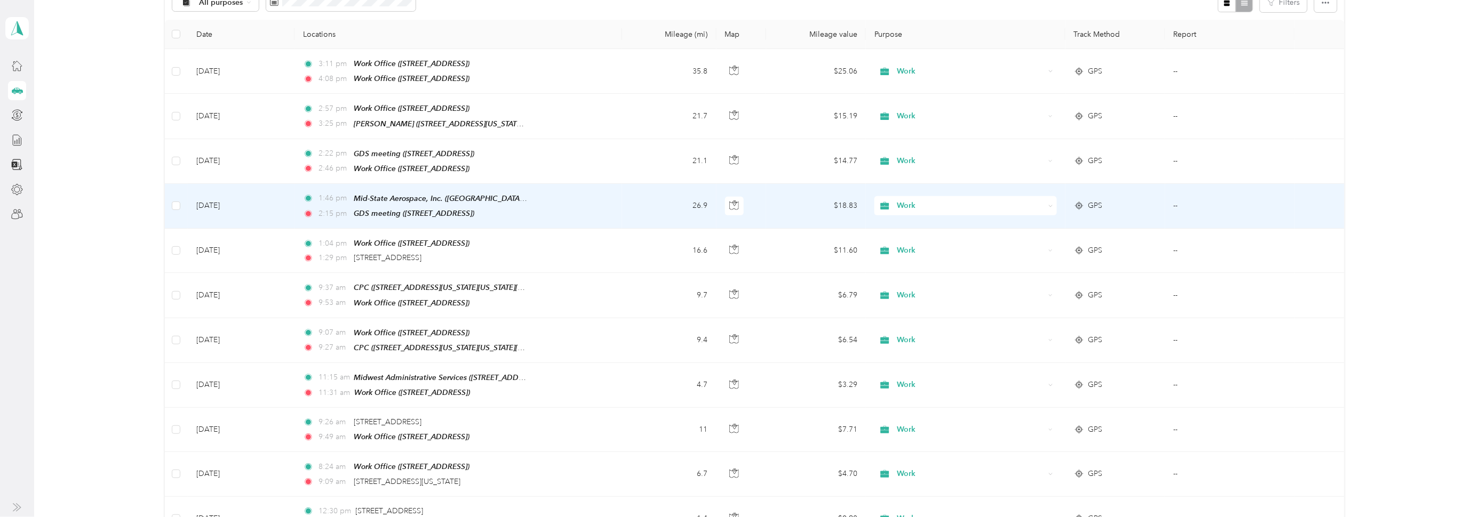
click at [226, 198] on td "[DATE]" at bounding box center [241, 206] width 107 height 45
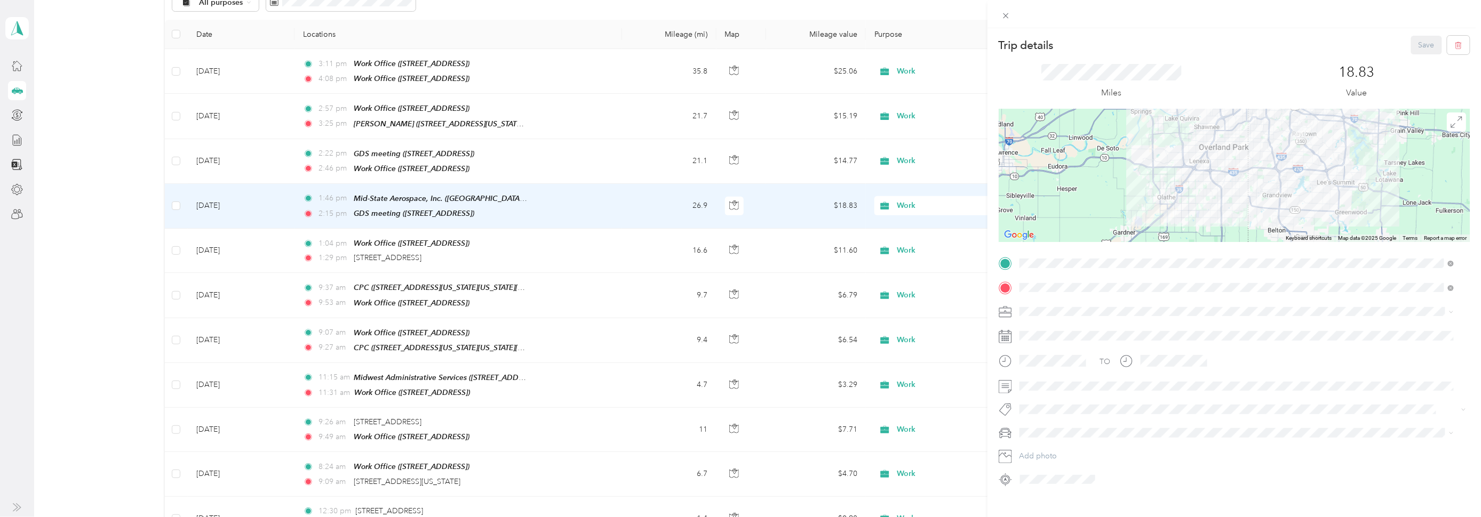
click at [1293, 129] on img at bounding box center [1299, 132] width 13 height 13
click at [1337, 257] on span at bounding box center [1243, 263] width 454 height 17
click at [1112, 311] on div "[PERSON_NAME] Construction [STREET_ADDRESS]" at bounding box center [1095, 307] width 110 height 22
click at [1411, 42] on button "Save" at bounding box center [1426, 45] width 31 height 19
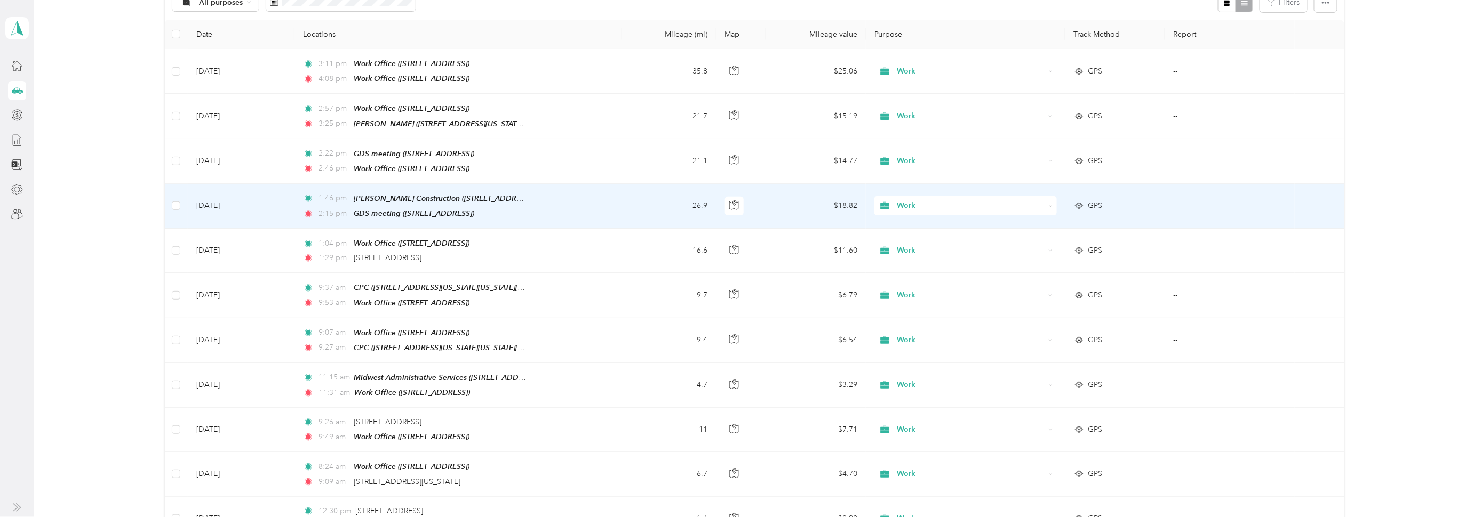
click at [216, 202] on td "[DATE]" at bounding box center [241, 206] width 107 height 45
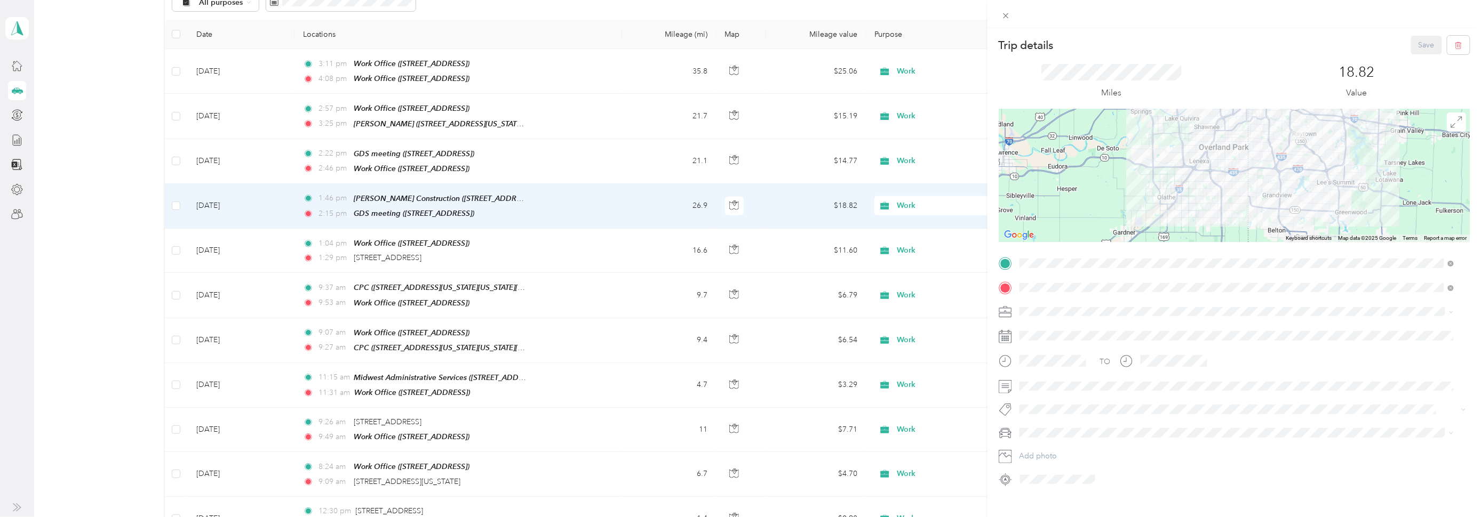
click at [220, 202] on div "Trip details Save This trip cannot be edited because it is either under review,…" at bounding box center [740, 258] width 1481 height 517
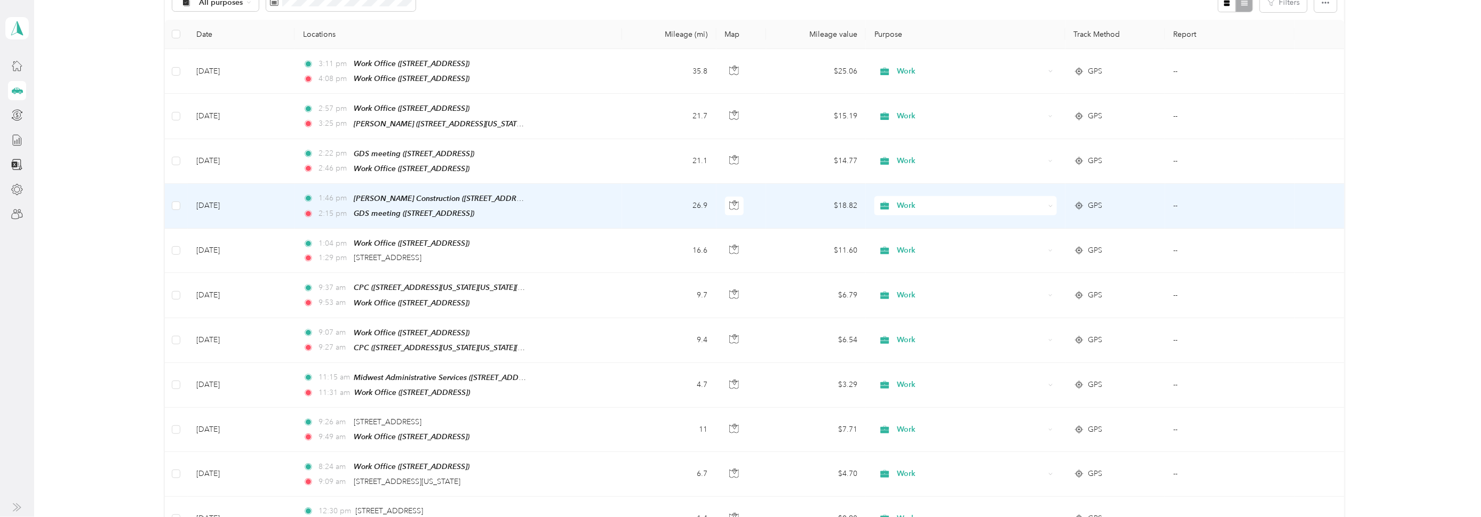
click at [225, 201] on td "[DATE]" at bounding box center [241, 206] width 107 height 45
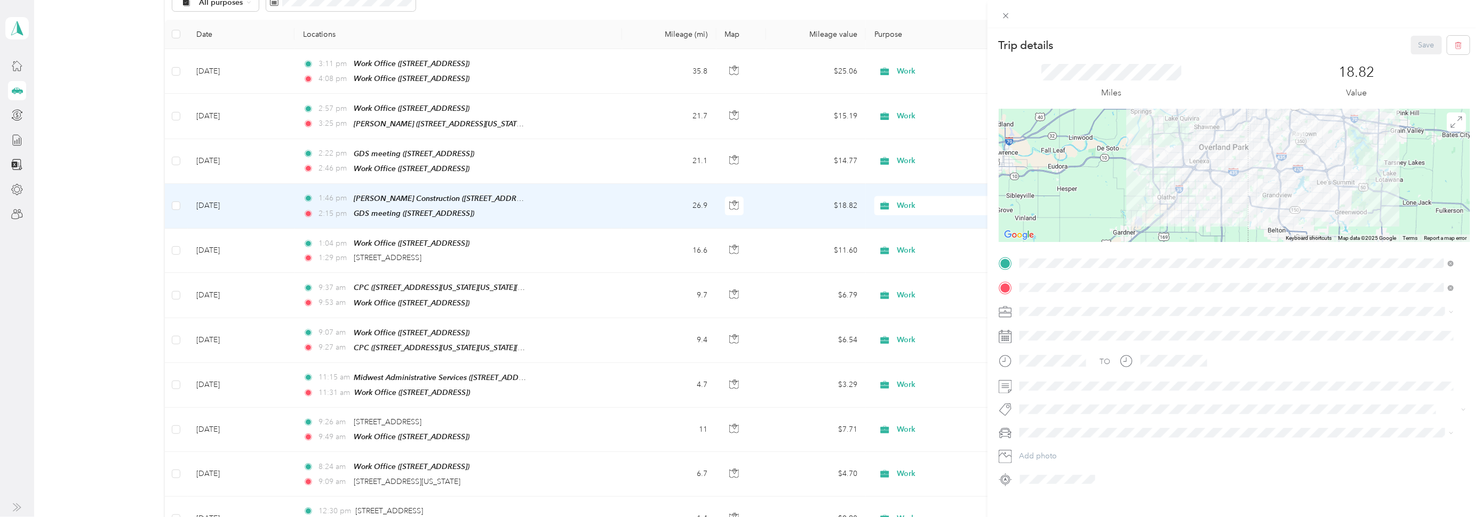
click at [217, 244] on div "Trip details Save This trip cannot be edited because it is either under review,…" at bounding box center [740, 258] width 1481 height 517
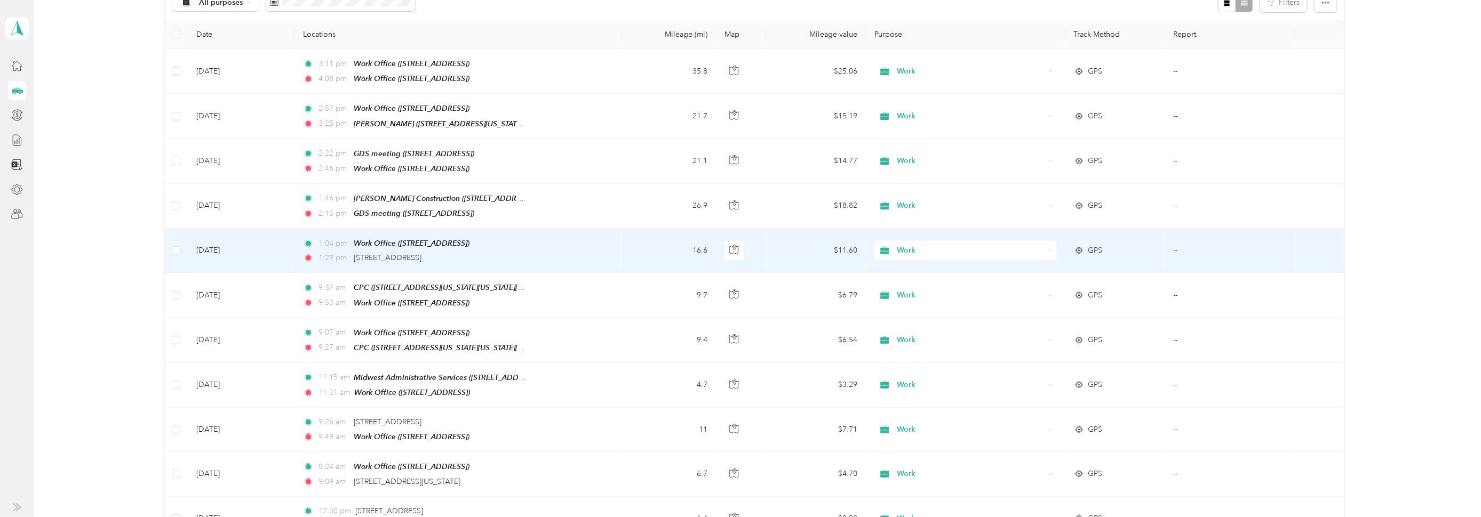
click at [211, 244] on td "[DATE]" at bounding box center [241, 251] width 107 height 44
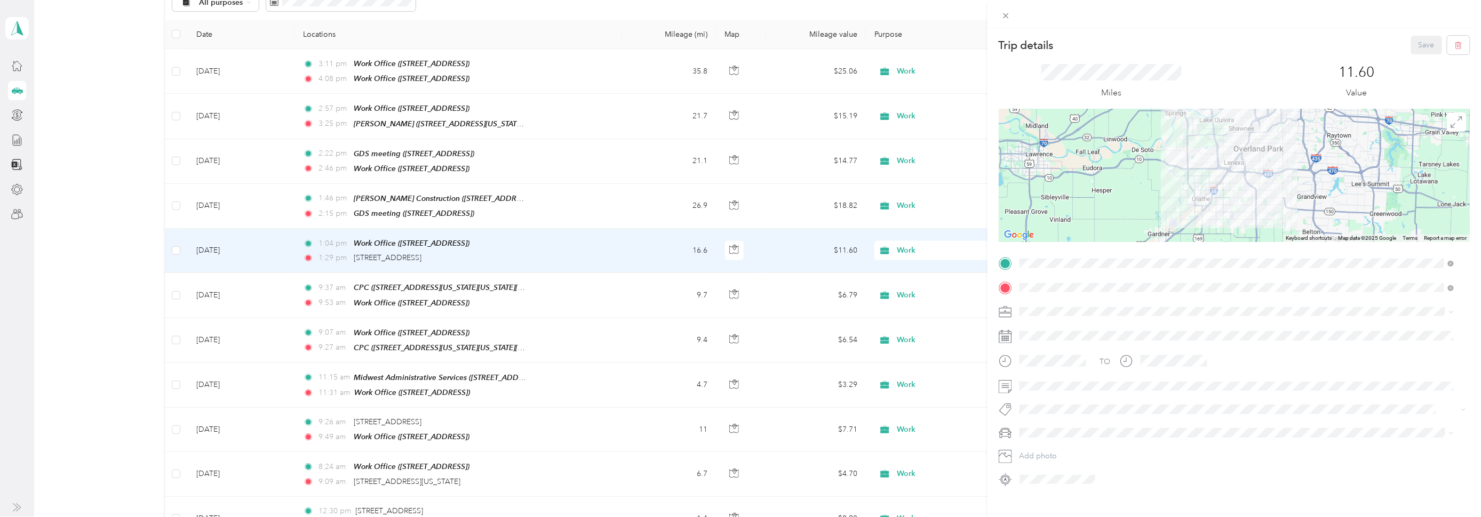
click at [381, 290] on div "Trip details Save This trip cannot be edited because it is either under review,…" at bounding box center [740, 258] width 1481 height 517
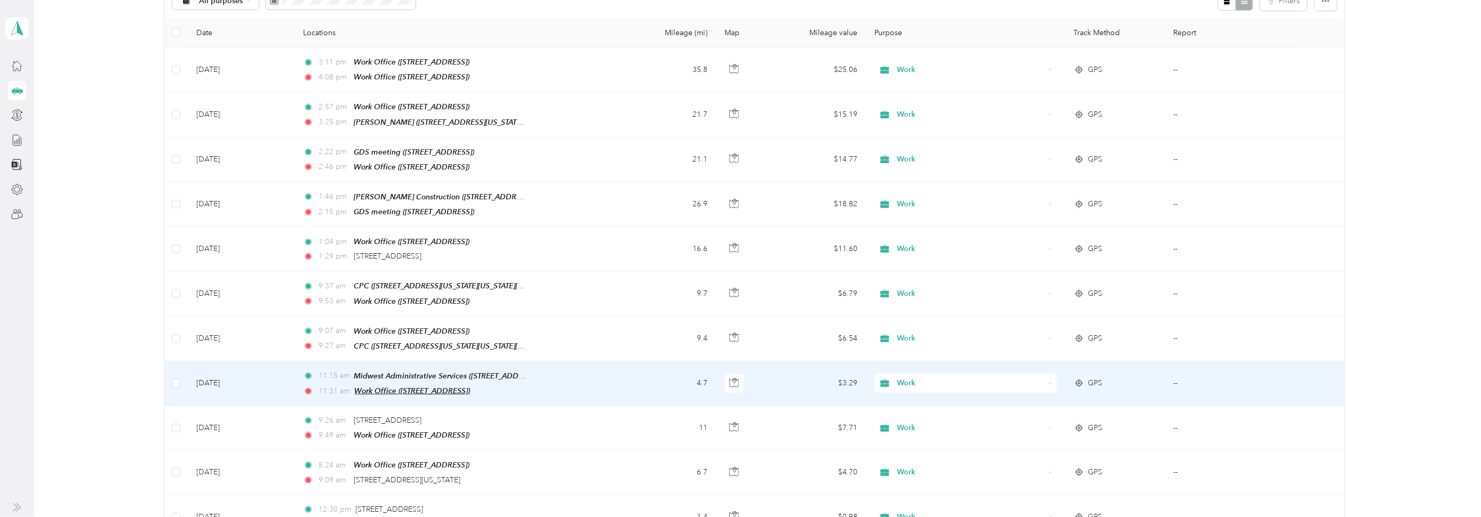
scroll to position [133, 0]
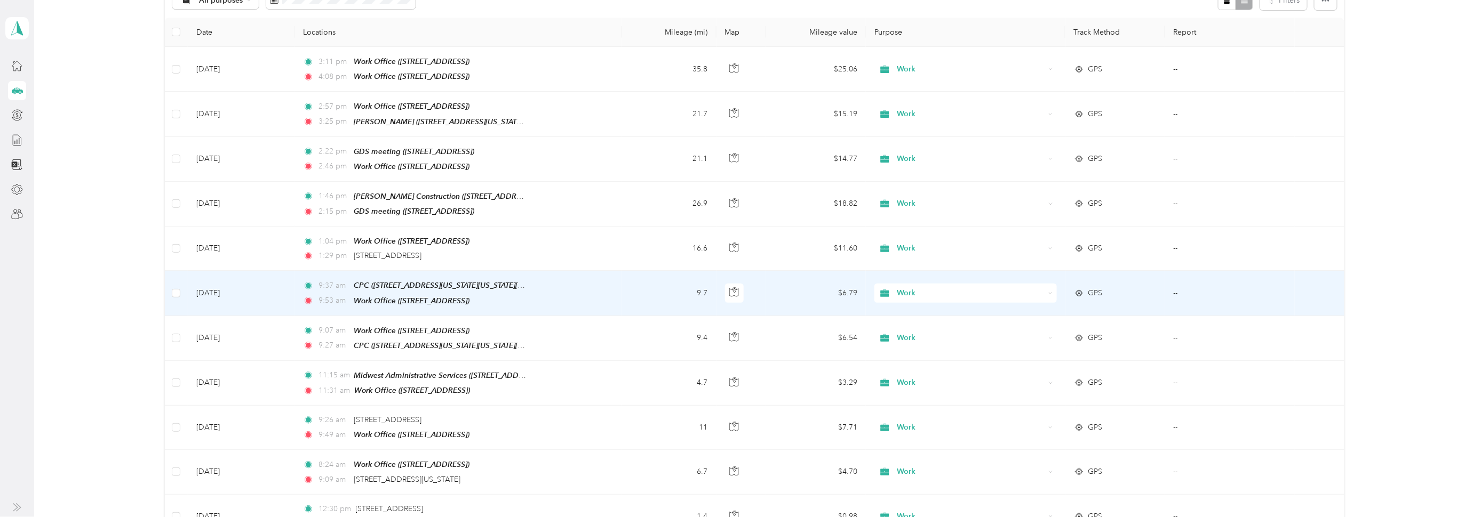
click at [221, 285] on td "[DATE]" at bounding box center [241, 293] width 107 height 45
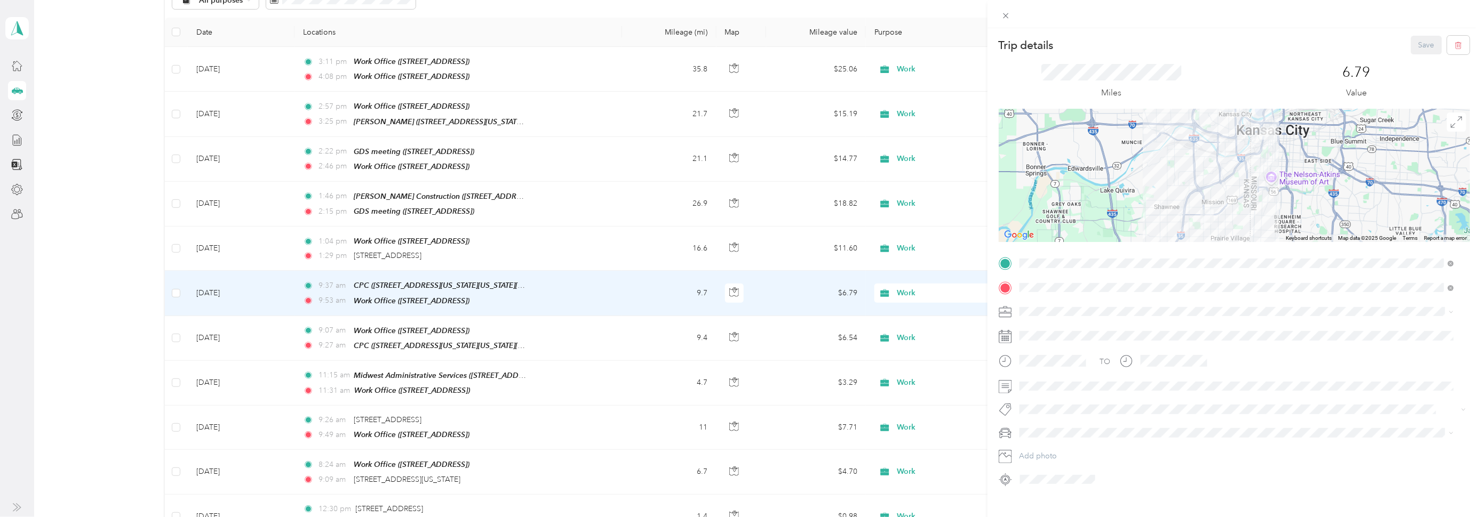
click at [86, 281] on div "Trip details Save This trip cannot be edited because it is either under review,…" at bounding box center [740, 258] width 1481 height 517
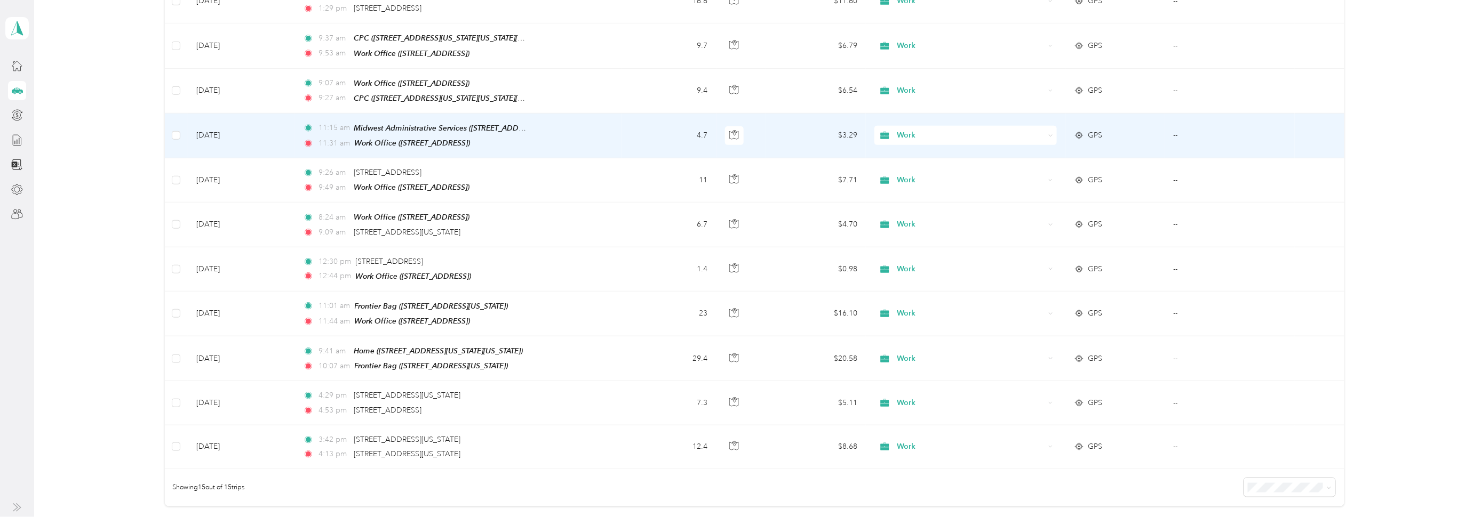
scroll to position [381, 0]
drag, startPoint x: 539, startPoint y: 117, endPoint x: 352, endPoint y: 117, distance: 187.8
click at [352, 117] on td "11:15 am Midwest Administrative Services ([STREET_ADDRESS]) 11:31 am Work Offic…" at bounding box center [458, 135] width 328 height 45
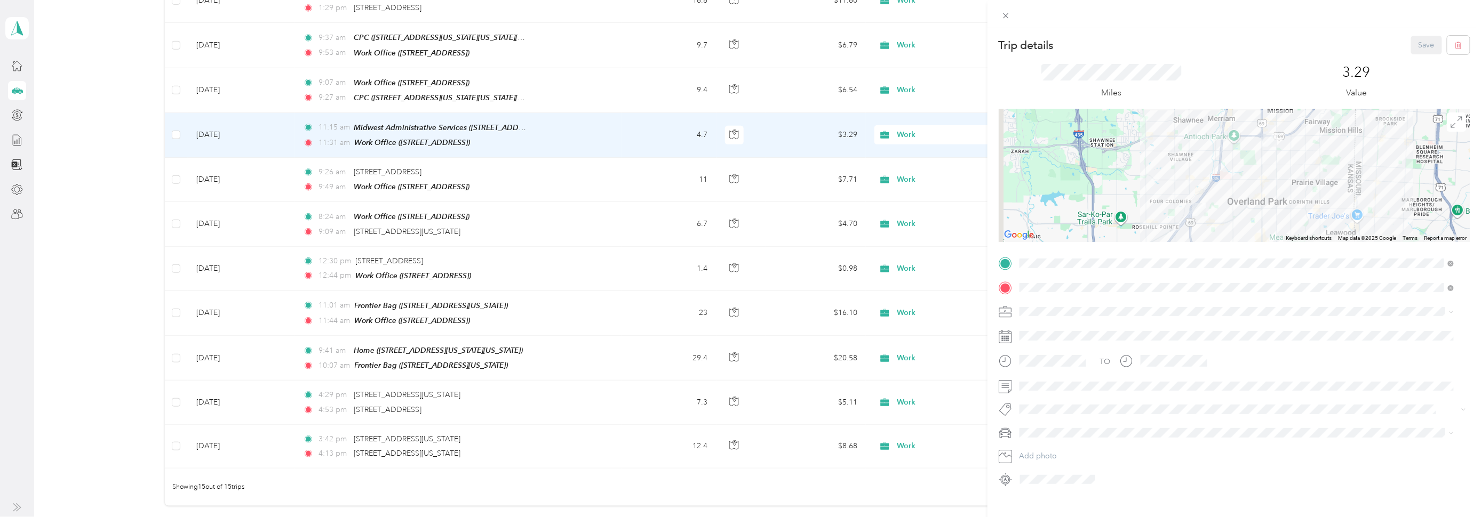
click at [231, 211] on div "Trip details Save This trip cannot be edited because it is either under review,…" at bounding box center [740, 258] width 1481 height 517
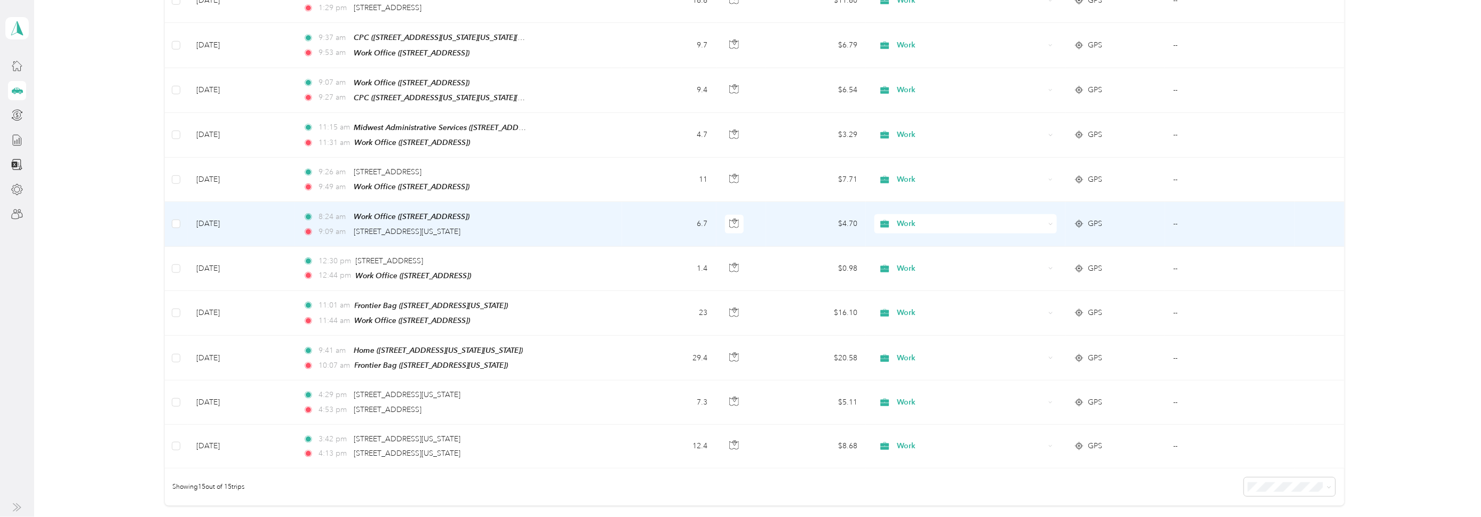
click at [218, 216] on td "[DATE]" at bounding box center [241, 224] width 107 height 44
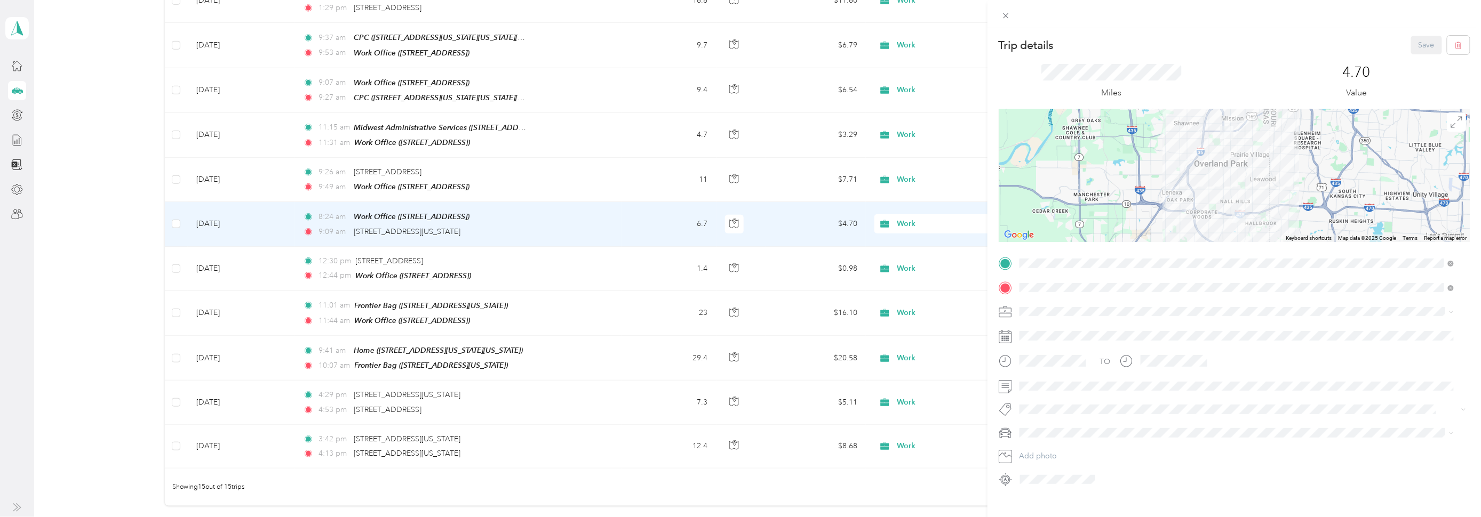
click at [219, 254] on div "Trip details Save This trip cannot be edited because it is either under review,…" at bounding box center [740, 258] width 1481 height 517
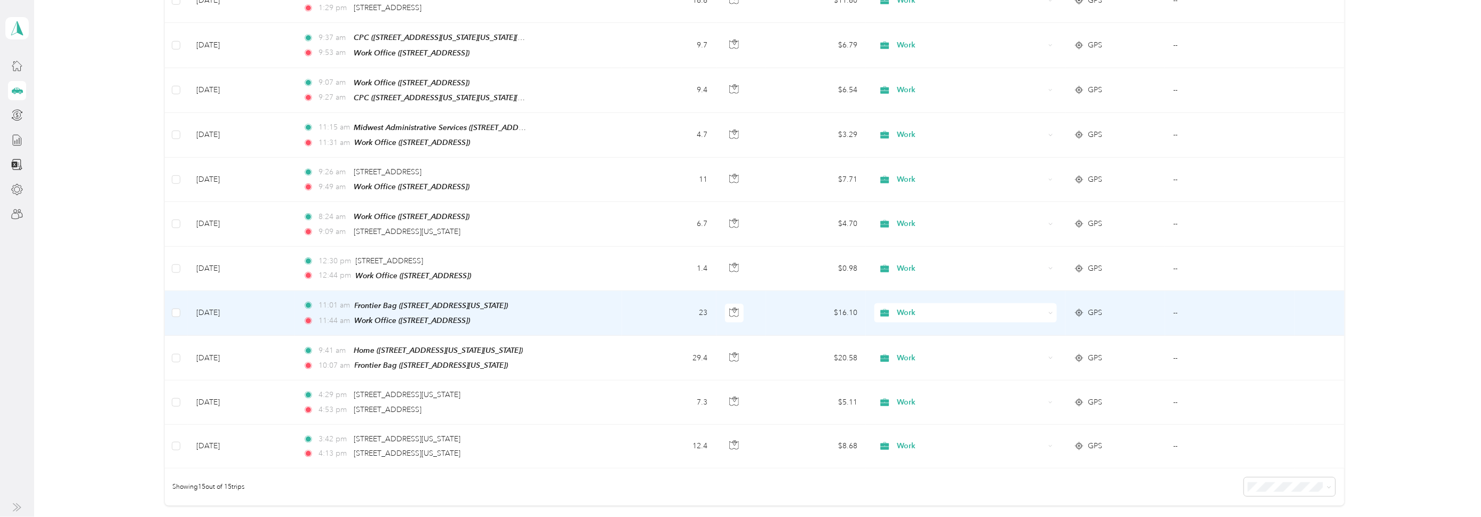
click at [217, 300] on td "[DATE]" at bounding box center [241, 313] width 107 height 45
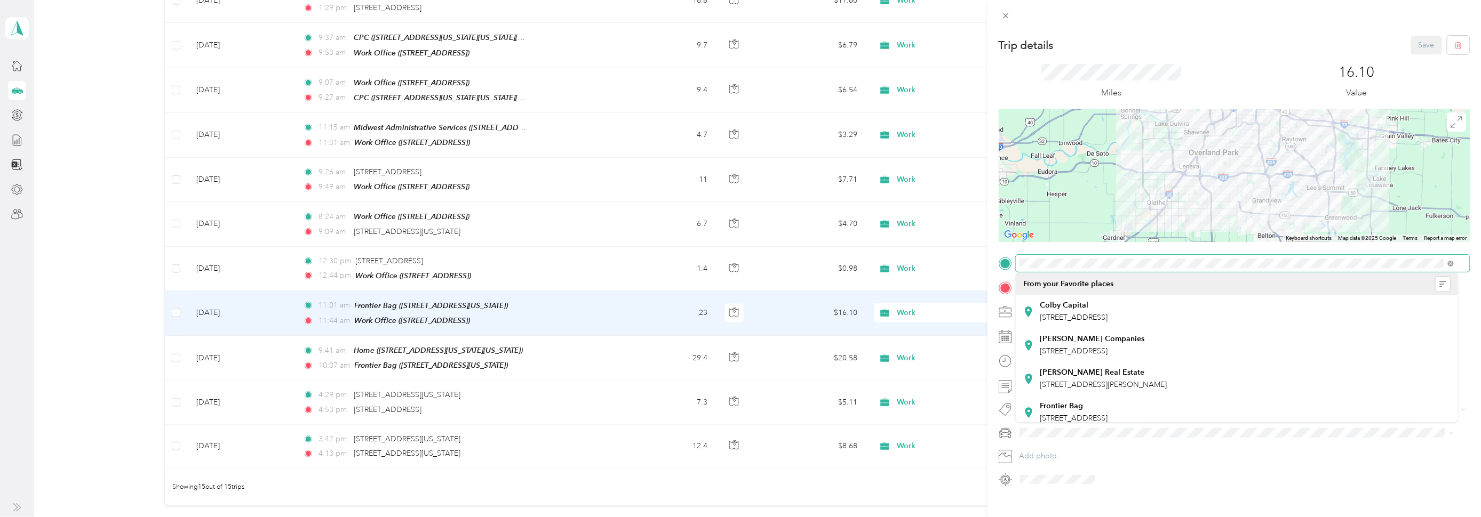
click at [1013, 263] on div at bounding box center [1234, 263] width 471 height 17
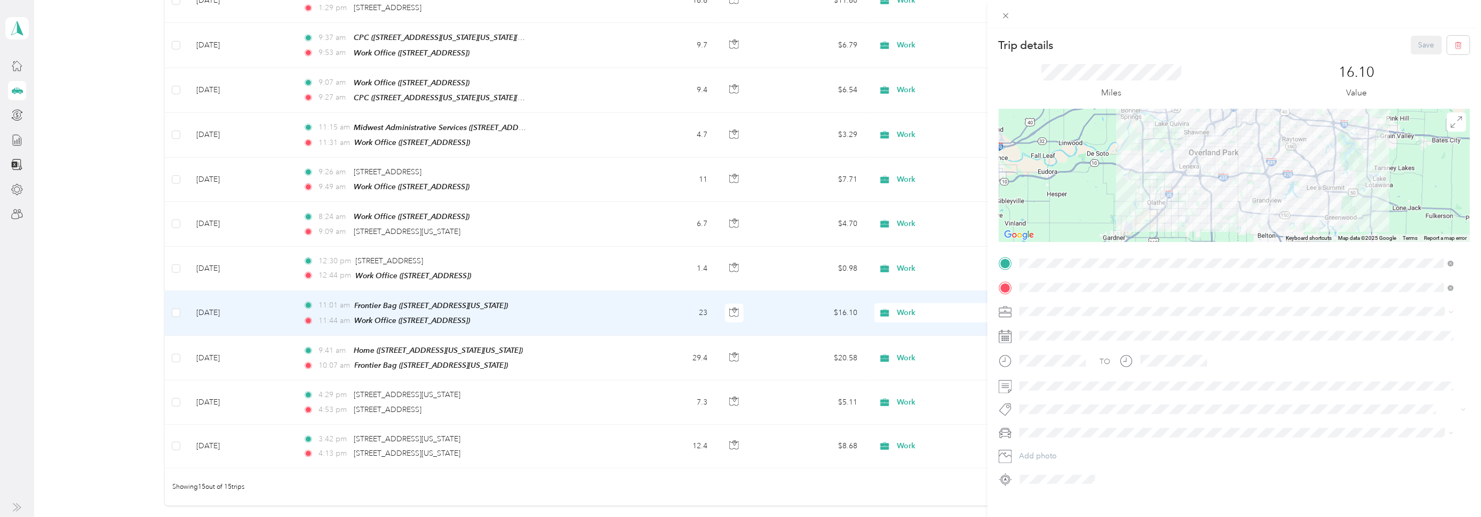
click at [1029, 68] on div "Miles" at bounding box center [1112, 82] width 226 height 36
click at [437, 348] on div "Trip details Save This trip cannot be edited because it is either under review,…" at bounding box center [740, 258] width 1481 height 517
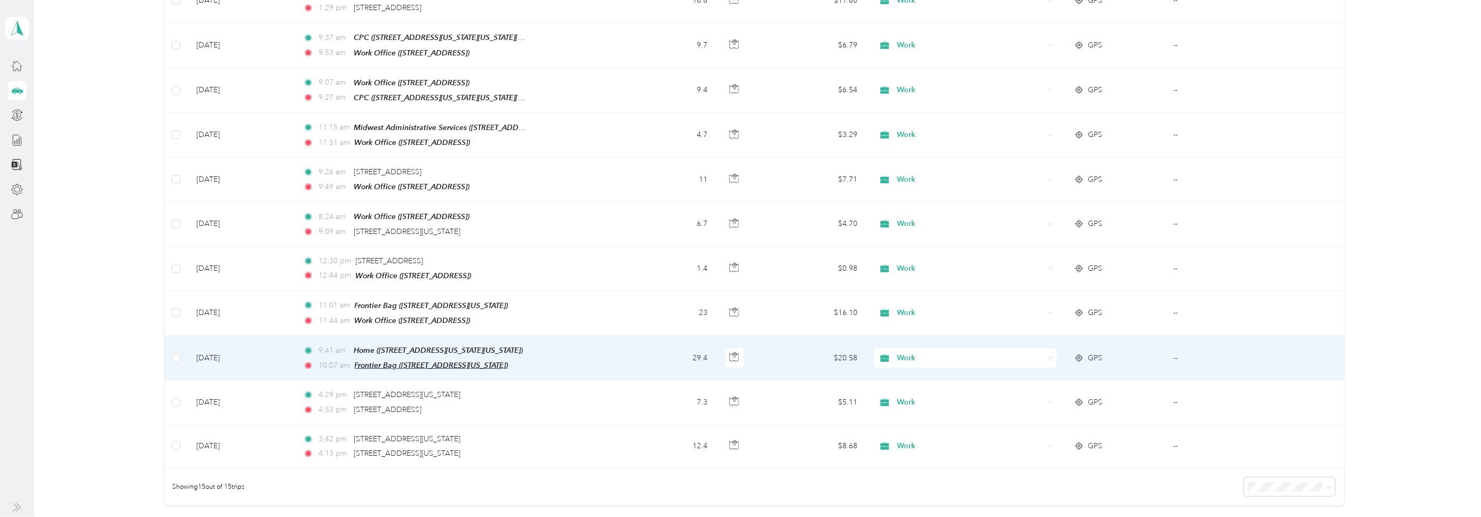
click at [453, 361] on span "Frontier Bag ([STREET_ADDRESS][US_STATE])" at bounding box center [432, 365] width 154 height 9
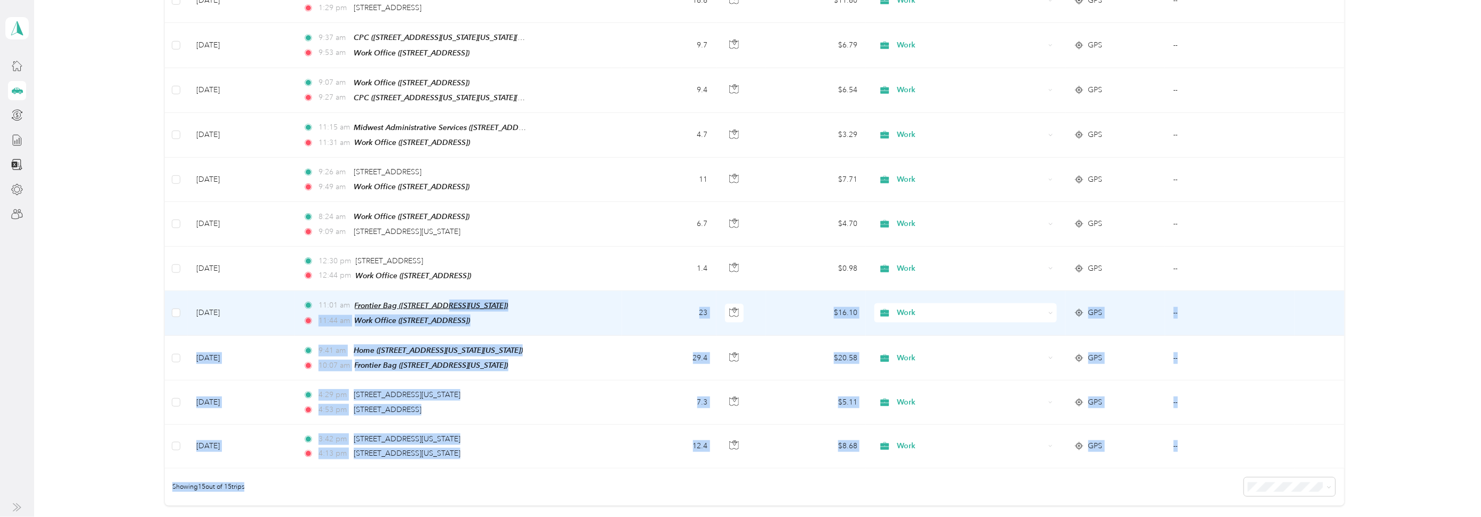
drag, startPoint x: 401, startPoint y: 293, endPoint x: 443, endPoint y: 294, distance: 42.2
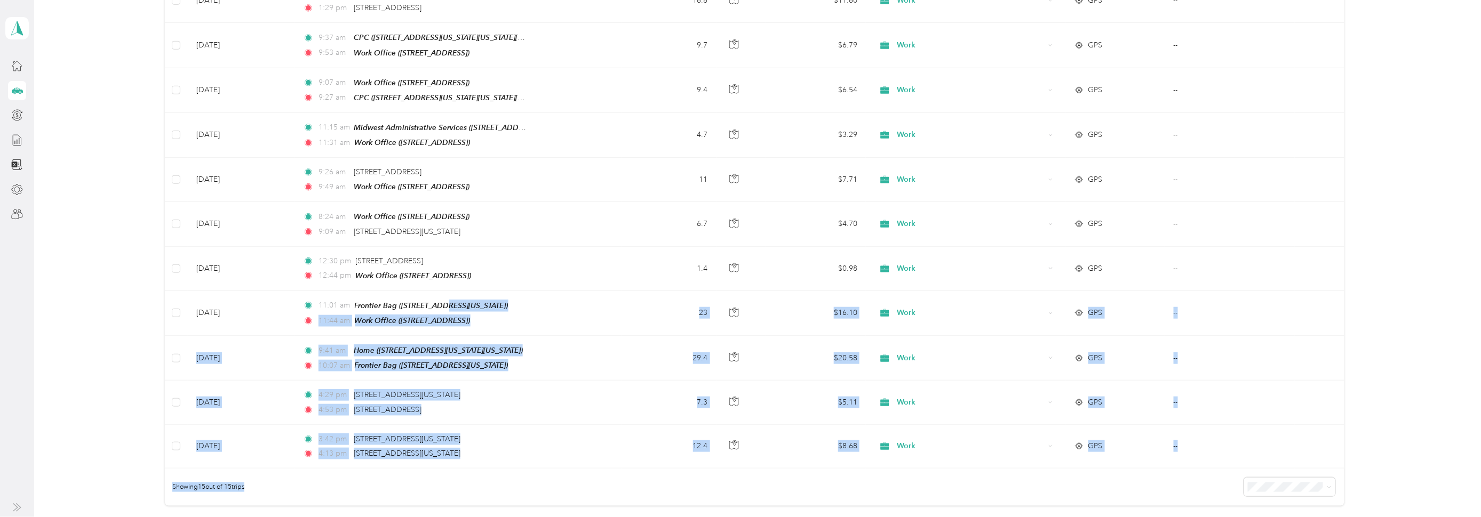
drag, startPoint x: 443, startPoint y: 294, endPoint x: 604, endPoint y: 287, distance: 161.3
click at [604, 291] on td "11:01 am Frontier Bag ([STREET_ADDRESS][US_STATE]) 11:44 am Work Office ([STREE…" at bounding box center [458, 313] width 328 height 45
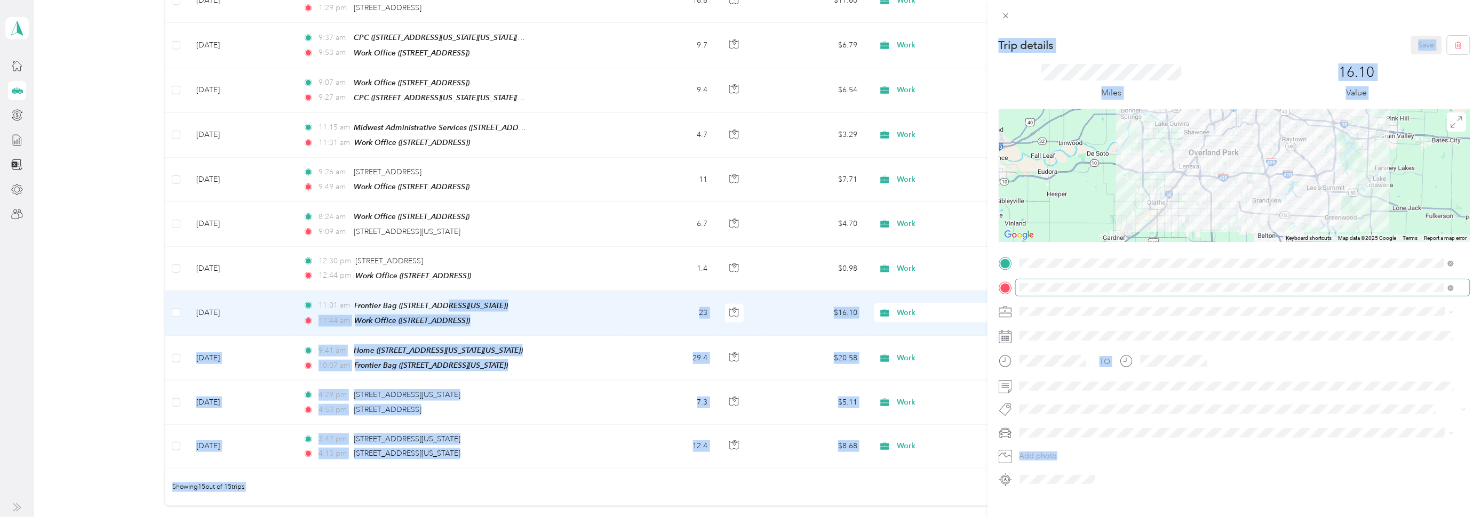
click at [1288, 280] on span at bounding box center [1243, 288] width 454 height 17
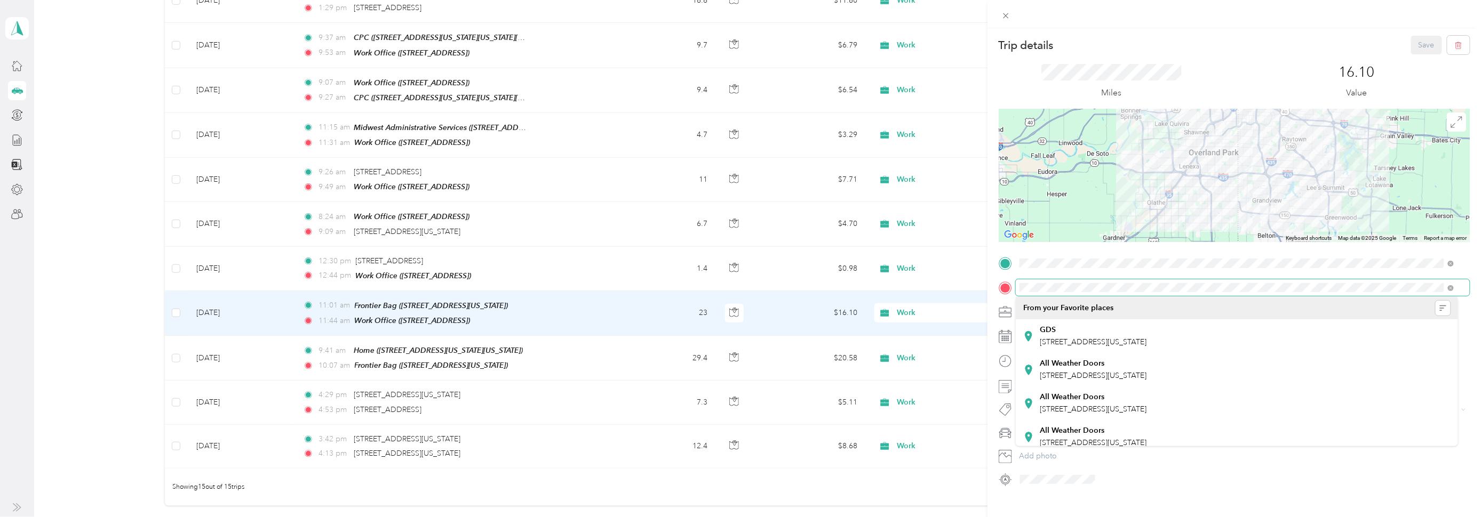
click at [1064, 282] on span at bounding box center [1243, 288] width 454 height 17
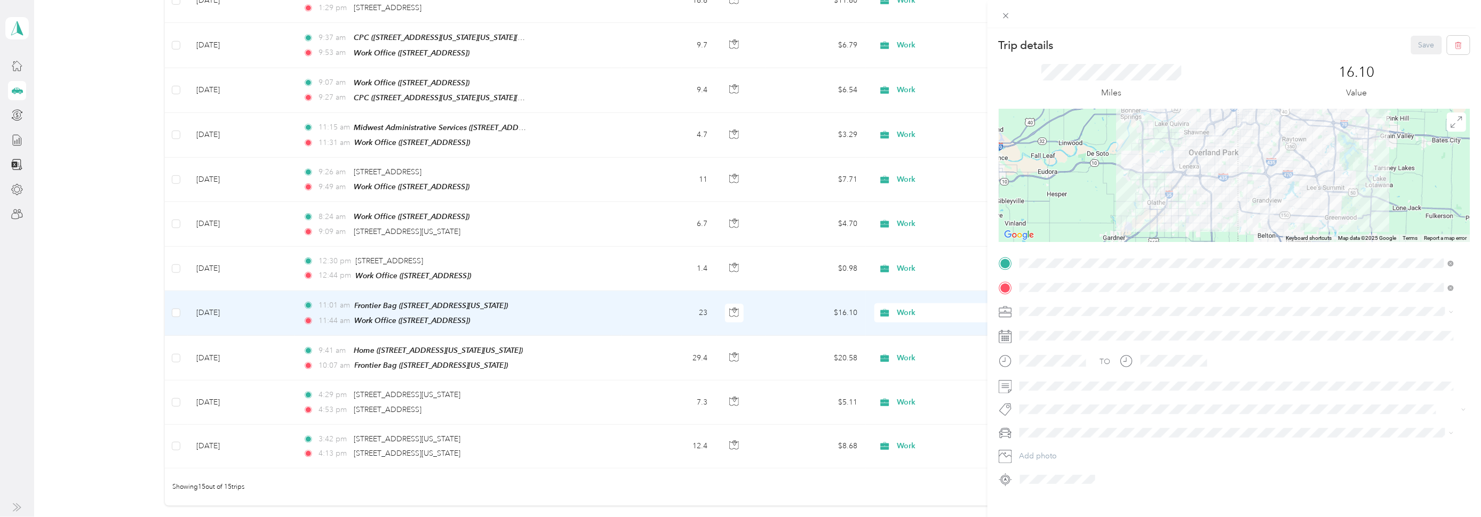
click at [1263, 253] on div "Trip details Save This trip cannot be edited because it is either under review,…" at bounding box center [1234, 262] width 471 height 452
drag, startPoint x: 171, startPoint y: 388, endPoint x: 180, endPoint y: 397, distance: 12.8
click at [171, 388] on div "Trip details Save This trip cannot be edited because it is either under review,…" at bounding box center [740, 258] width 1481 height 517
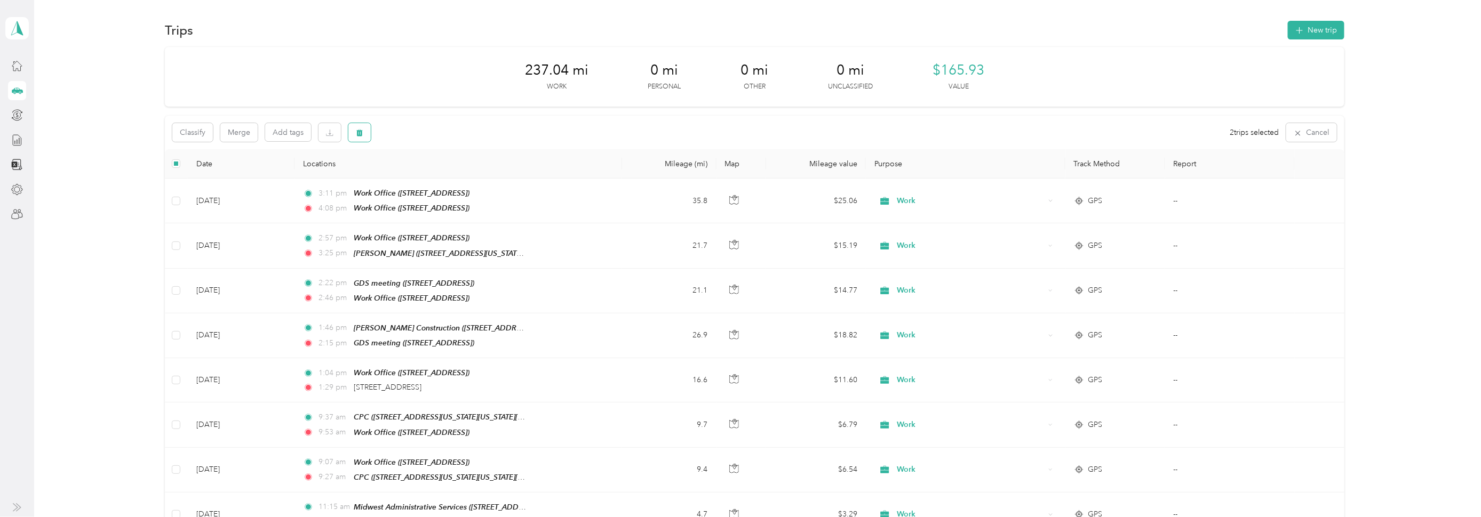
click at [362, 129] on icon "button" at bounding box center [359, 132] width 7 height 7
click at [442, 174] on button "Yes" at bounding box center [438, 177] width 21 height 17
